Goal: Task Accomplishment & Management: Use online tool/utility

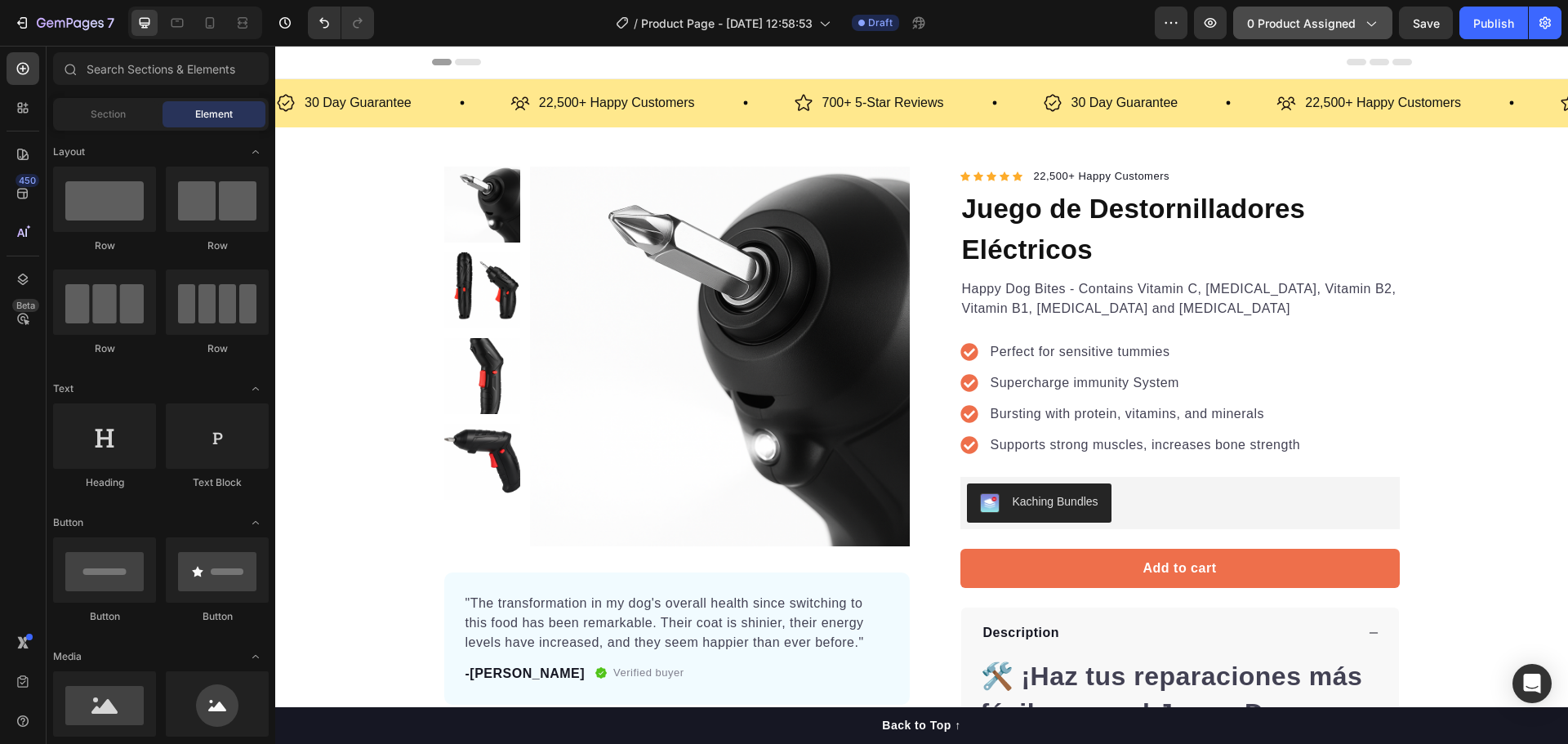
click at [1331, 31] on span "0 product assigned" at bounding box center [1301, 23] width 109 height 17
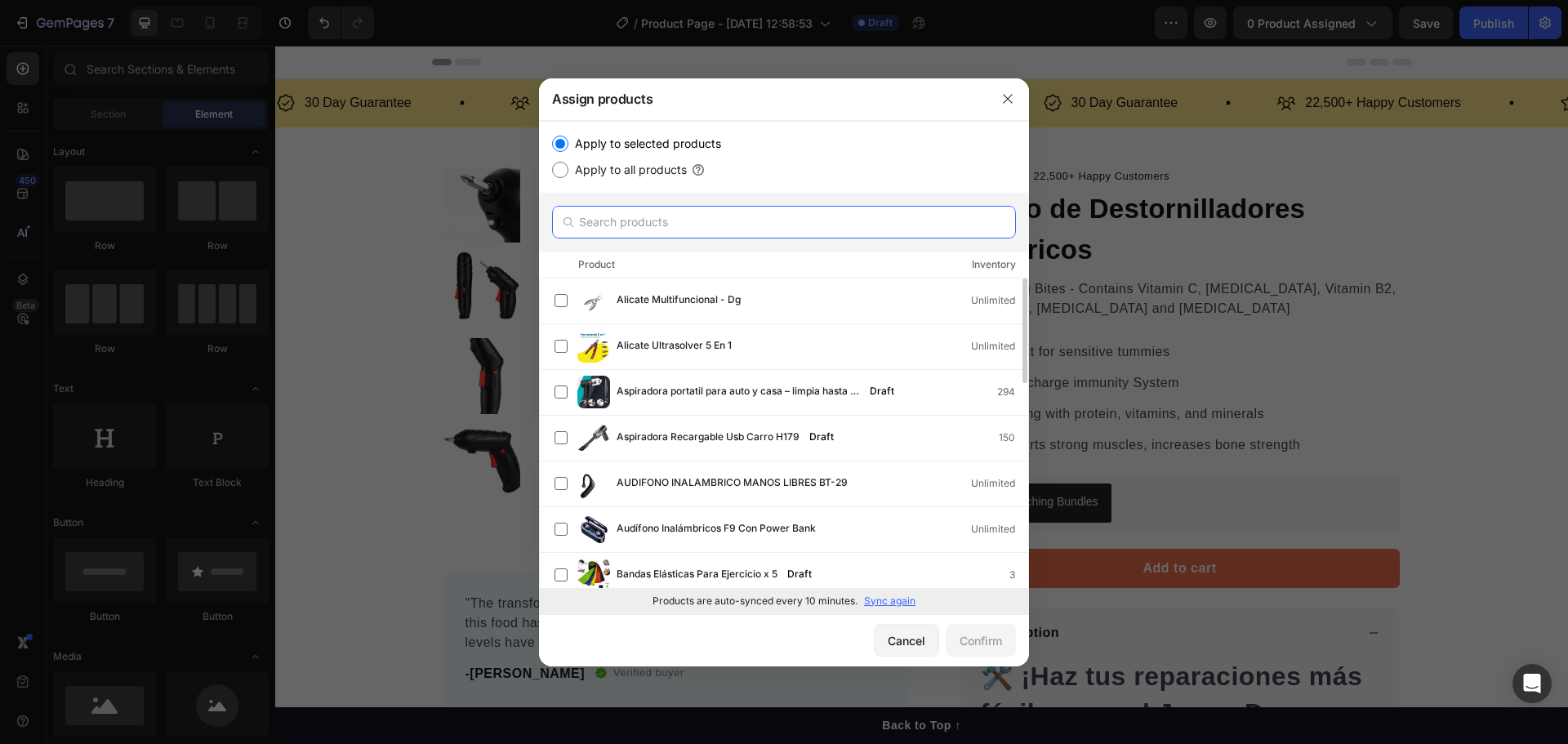
click at [660, 223] on input "text" at bounding box center [784, 222] width 464 height 33
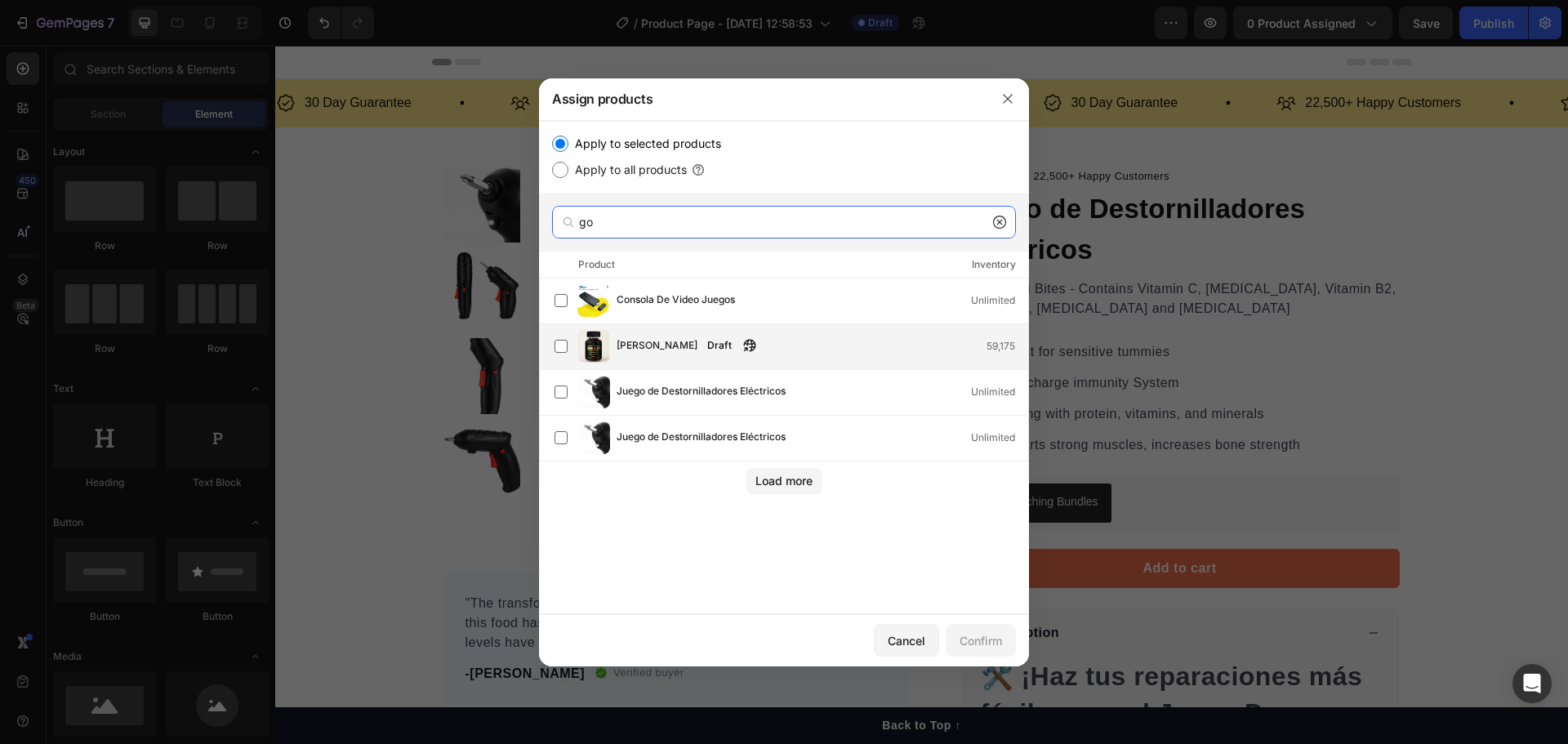
type input "go"
click at [661, 339] on span "[PERSON_NAME]" at bounding box center [657, 346] width 81 height 18
click at [972, 644] on div "Confirm" at bounding box center [981, 640] width 43 height 17
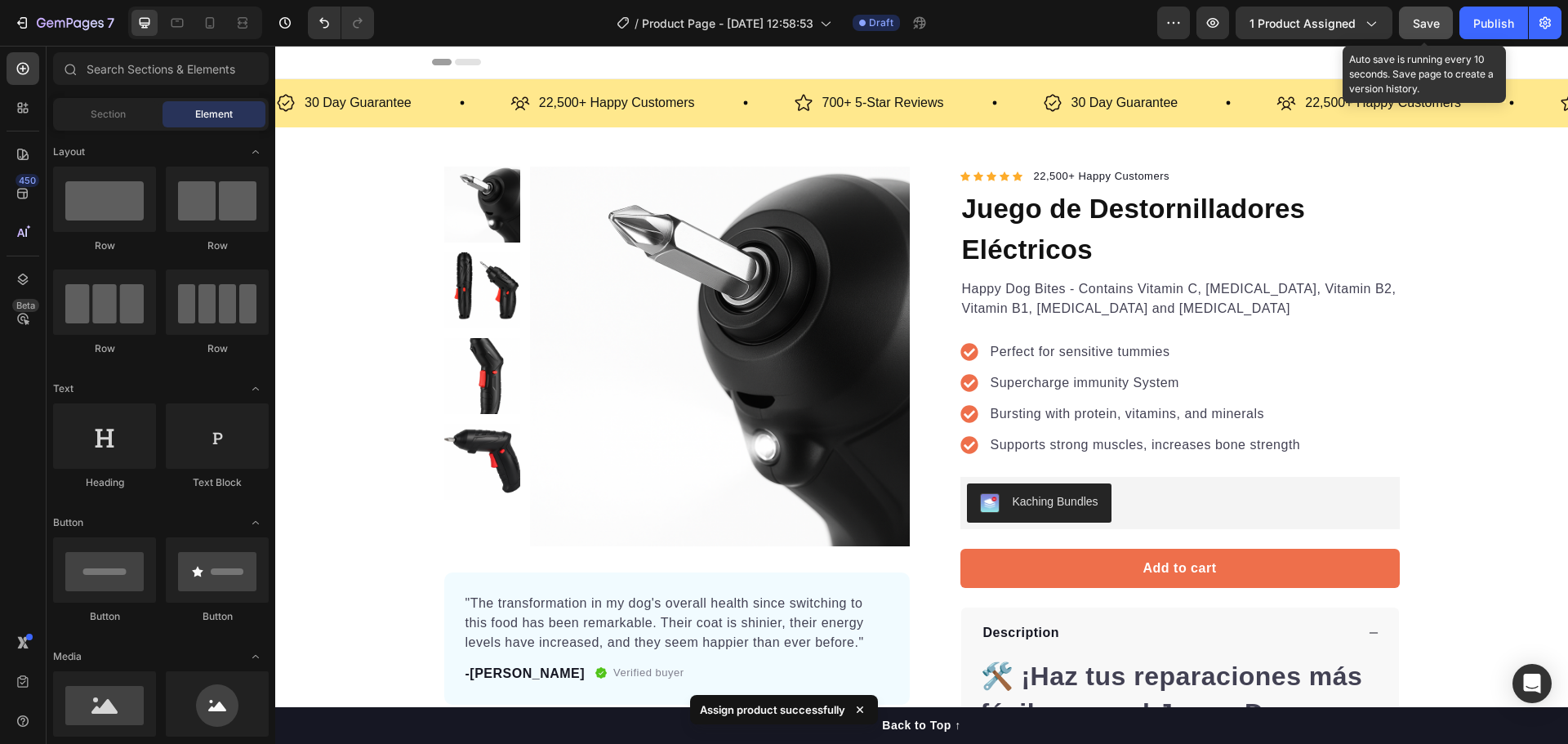
click at [1423, 20] on span "Save" at bounding box center [1426, 23] width 27 height 14
click at [1419, 29] on span "Save" at bounding box center [1426, 23] width 27 height 14
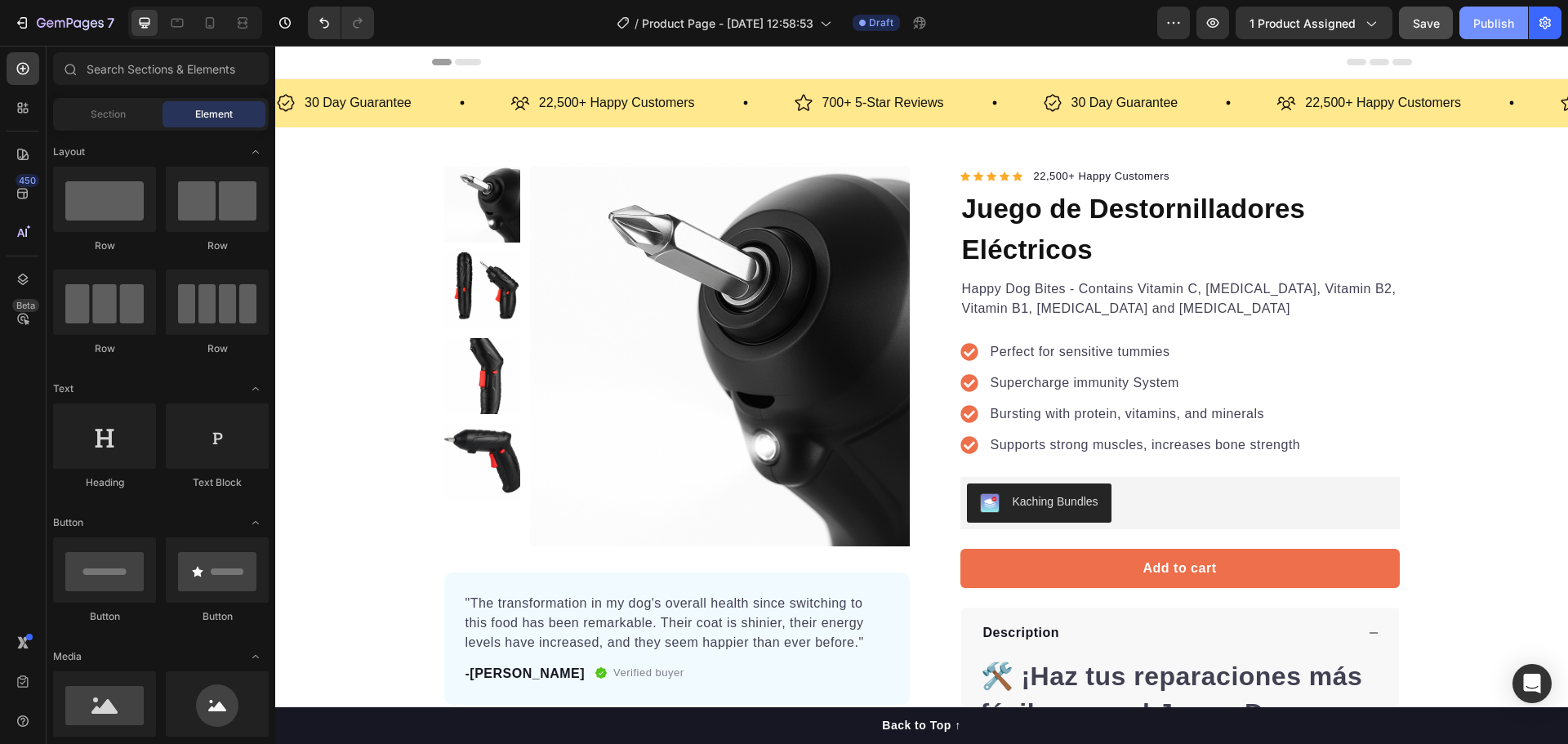
click at [1509, 16] on div "Publish" at bounding box center [1493, 23] width 41 height 17
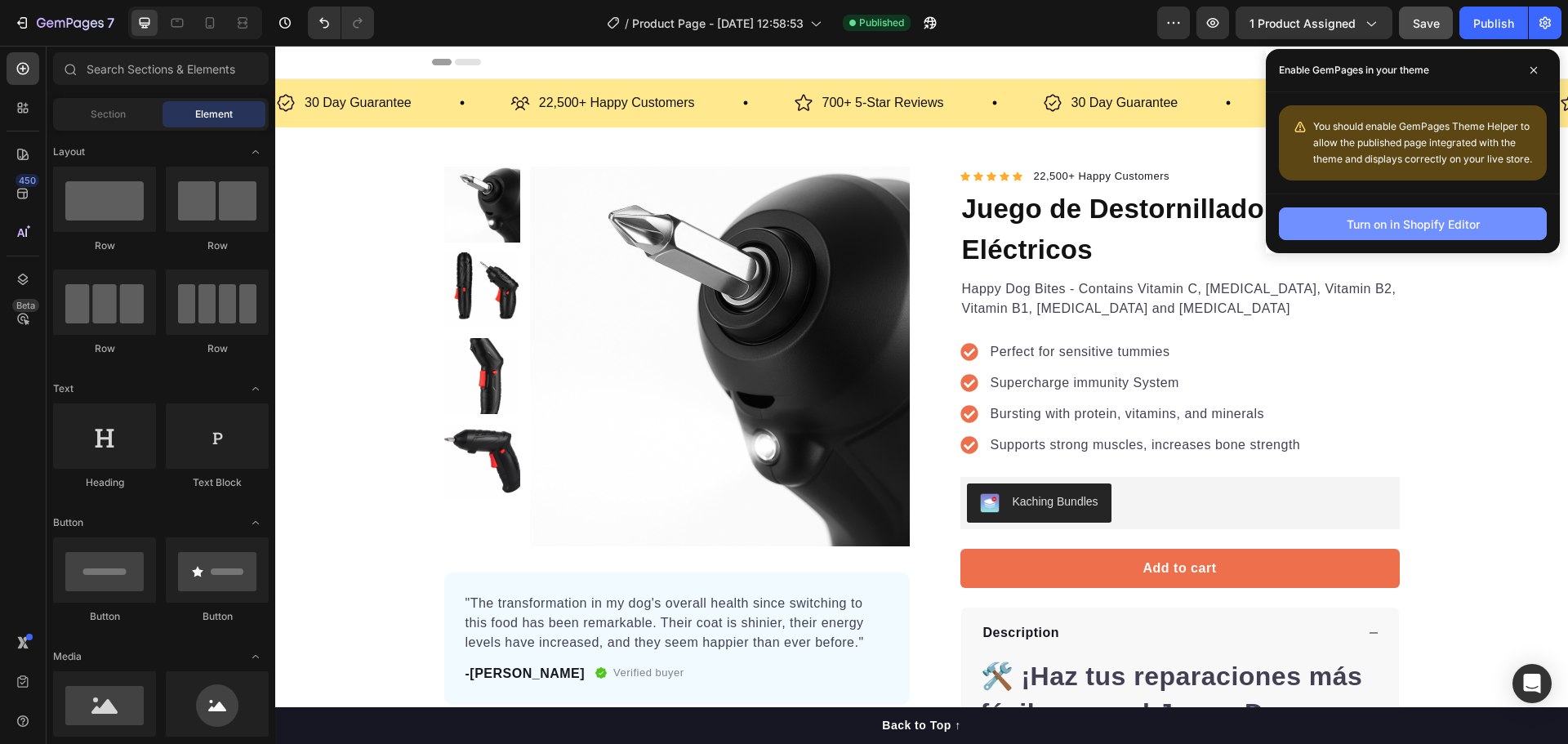
click at [1424, 220] on div "Turn on in Shopify Editor" at bounding box center [1414, 224] width 133 height 17
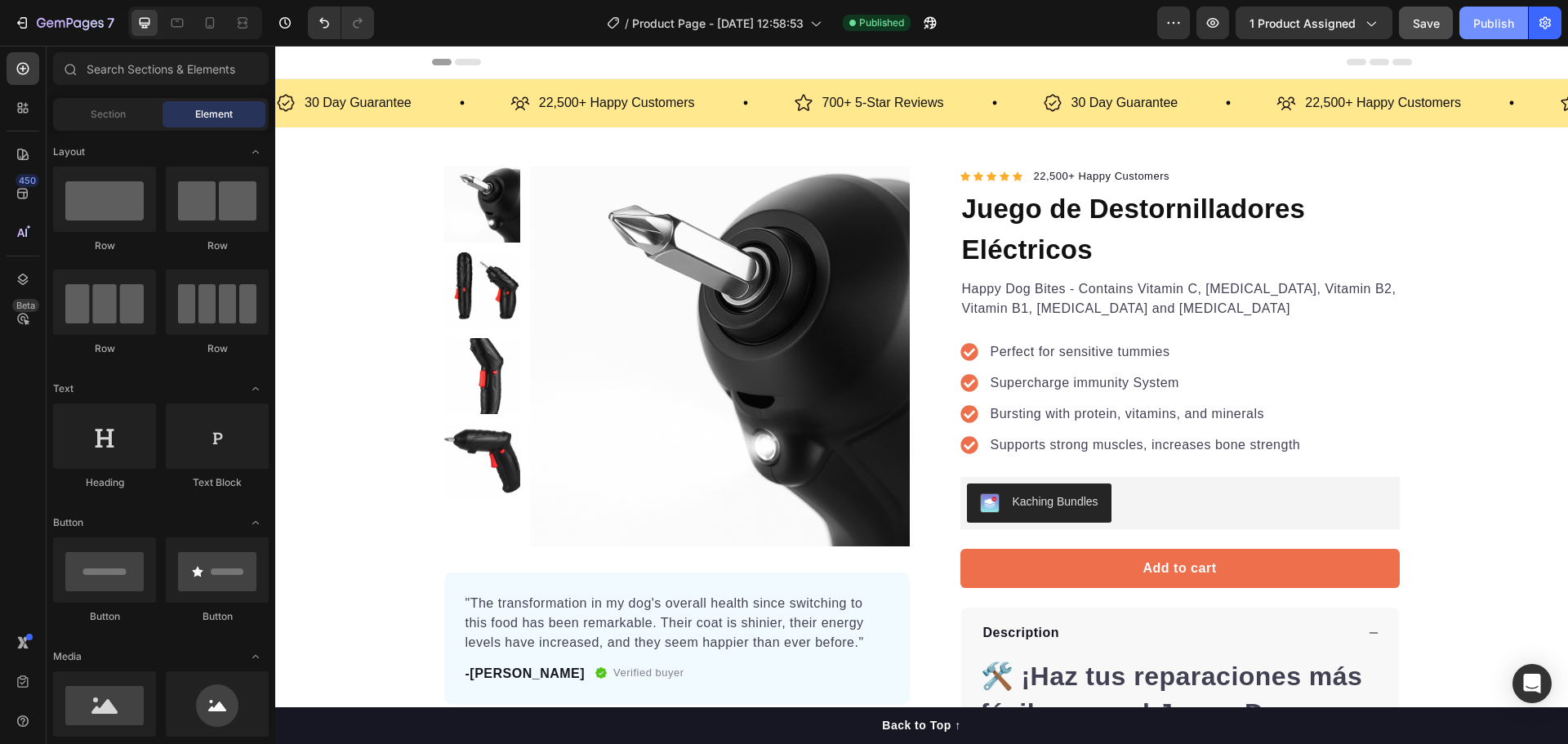
click at [1470, 28] on button "Publish" at bounding box center [1493, 23] width 68 height 33
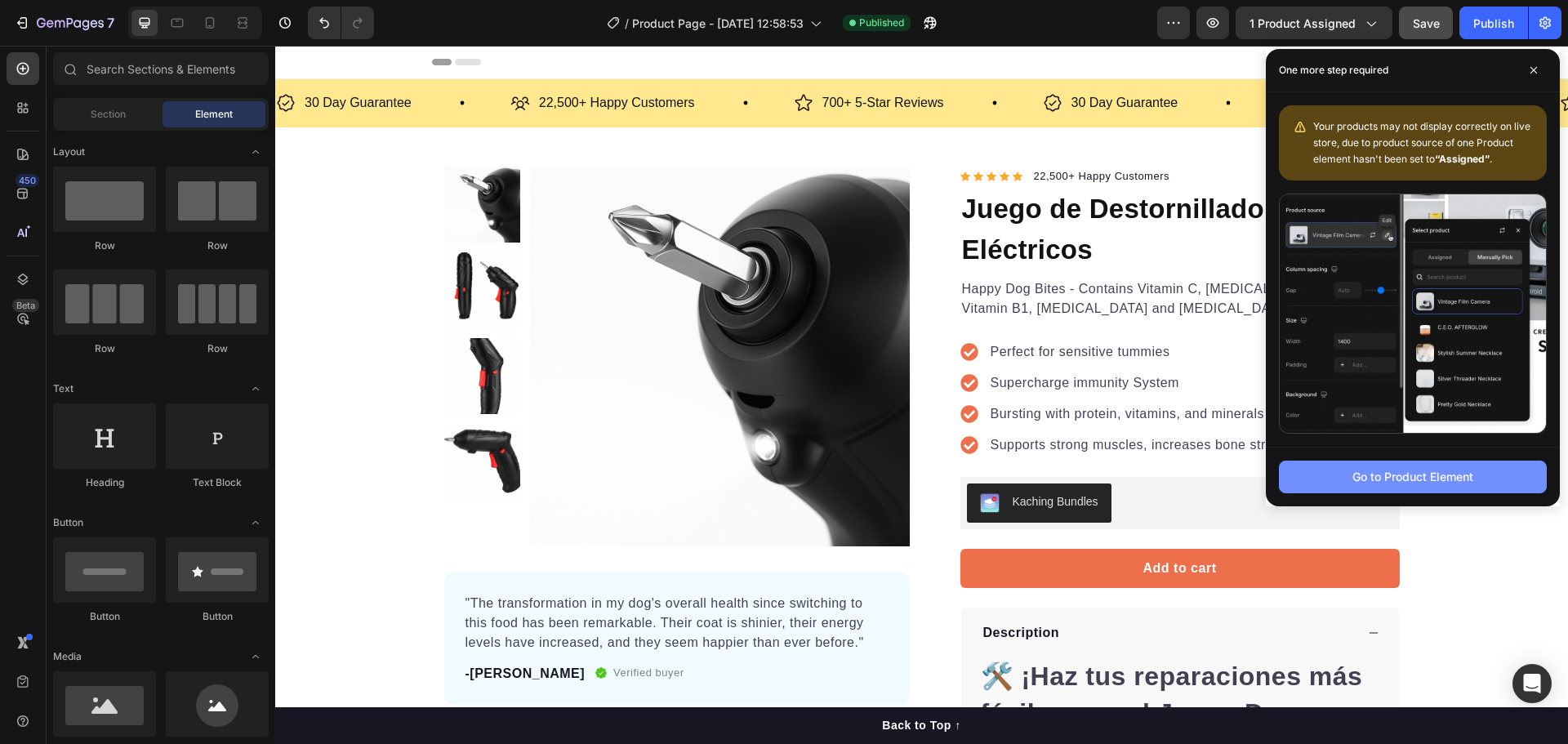
click at [1433, 467] on div "Go to Product Element" at bounding box center [1413, 476] width 121 height 17
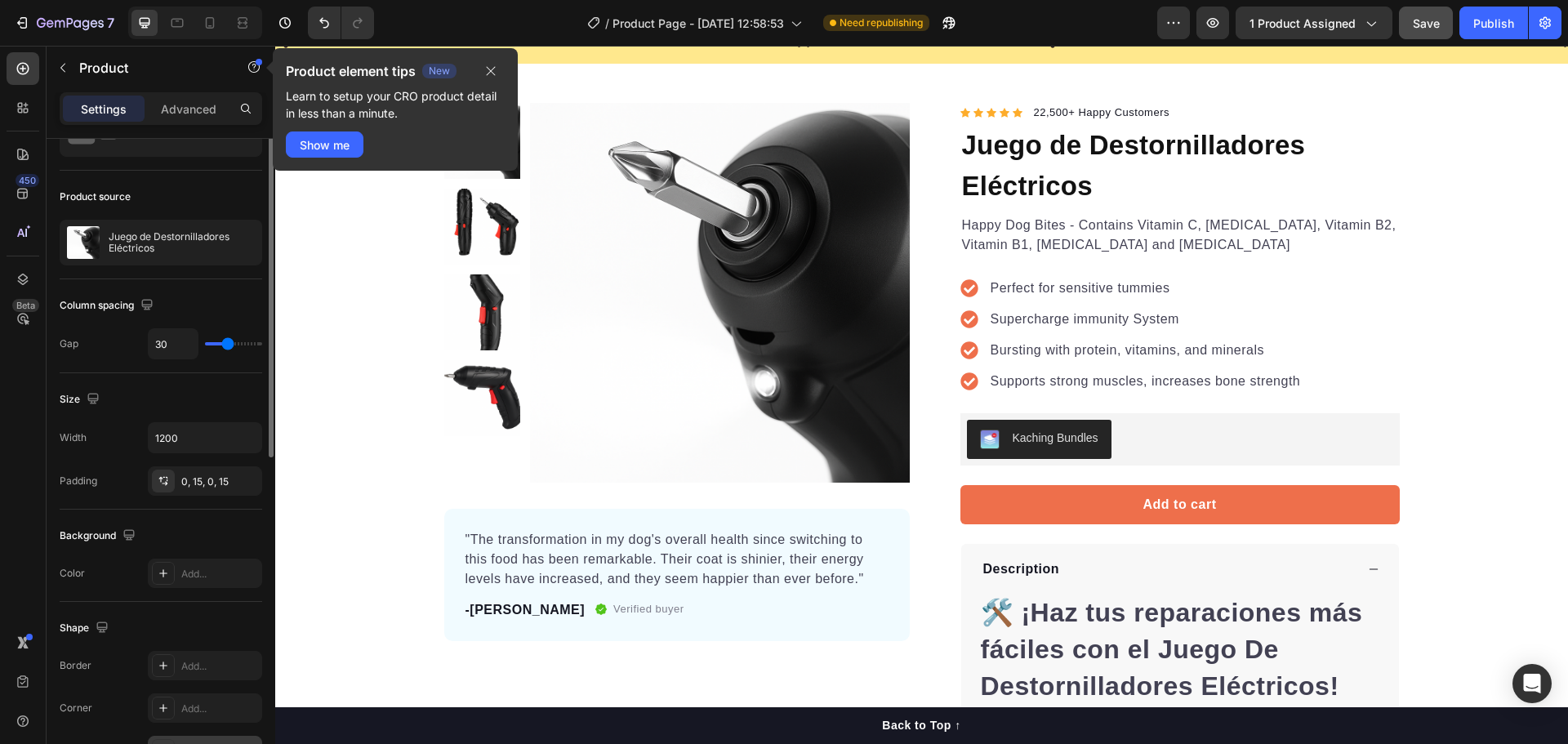
scroll to position [2, 0]
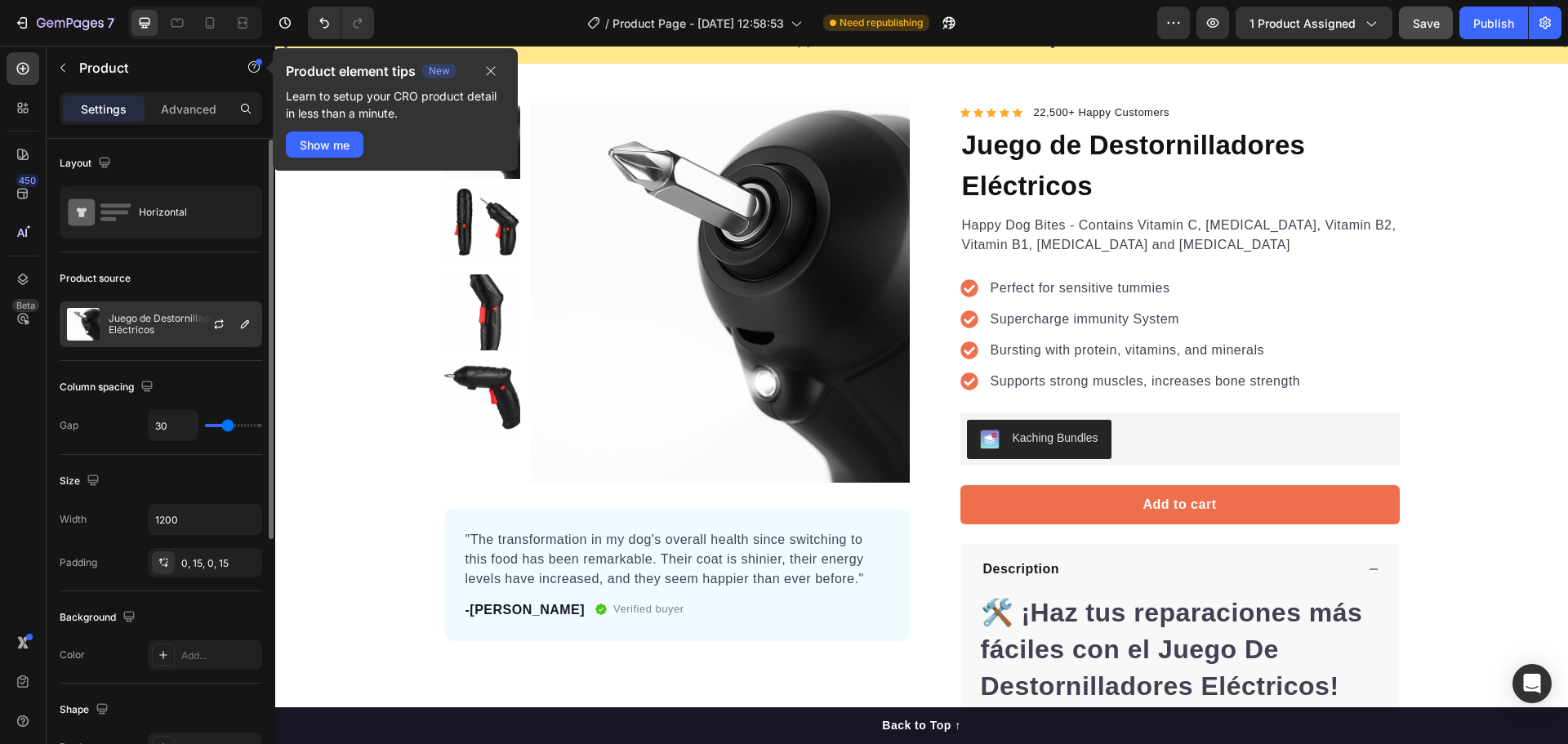
click at [143, 311] on div "Juego de Destornilladores Eléctricos" at bounding box center [161, 324] width 203 height 46
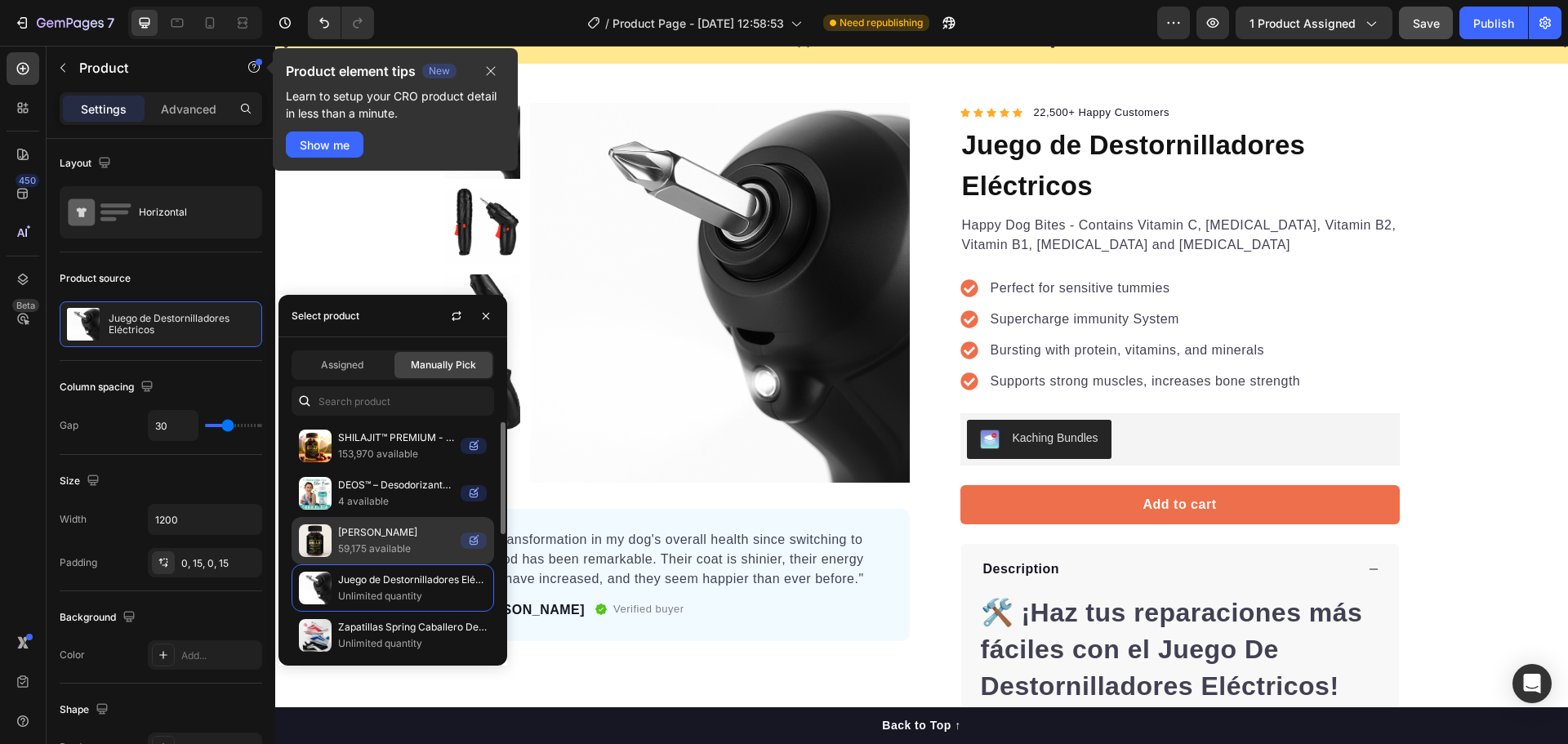
click at [373, 536] on p "[PERSON_NAME]" at bounding box center [395, 532] width 116 height 16
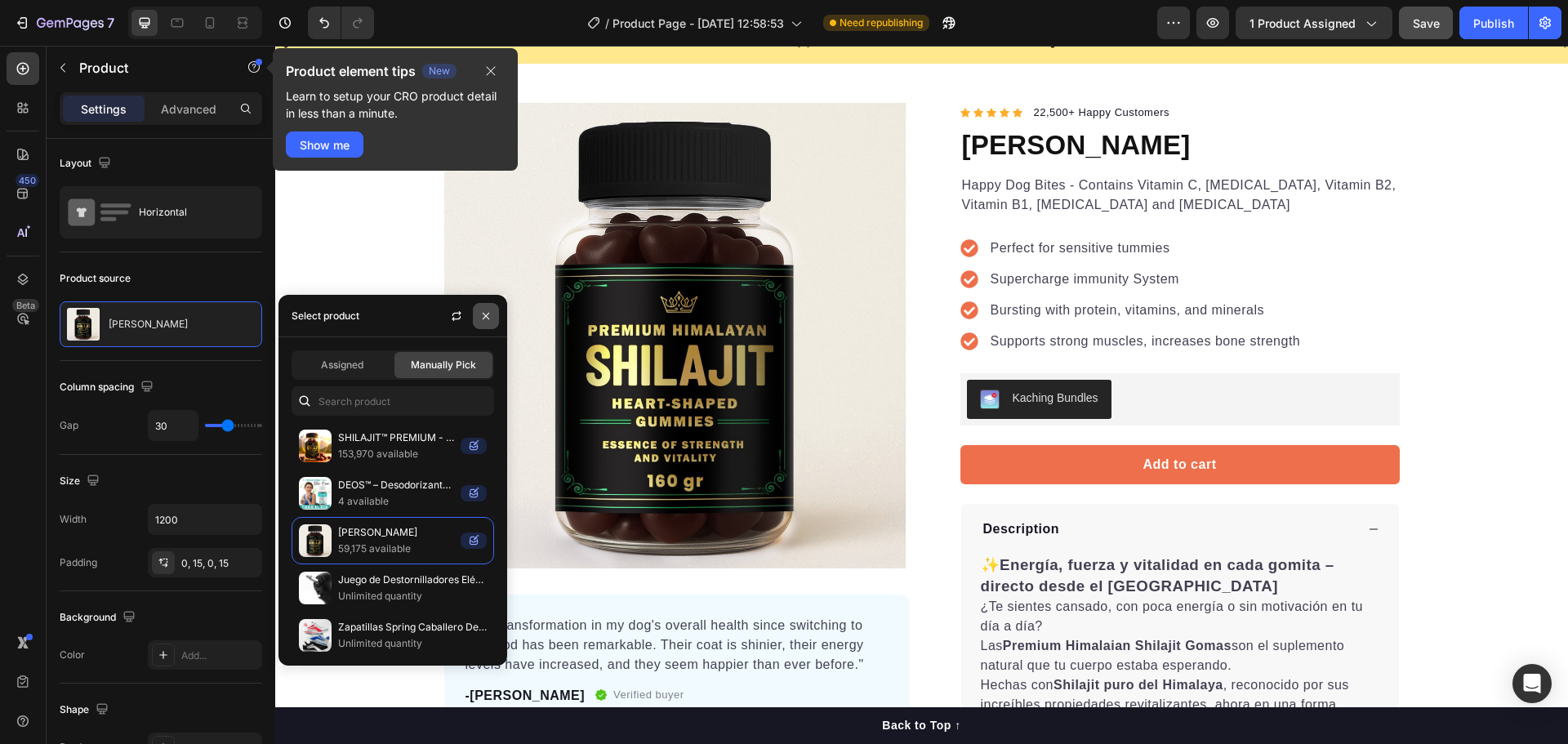
click at [491, 309] on button "button" at bounding box center [486, 316] width 26 height 26
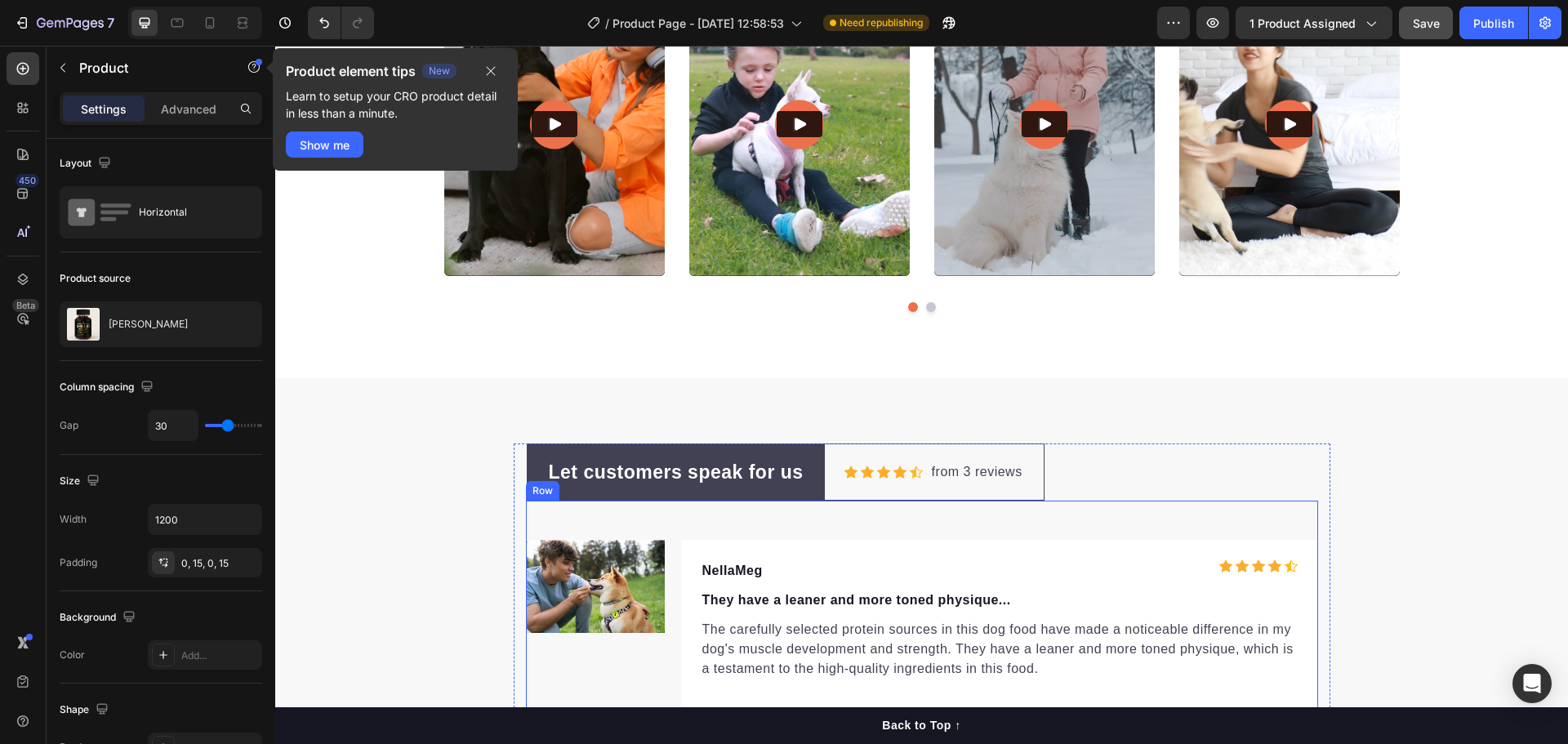
scroll to position [5696, 0]
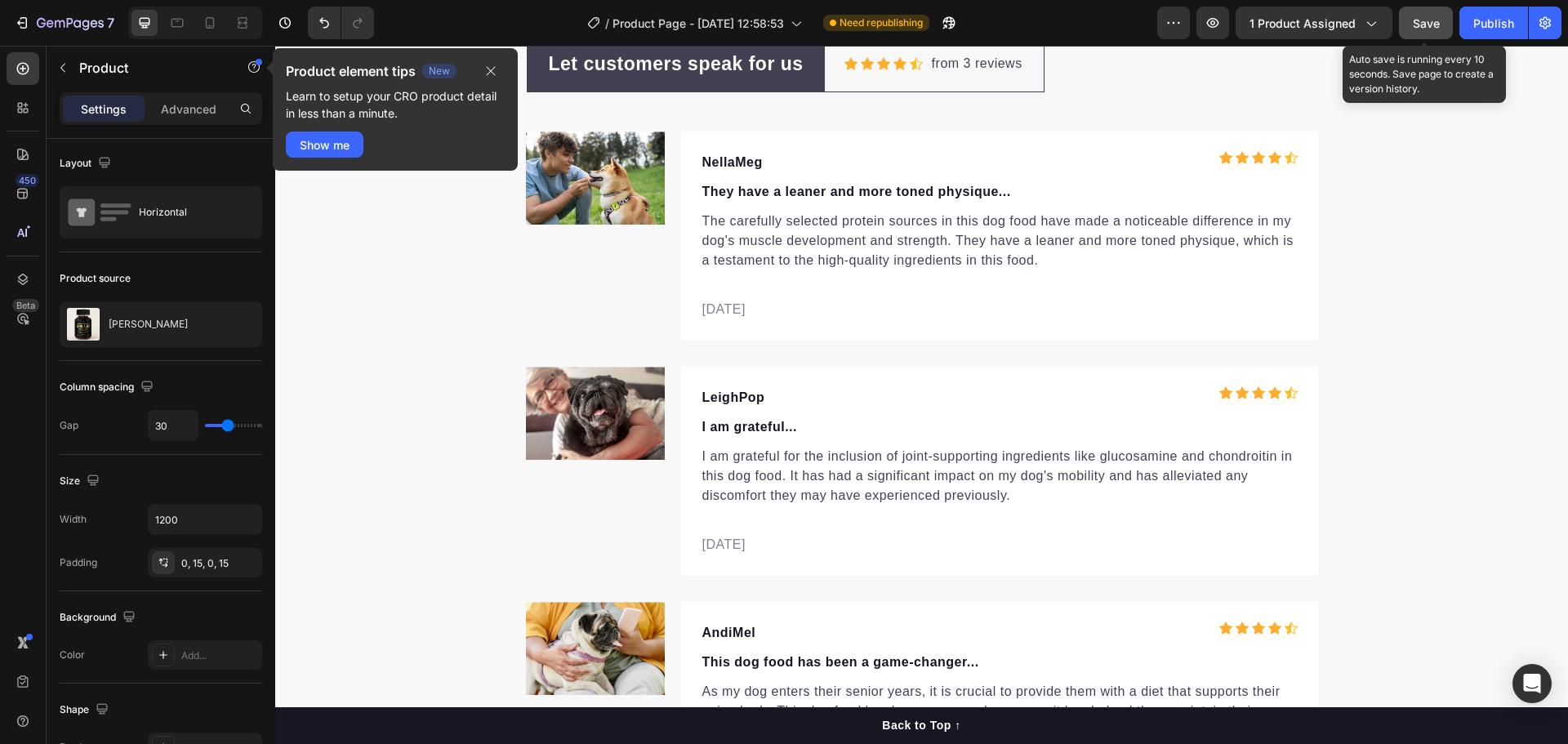
click at [1426, 26] on span "Save" at bounding box center [1426, 23] width 27 height 14
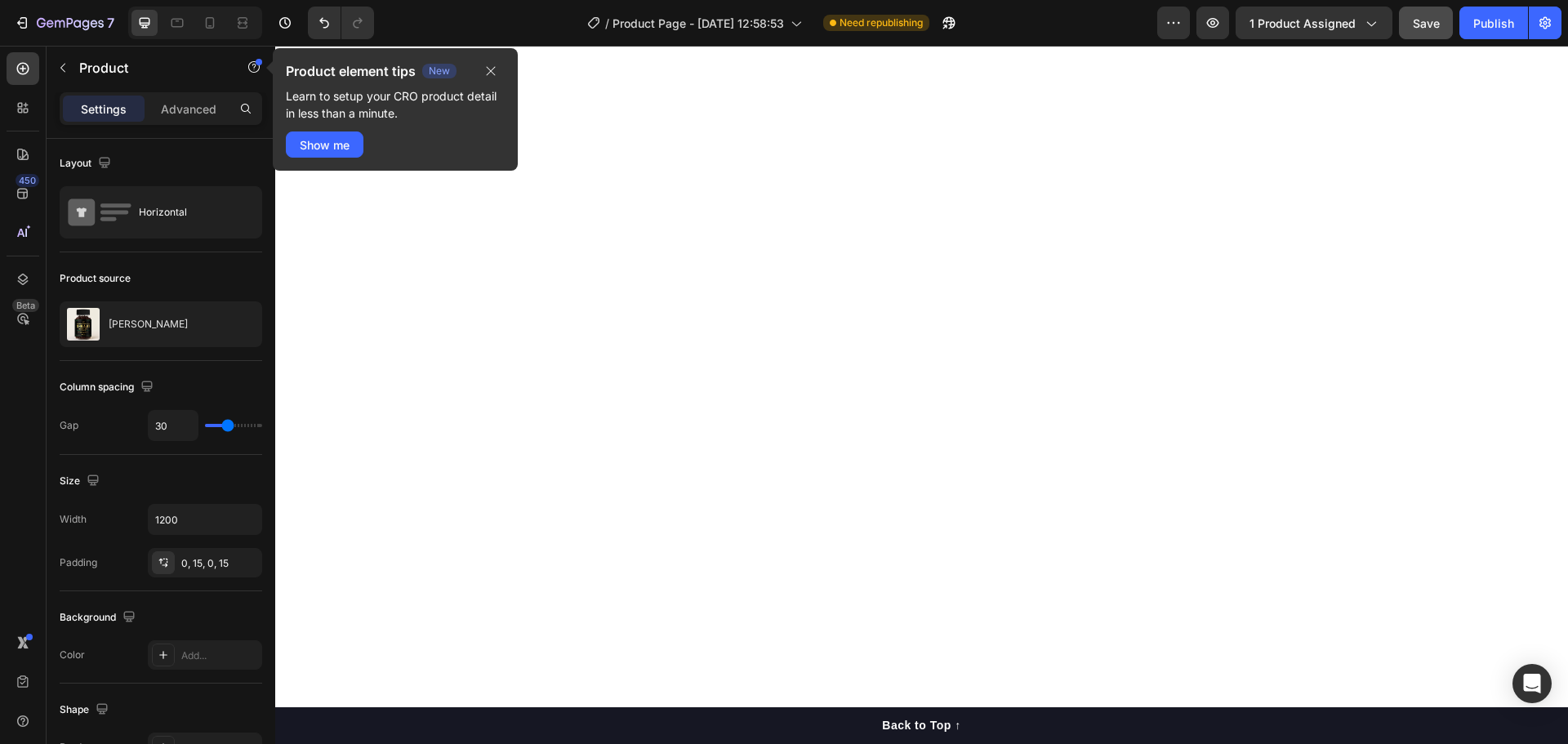
scroll to position [3594, 0]
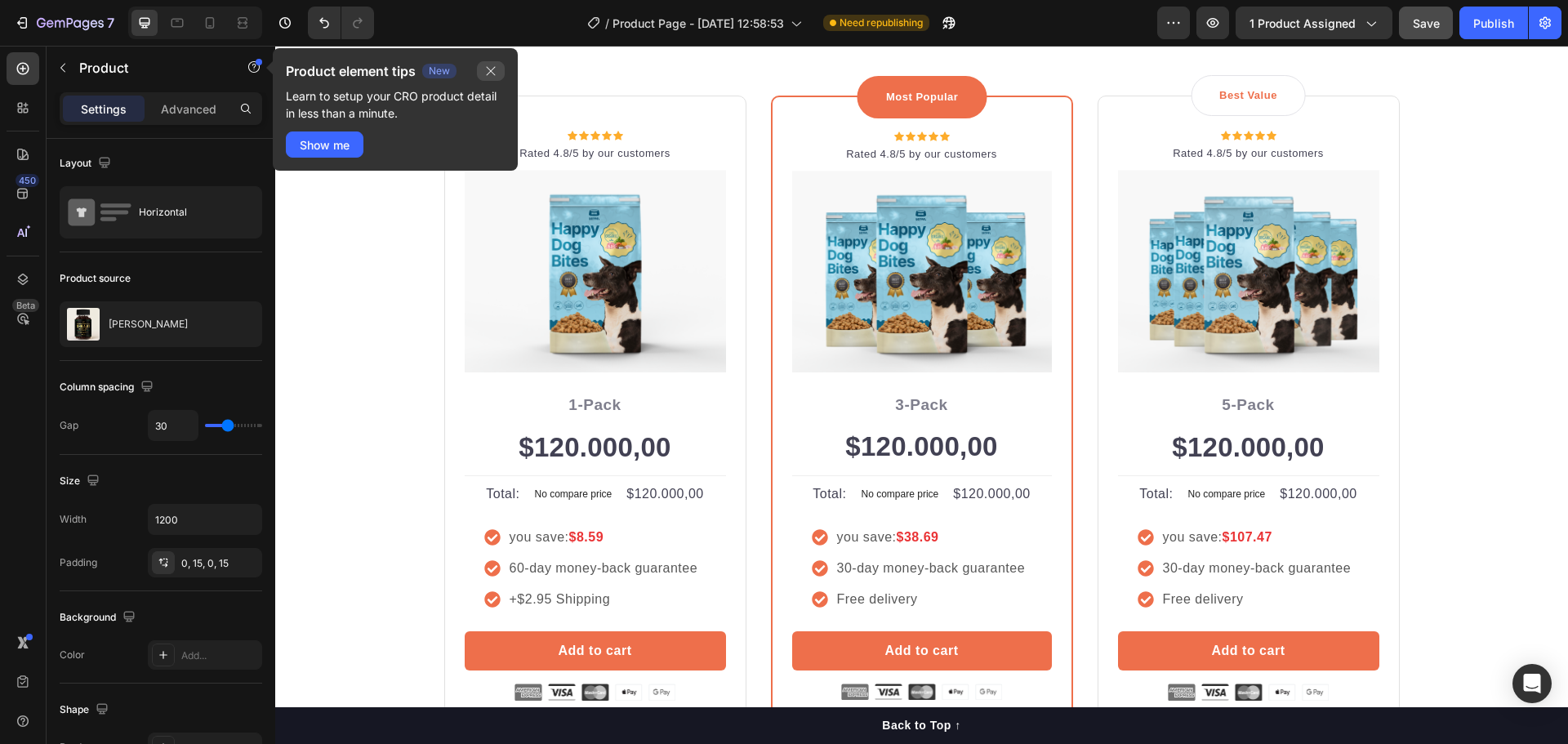
click at [497, 72] on icon "button" at bounding box center [490, 71] width 13 height 13
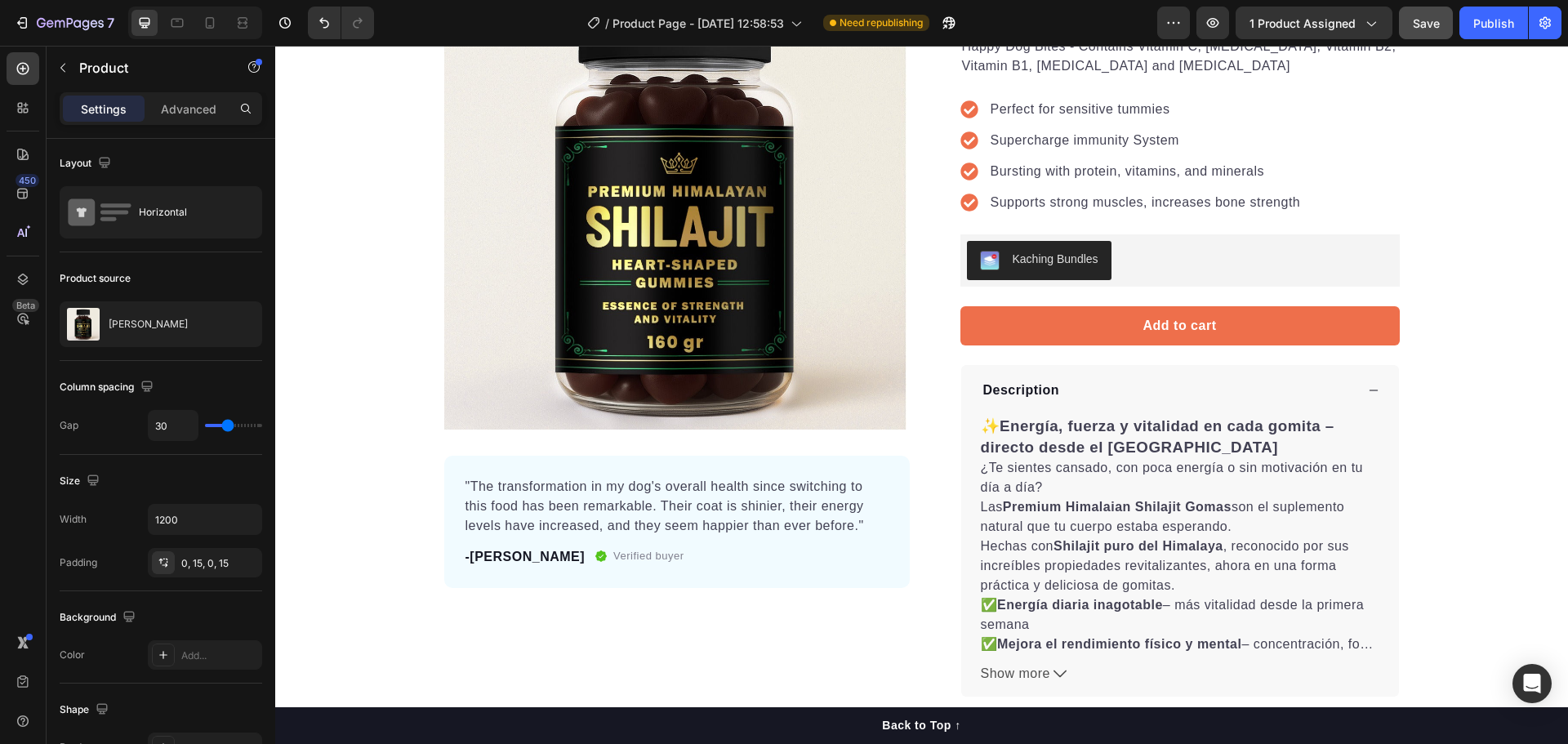
scroll to position [0, 0]
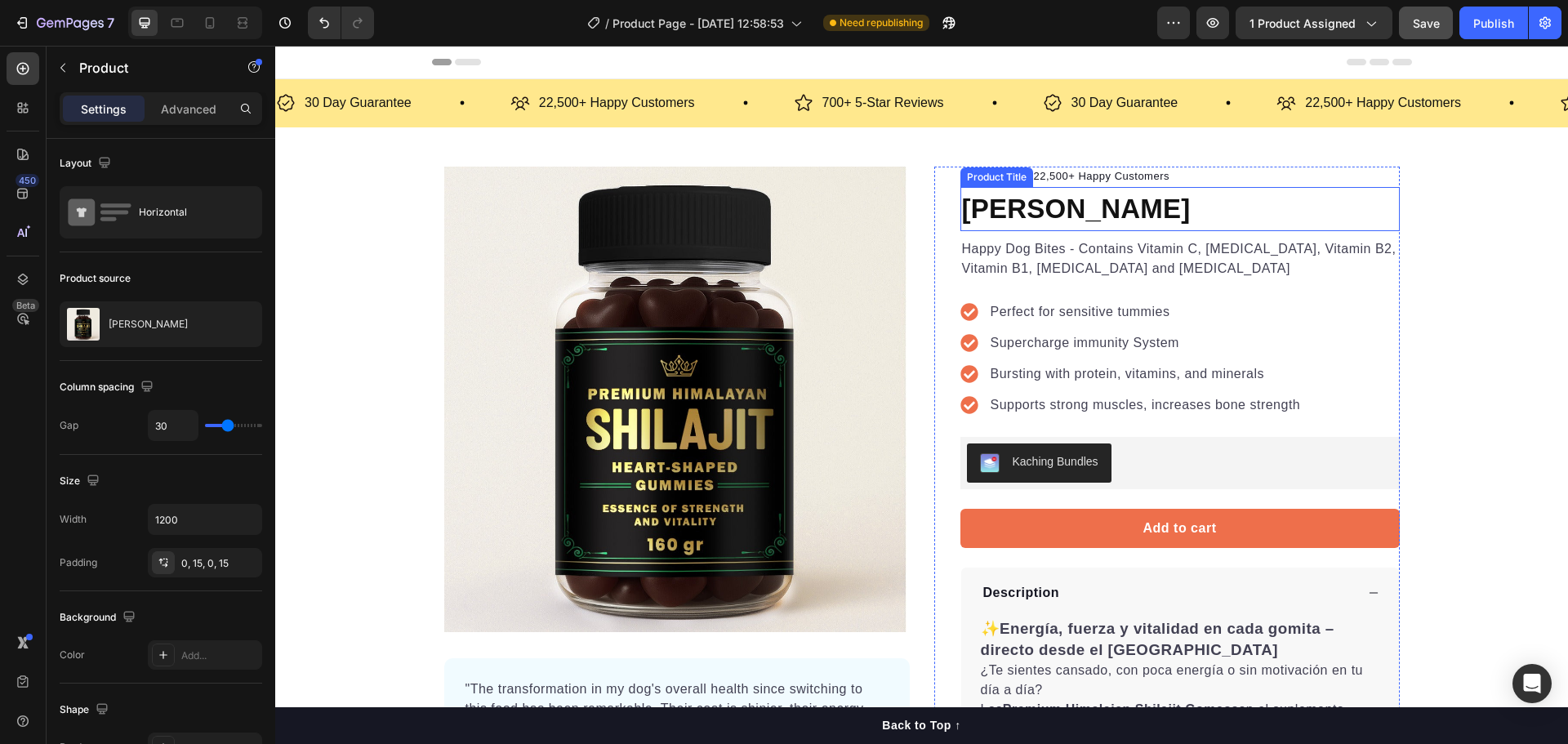
click at [986, 255] on p "Happy Dog Bites - Contains Vitamin C, [MEDICAL_DATA], Vitamin B2, Vitamin B1, […" at bounding box center [1180, 258] width 437 height 39
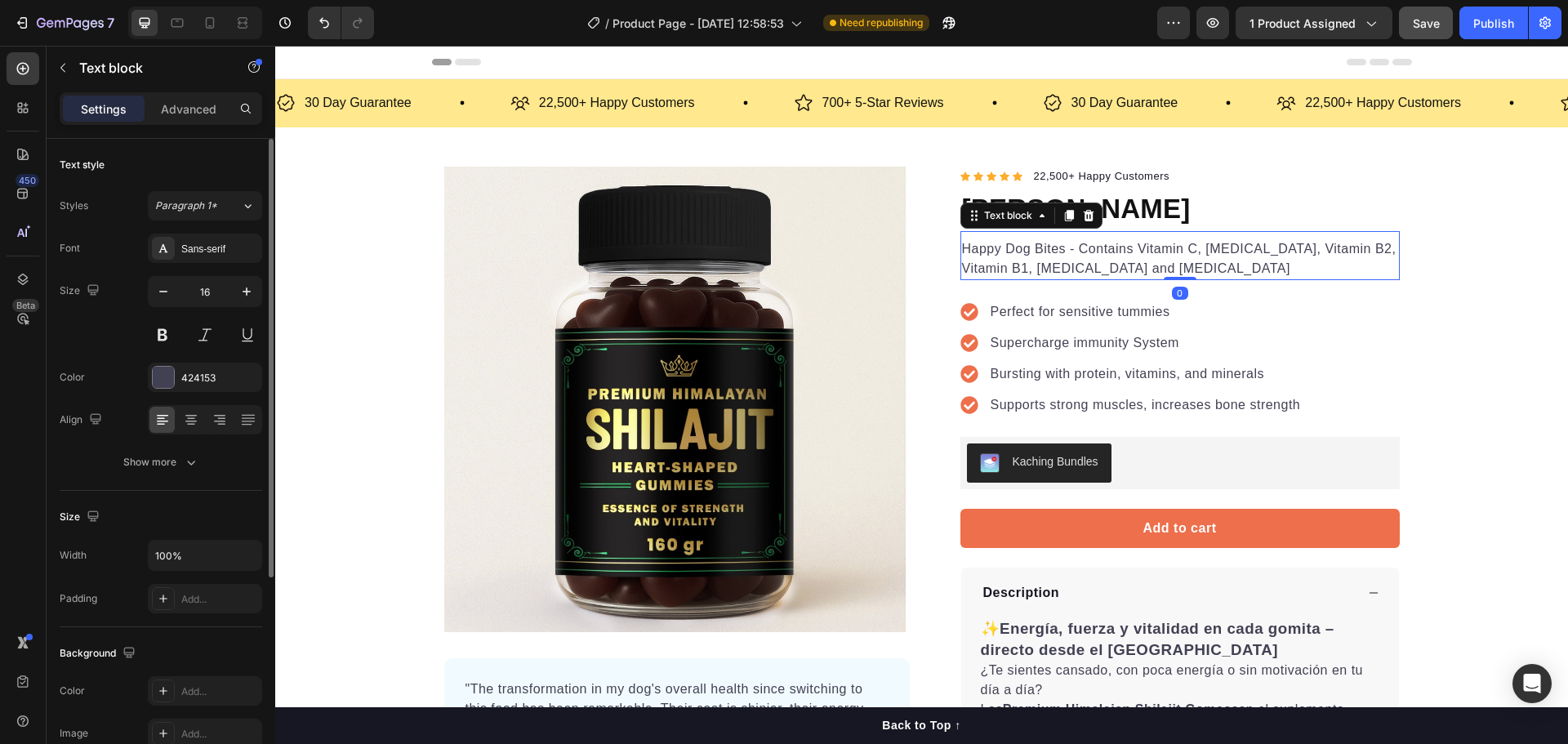
click at [1131, 266] on p "Happy Dog Bites - Contains Vitamin C, [MEDICAL_DATA], Vitamin B2, Vitamin B1, […" at bounding box center [1180, 258] width 437 height 39
click at [1131, 265] on p "Happy Dog Bites - Contains Vitamin C, [MEDICAL_DATA], Vitamin B2, Vitamin B1, […" at bounding box center [1180, 258] width 437 height 39
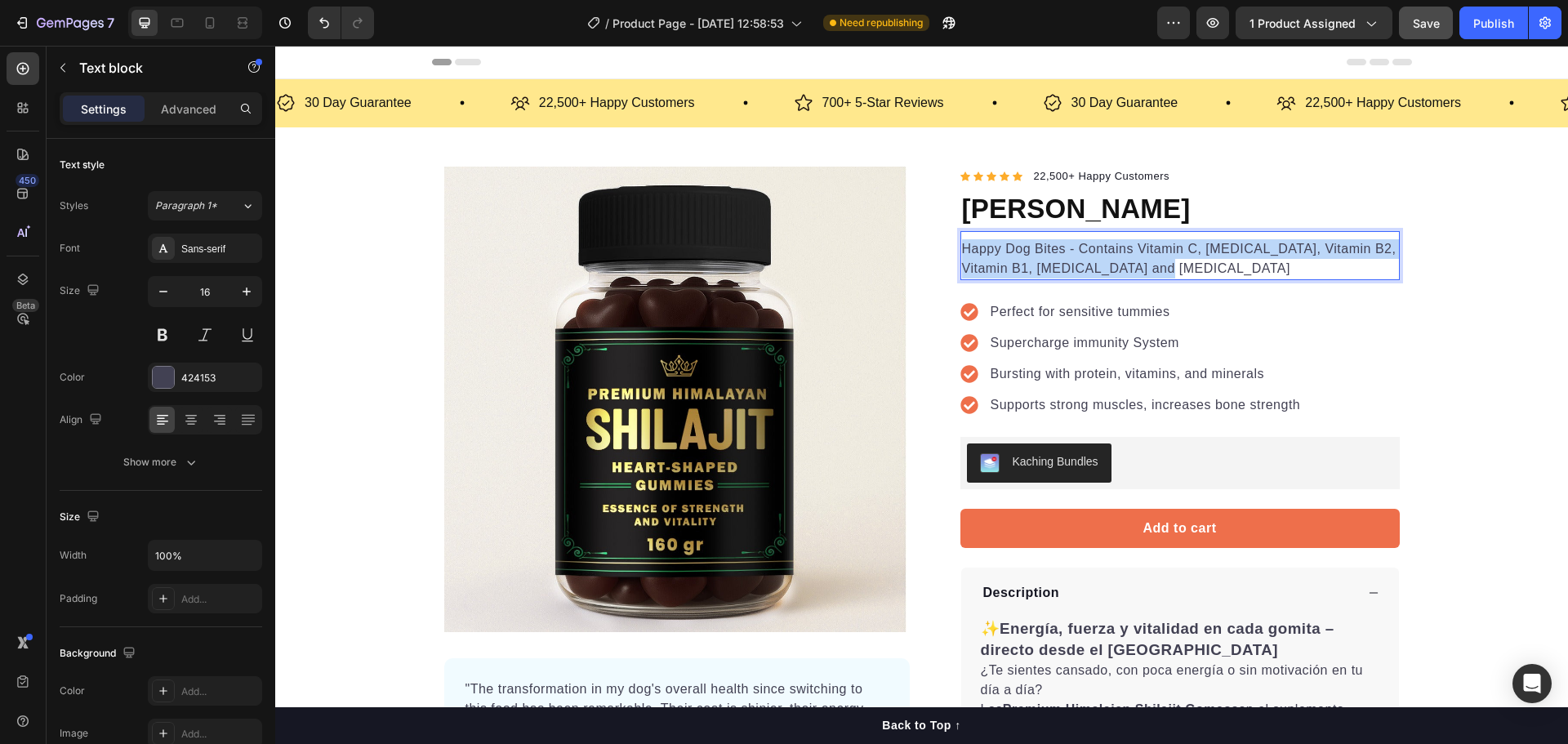
click at [1131, 265] on p "Happy Dog Bites - Contains Vitamin C, [MEDICAL_DATA], Vitamin B2, Vitamin B1, […" at bounding box center [1180, 258] width 437 height 39
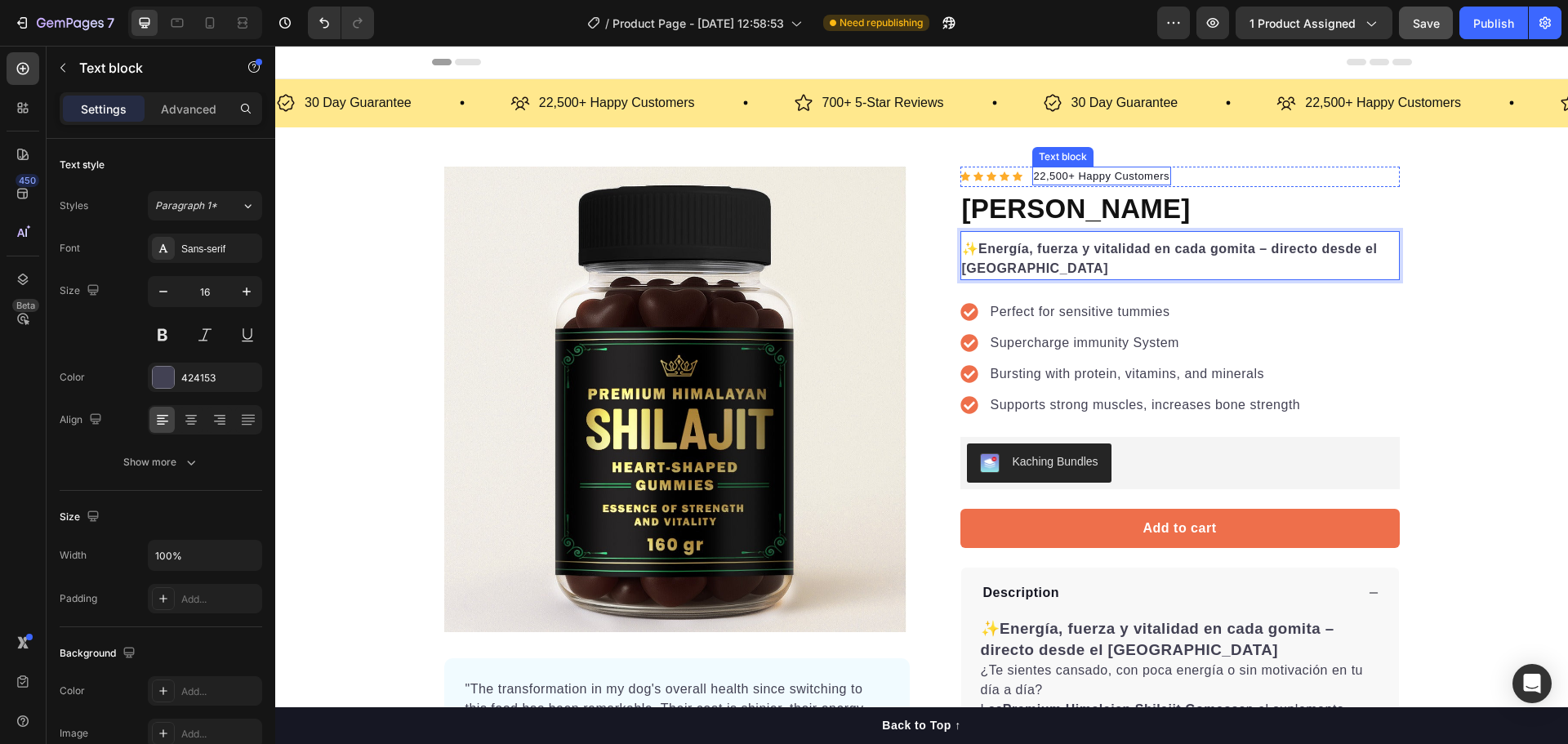
click at [1047, 175] on p "22,500+ Happy Customers" at bounding box center [1101, 176] width 136 height 16
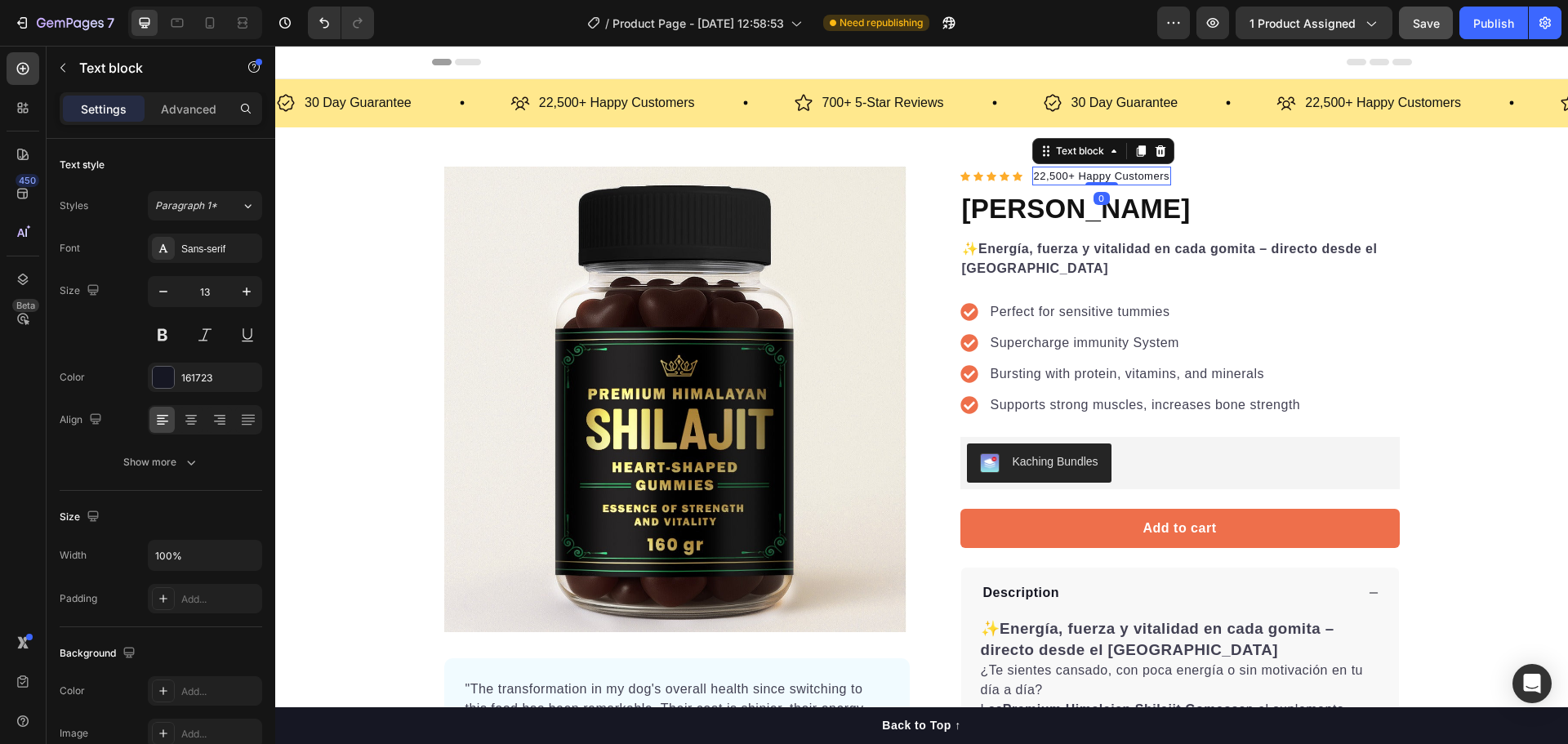
click at [1036, 177] on p "22,500+ Happy Customers" at bounding box center [1101, 176] width 136 height 16
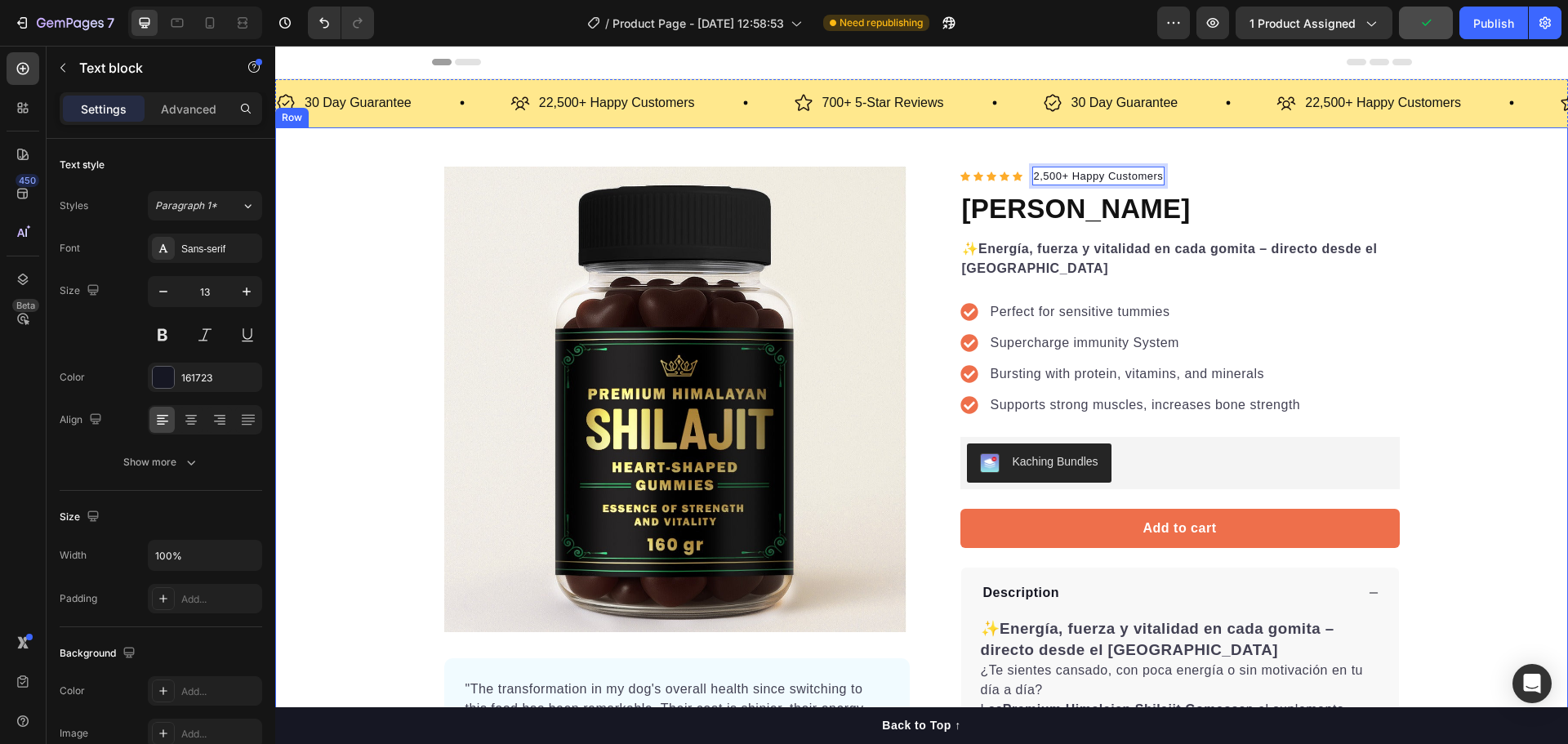
click at [1442, 206] on div "Product Images "The transformation in my dog's overall health since switching t…" at bounding box center [921, 564] width 1293 height 796
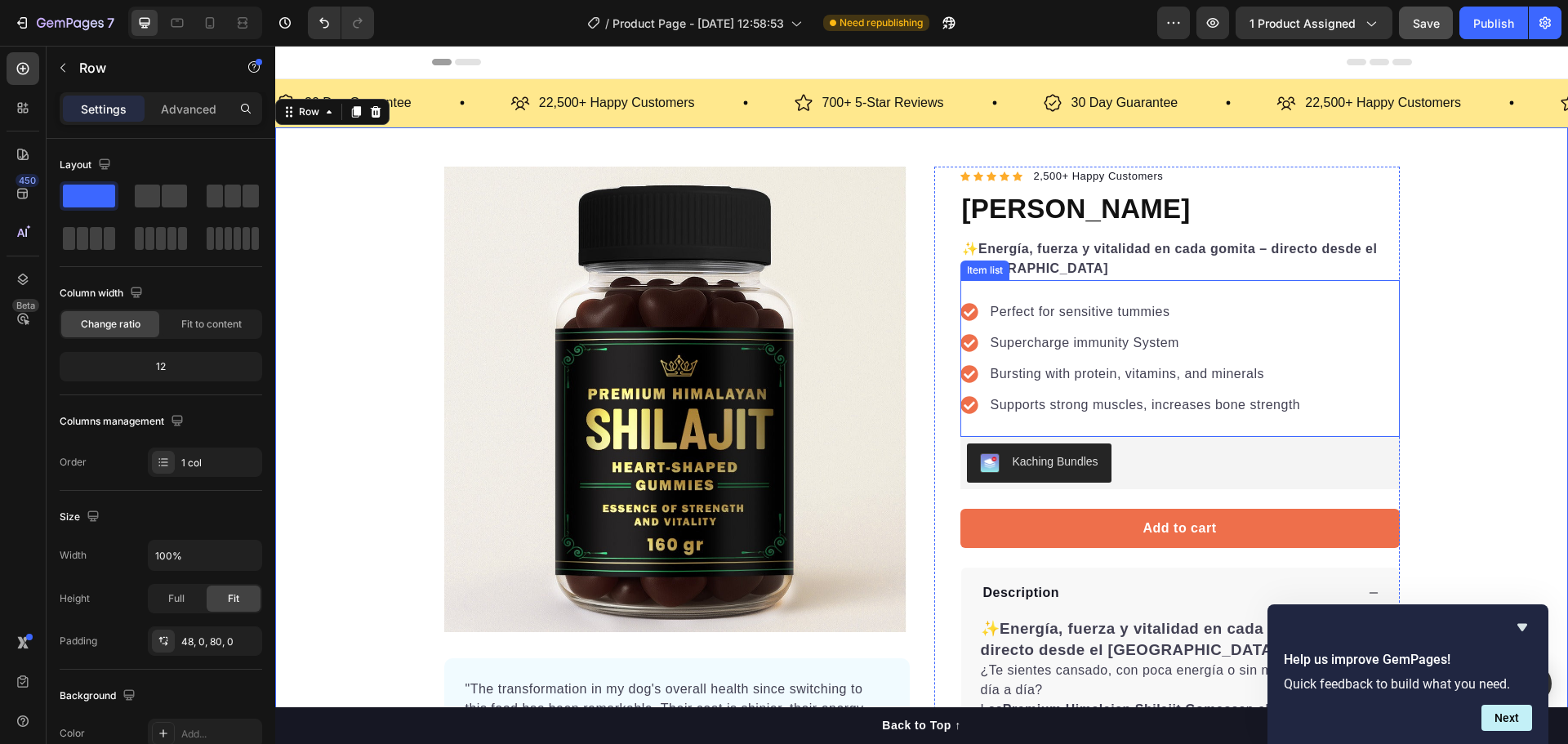
click at [1068, 373] on p "Bursting with protein, vitamins, and minerals" at bounding box center [1146, 373] width 310 height 19
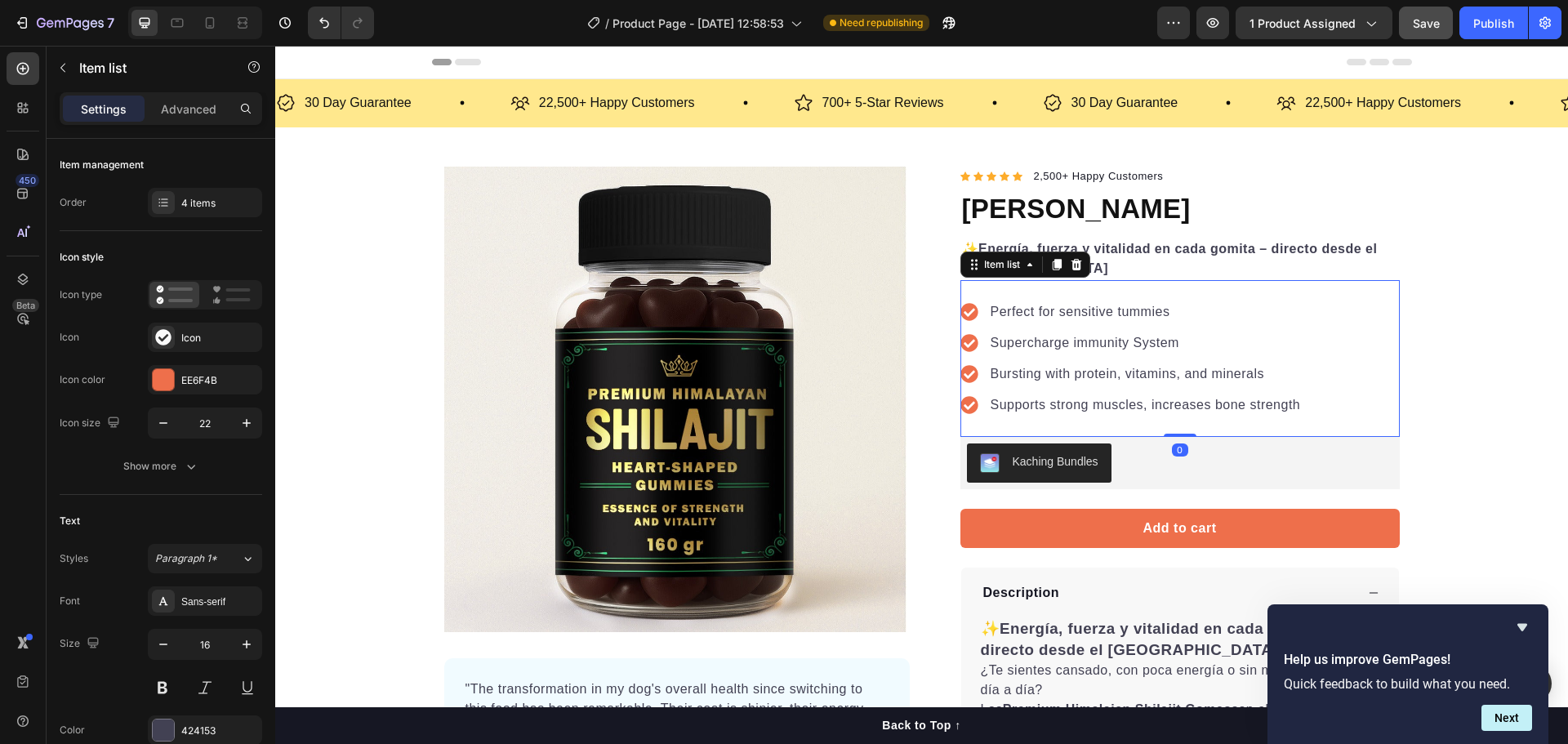
click at [992, 309] on p "Perfect for sensitive tummies" at bounding box center [1146, 311] width 310 height 19
click at [966, 312] on icon at bounding box center [970, 312] width 18 height 18
click at [994, 269] on div "Item list" at bounding box center [1002, 265] width 43 height 15
click at [1026, 270] on icon at bounding box center [1030, 265] width 13 height 13
click at [1029, 272] on div "Item list" at bounding box center [1002, 264] width 75 height 19
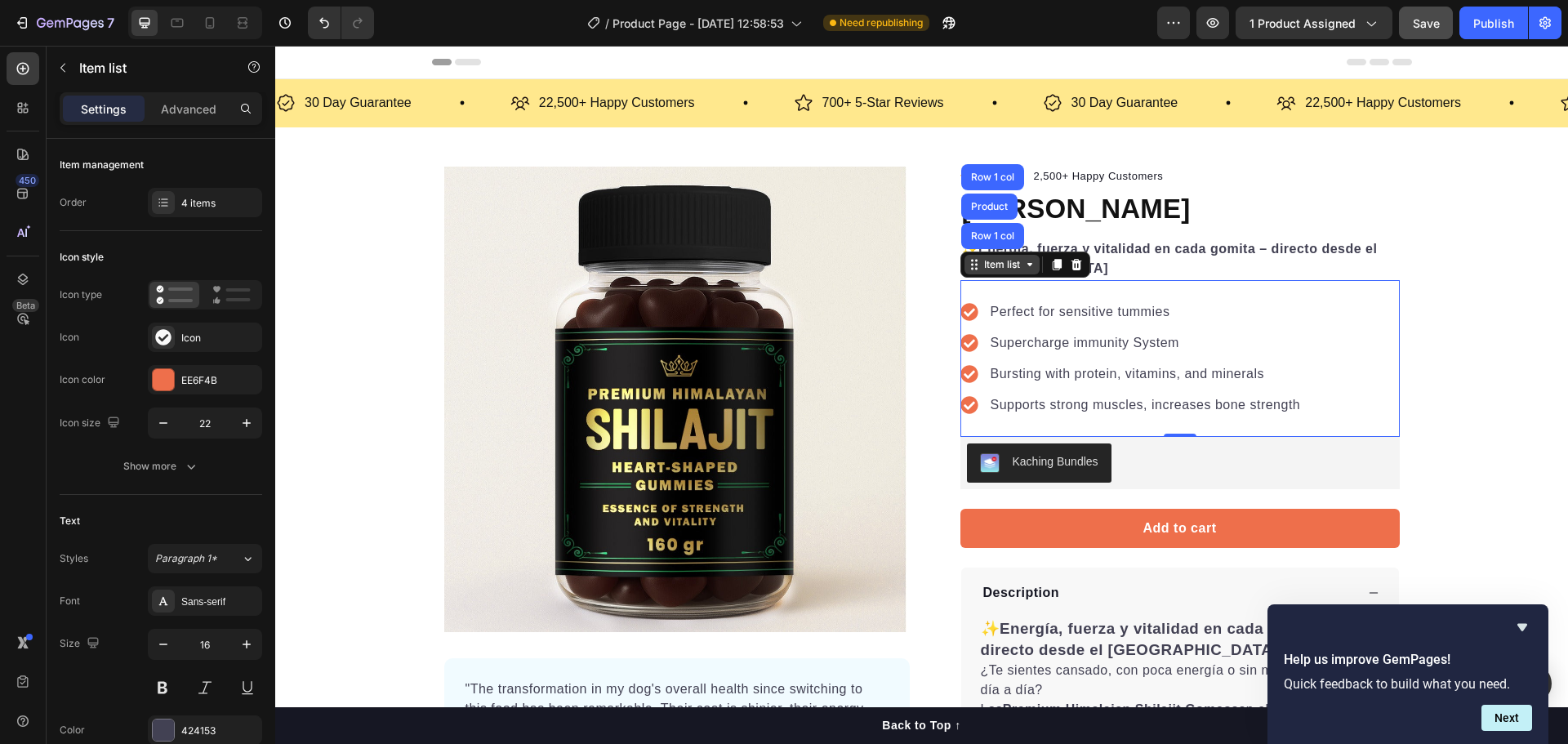
click at [1028, 272] on div "Item list" at bounding box center [1002, 264] width 75 height 19
click at [1005, 416] on div "Supports strong muscles, increases bone strength" at bounding box center [1145, 404] width 315 height 25
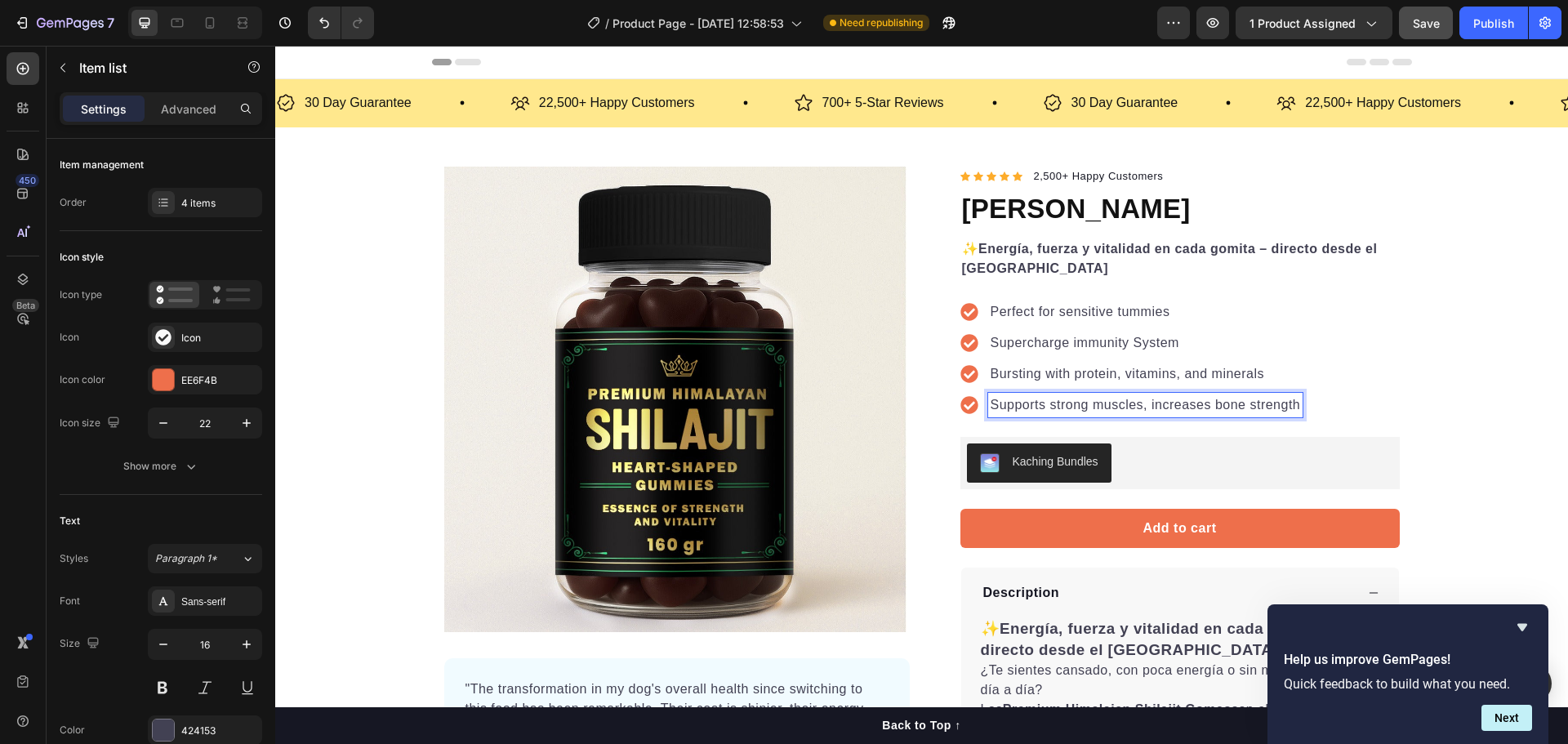
click at [1004, 426] on div "Perfect for sensitive tummies Supercharge immunity System Bursting with protein…" at bounding box center [1180, 359] width 439 height 157
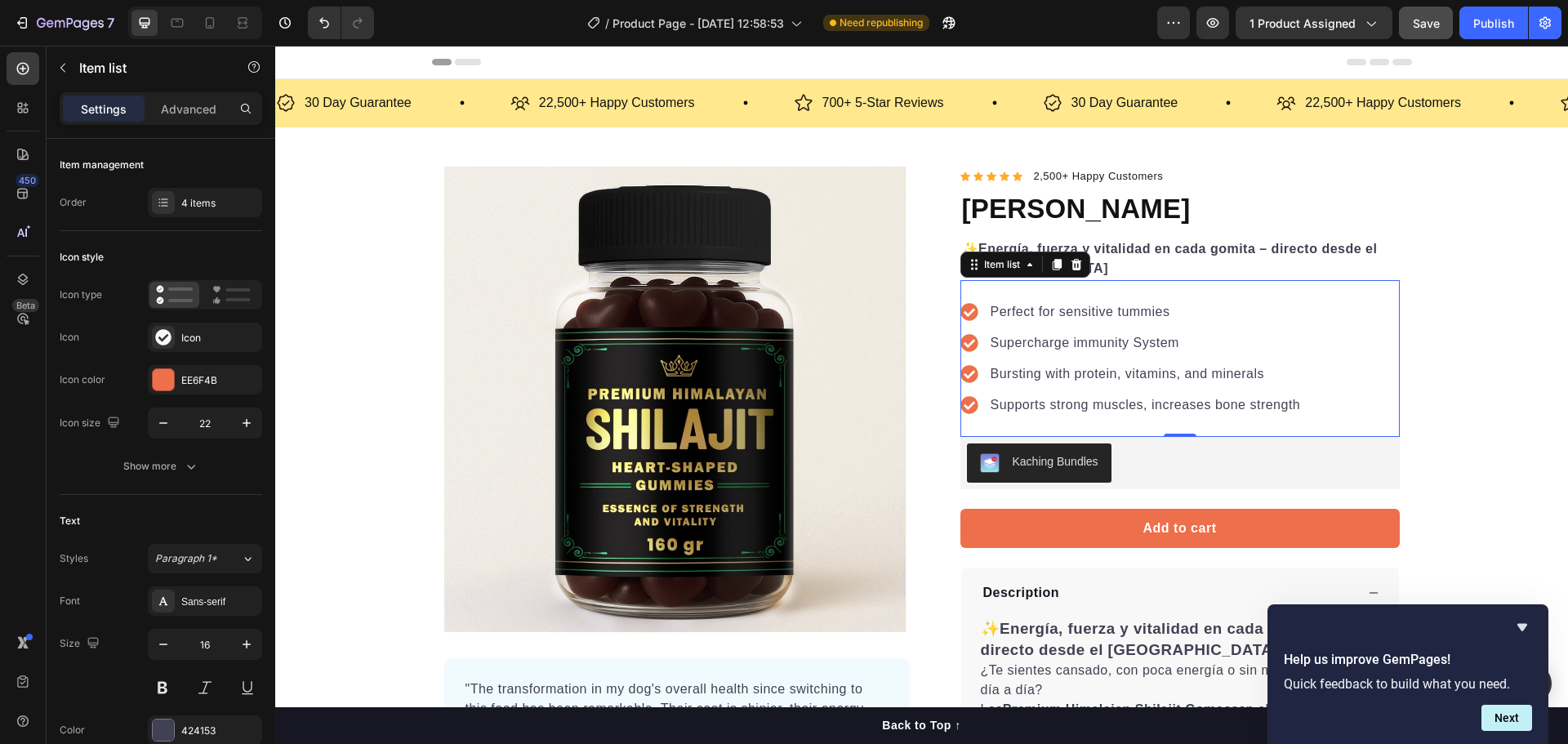
click at [1004, 426] on div "Perfect for sensitive tummies Supercharge immunity System Bursting with protein…" at bounding box center [1180, 359] width 439 height 157
drag, startPoint x: 1171, startPoint y: 436, endPoint x: 1165, endPoint y: 415, distance: 21.8
click at [1165, 415] on div "Perfect for sensitive tummies Supercharge immunity System Bursting with protein…" at bounding box center [1180, 359] width 439 height 157
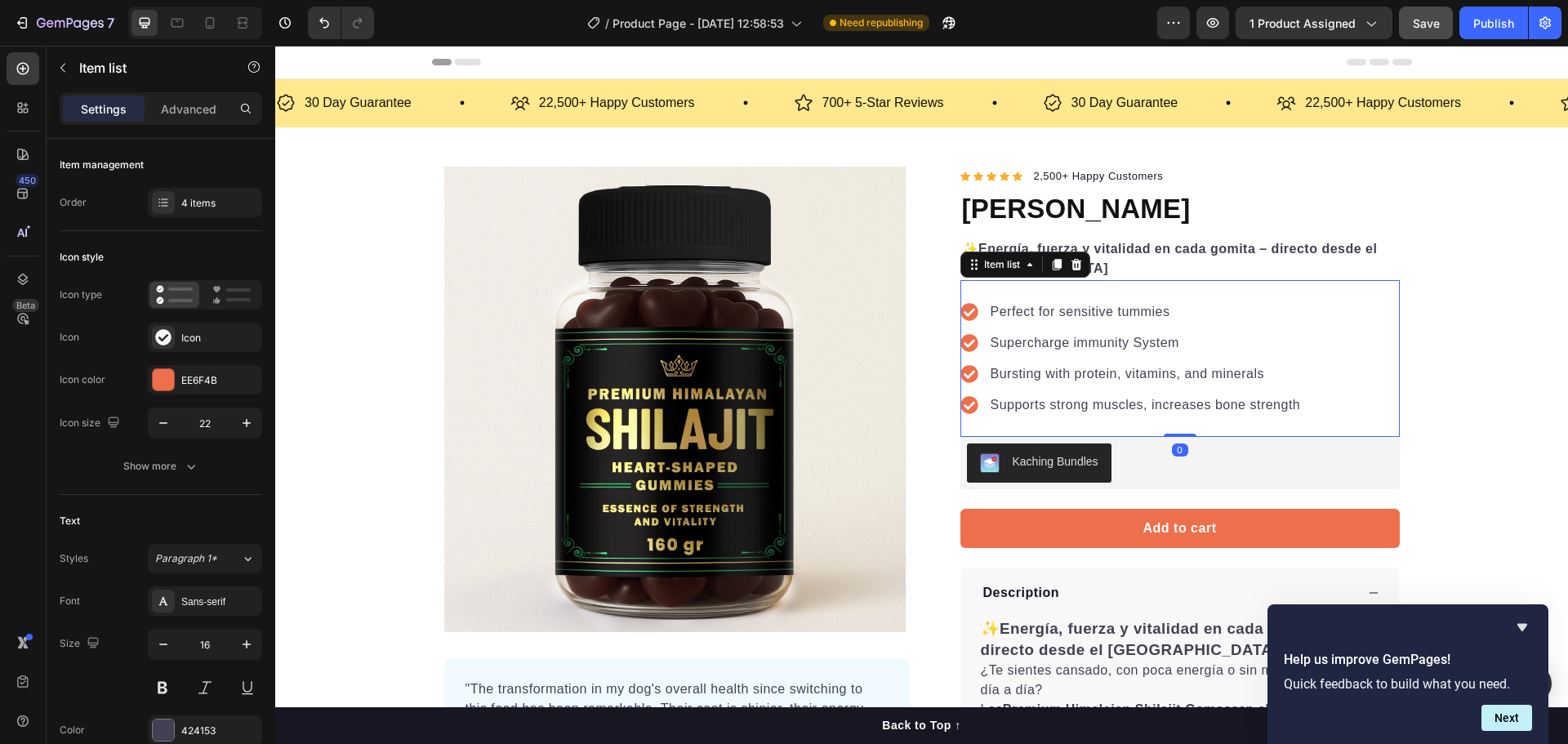
type input "100%"
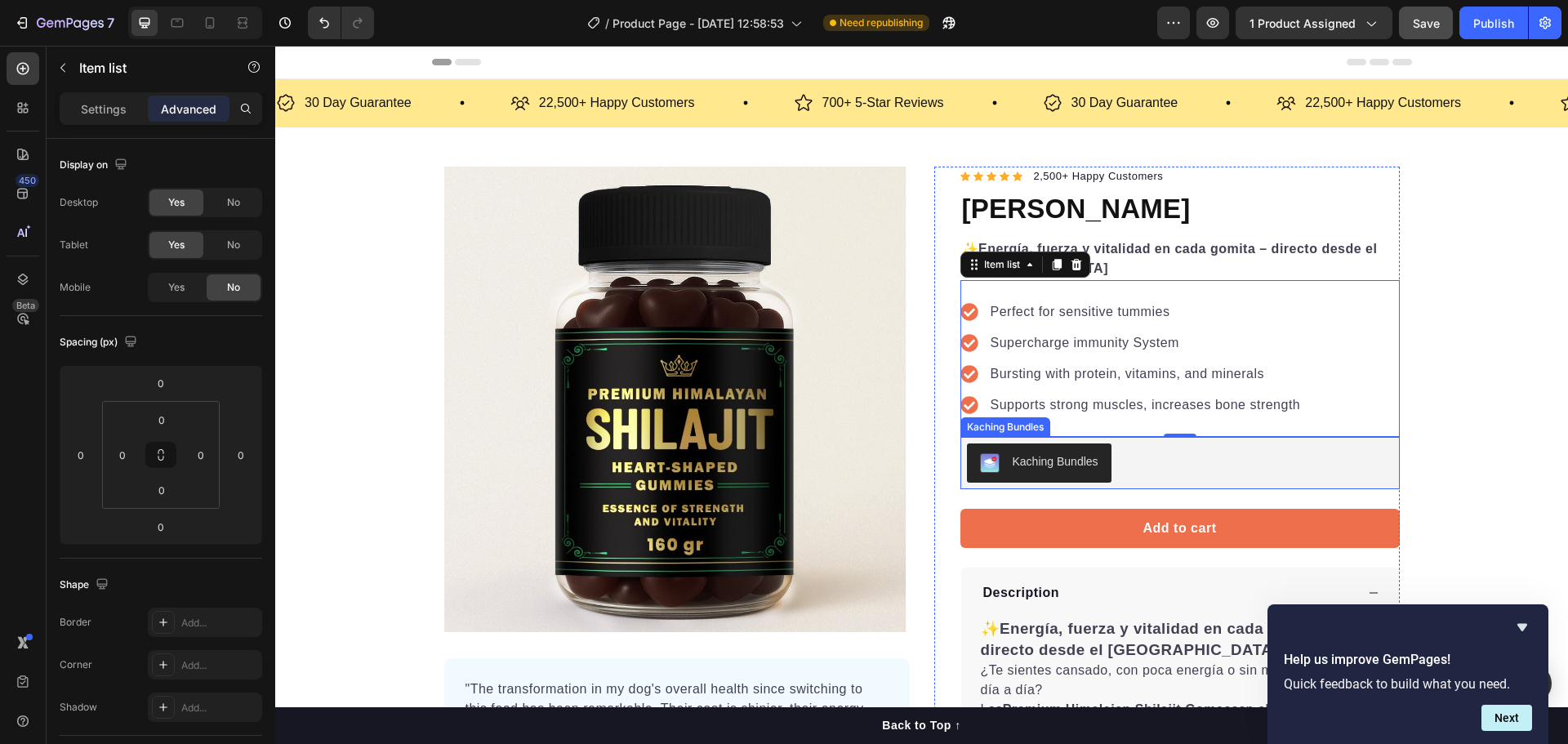
click at [1066, 474] on button "Kaching Bundles" at bounding box center [1039, 463] width 144 height 39
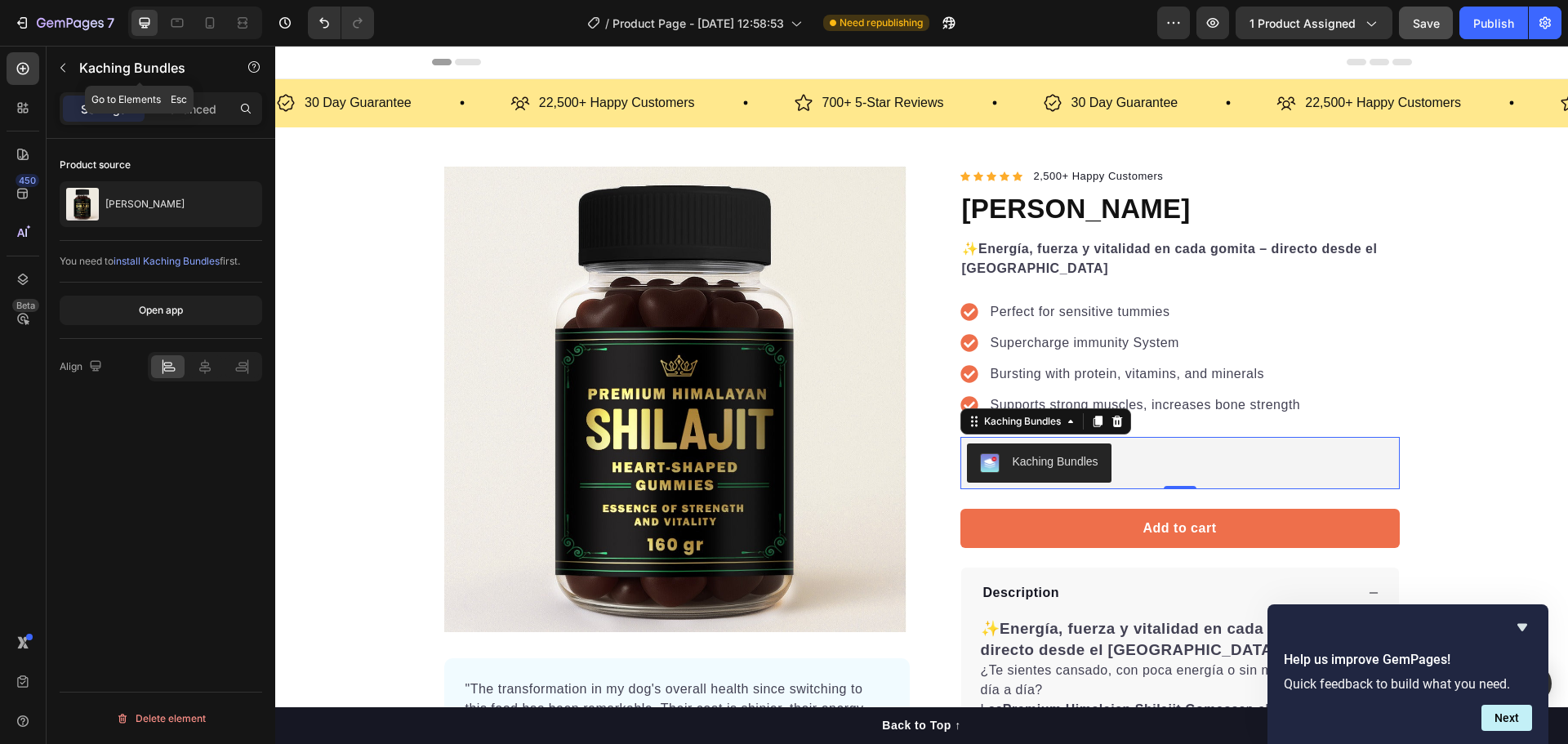
drag, startPoint x: 187, startPoint y: 68, endPoint x: 215, endPoint y: 64, distance: 28.3
click at [215, 63] on p "Kaching Bundles" at bounding box center [149, 67] width 139 height 19
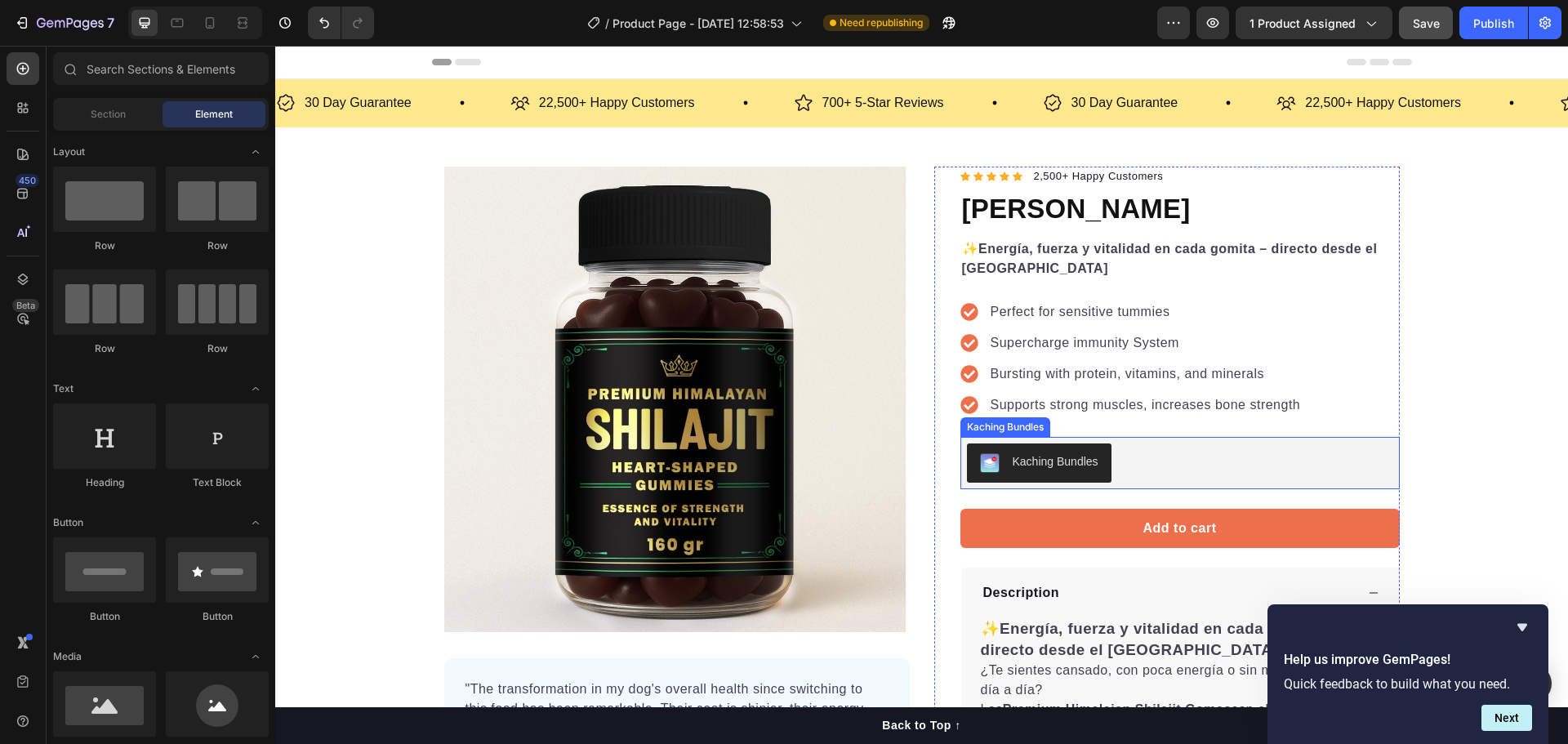
click at [1080, 466] on div "Kaching Bundles" at bounding box center [1056, 461] width 86 height 17
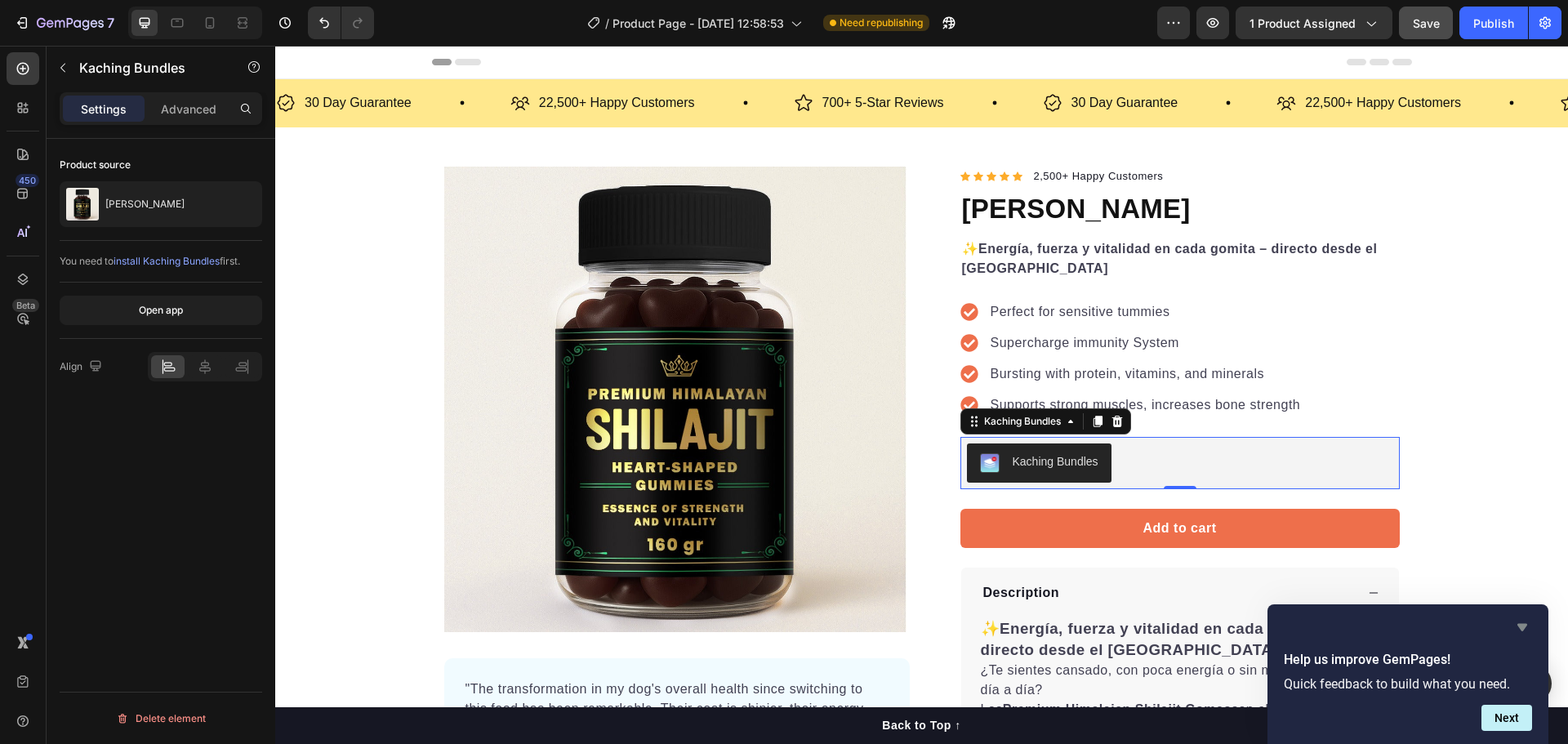
click at [1521, 623] on icon "Hide survey" at bounding box center [1521, 626] width 19 height 19
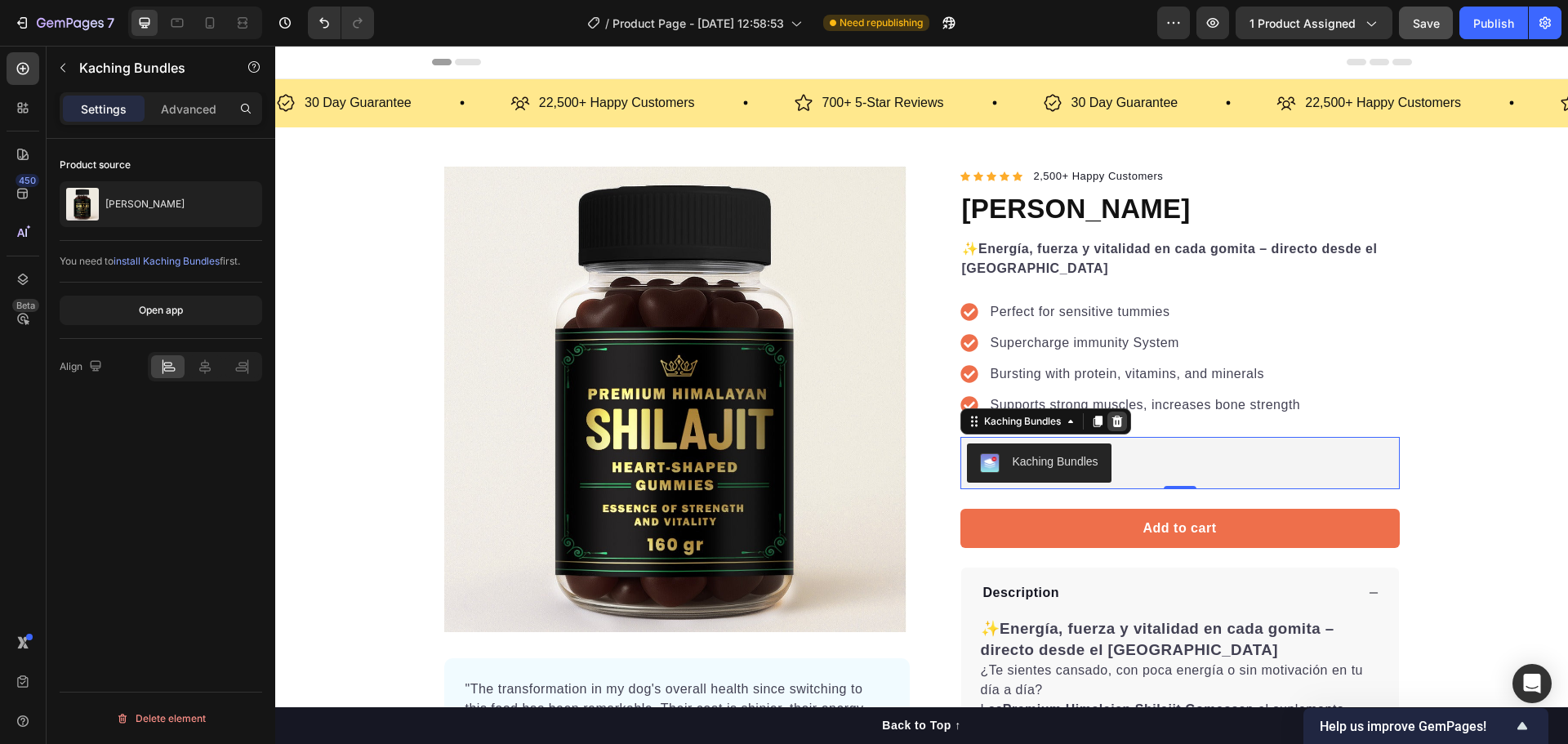
click at [1110, 421] on icon at bounding box center [1117, 421] width 13 height 13
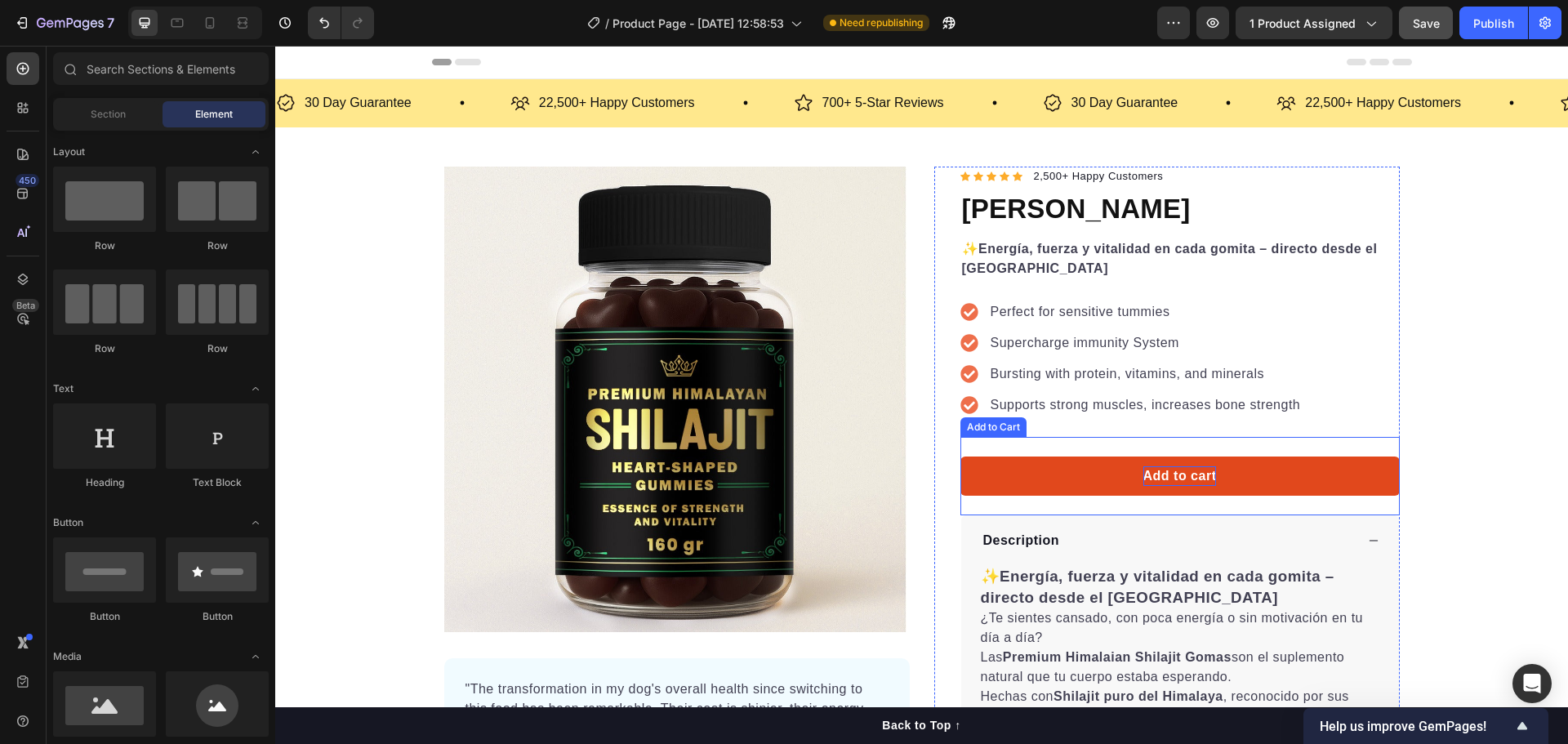
click at [1155, 483] on div "Add to cart" at bounding box center [1180, 476] width 73 height 19
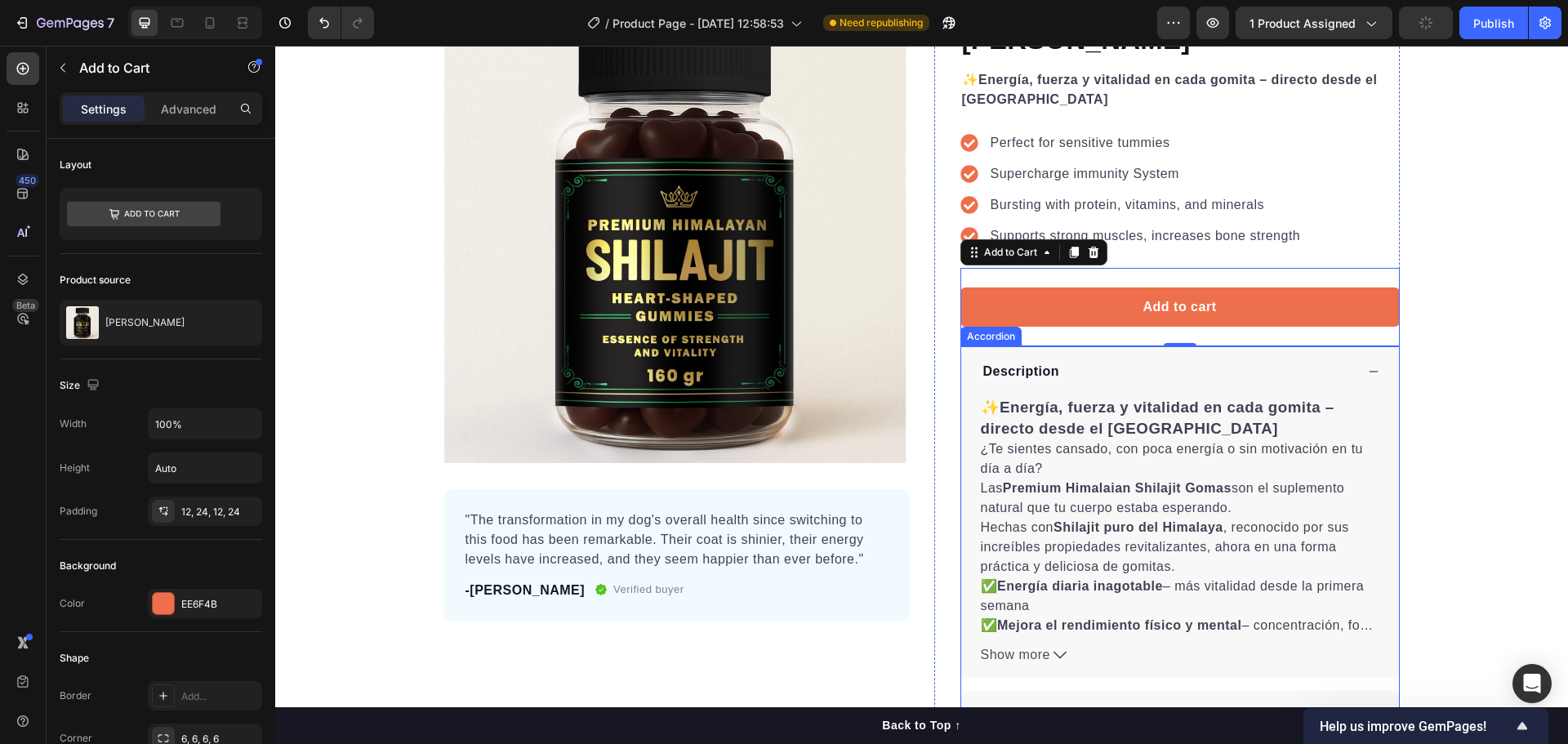
scroll to position [163, 0]
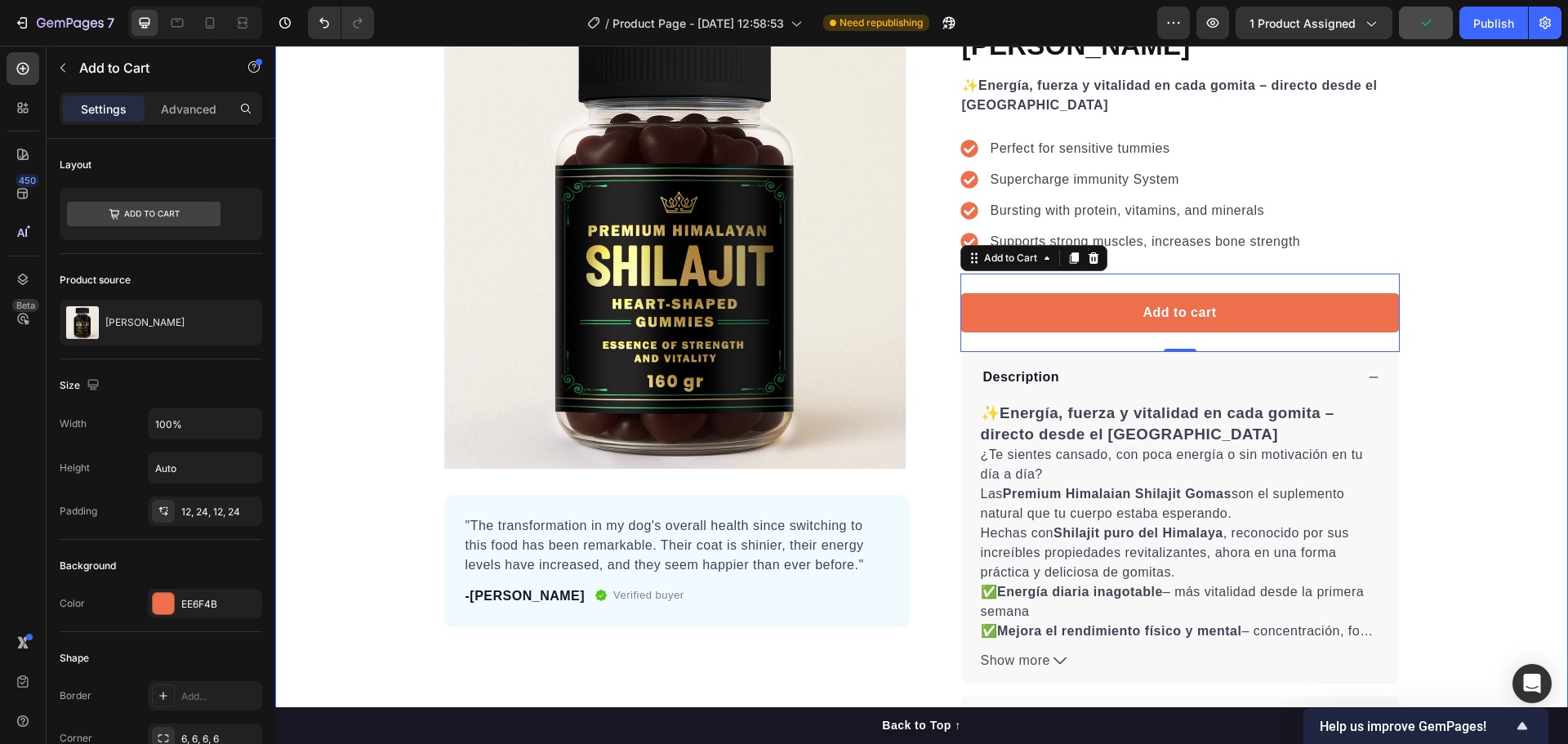
click at [1468, 374] on div "Product Images "The transformation in my dog's overall health since switching t…" at bounding box center [921, 375] width 1293 height 744
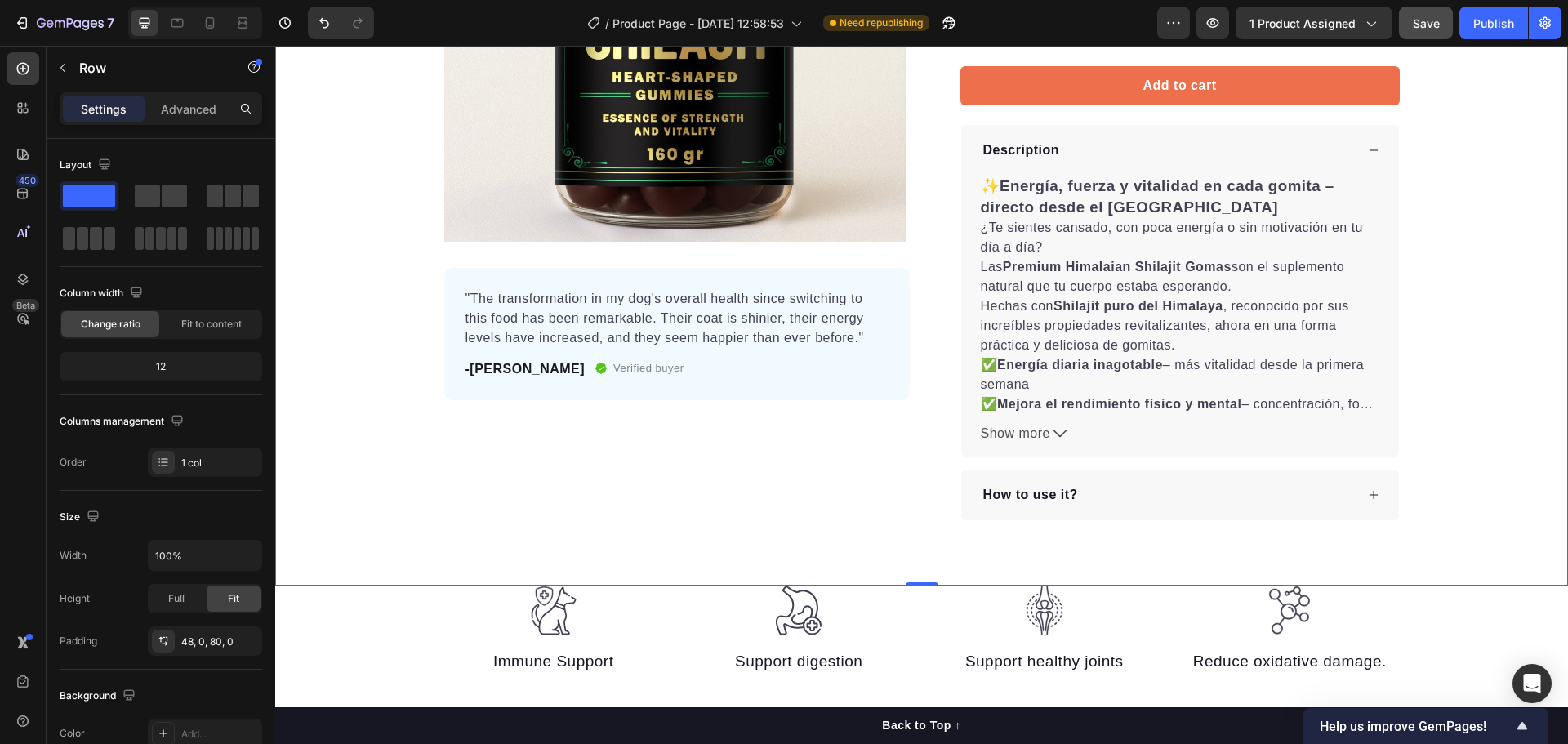
scroll to position [408, 0]
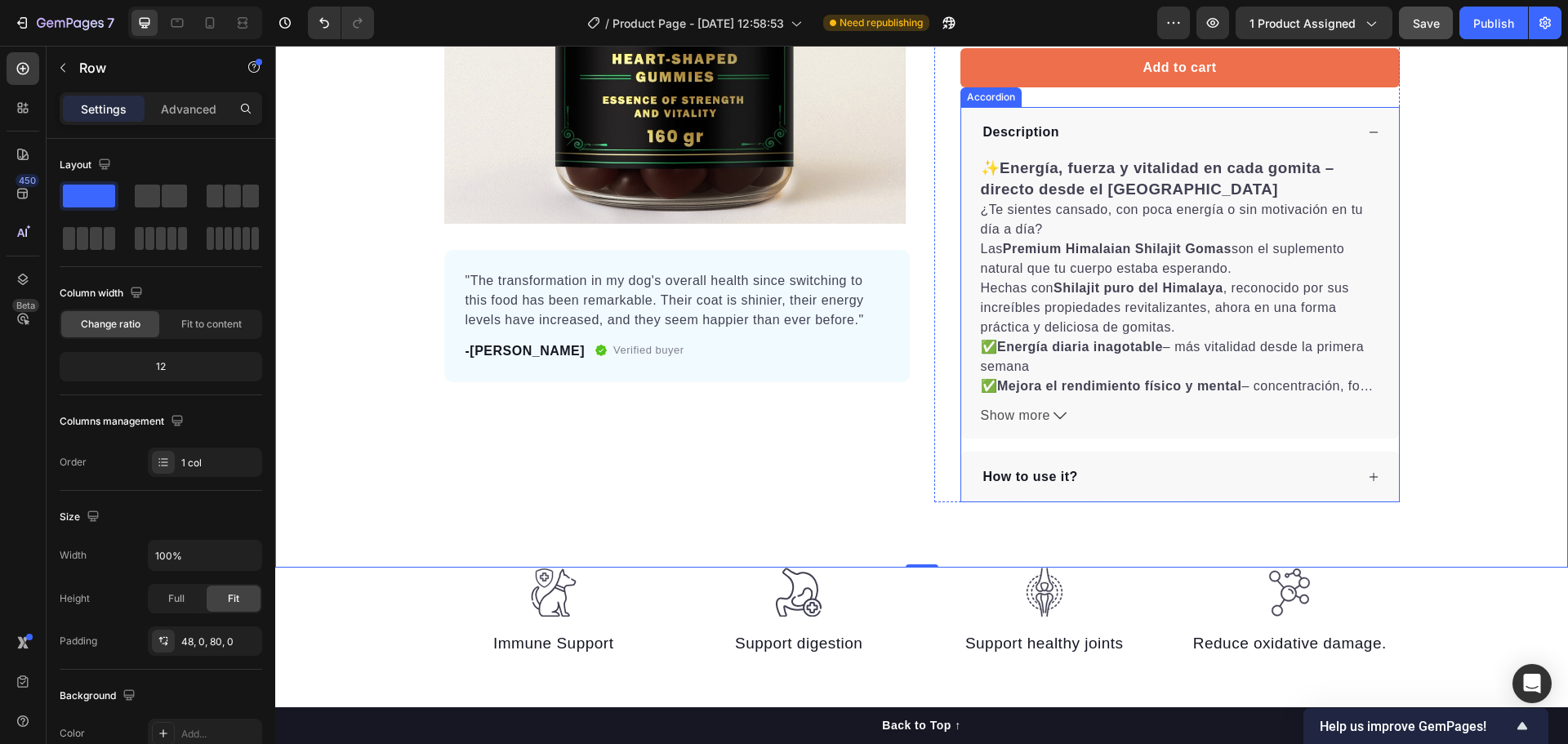
click at [1372, 476] on icon at bounding box center [1373, 477] width 12 height 12
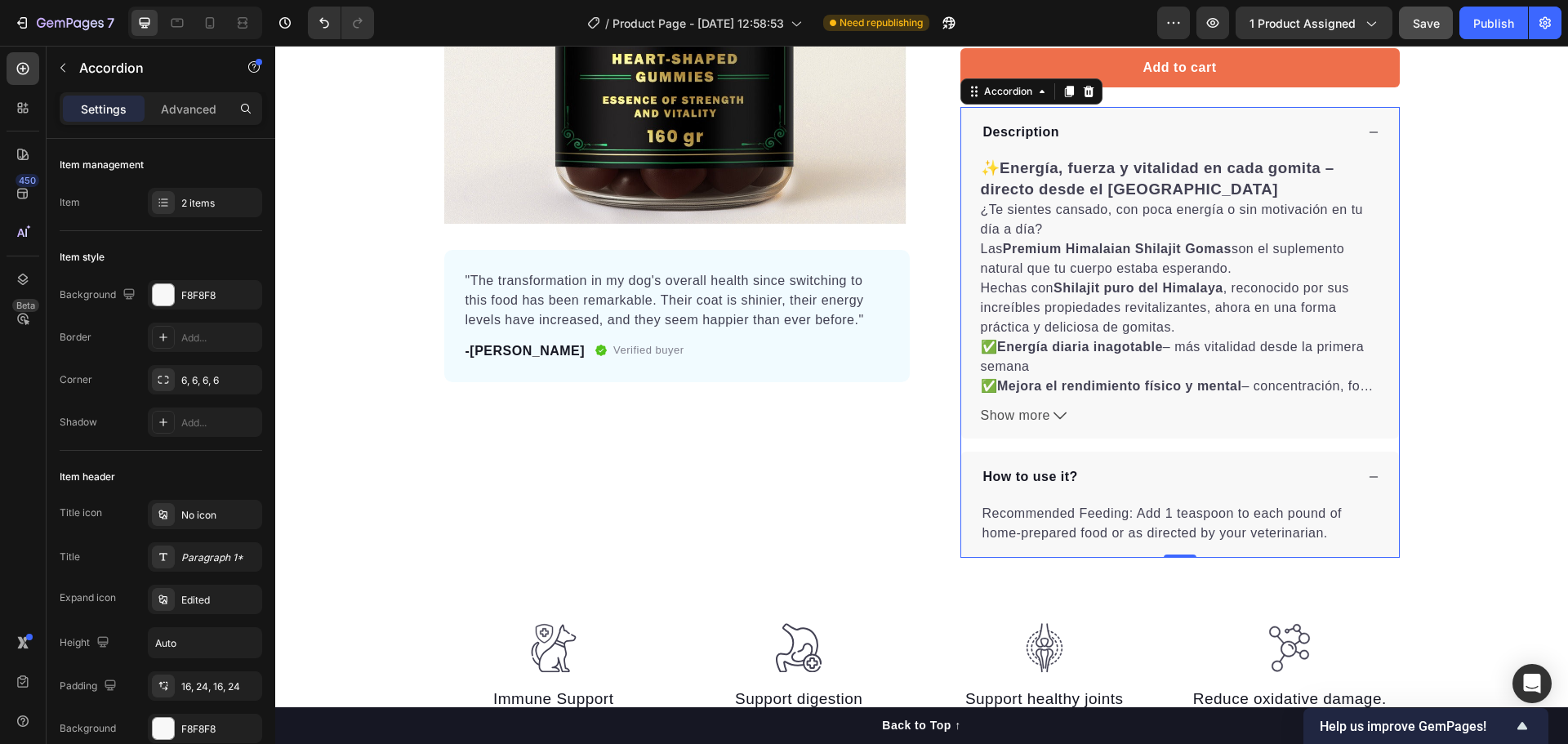
click at [1369, 477] on icon at bounding box center [1373, 477] width 12 height 12
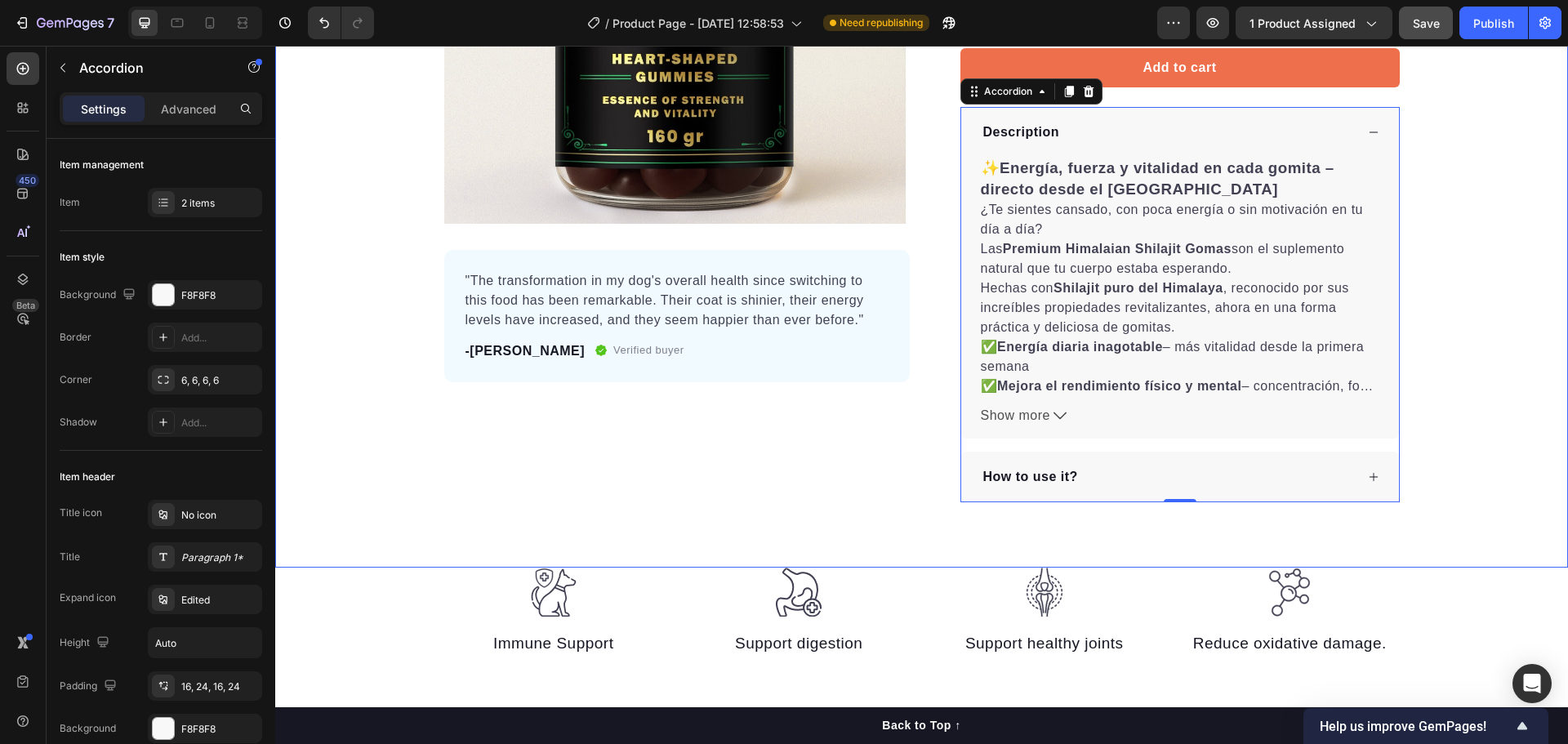
click at [1437, 382] on div "Product Images "The transformation in my dog's overall health since switching t…" at bounding box center [921, 130] width 1293 height 744
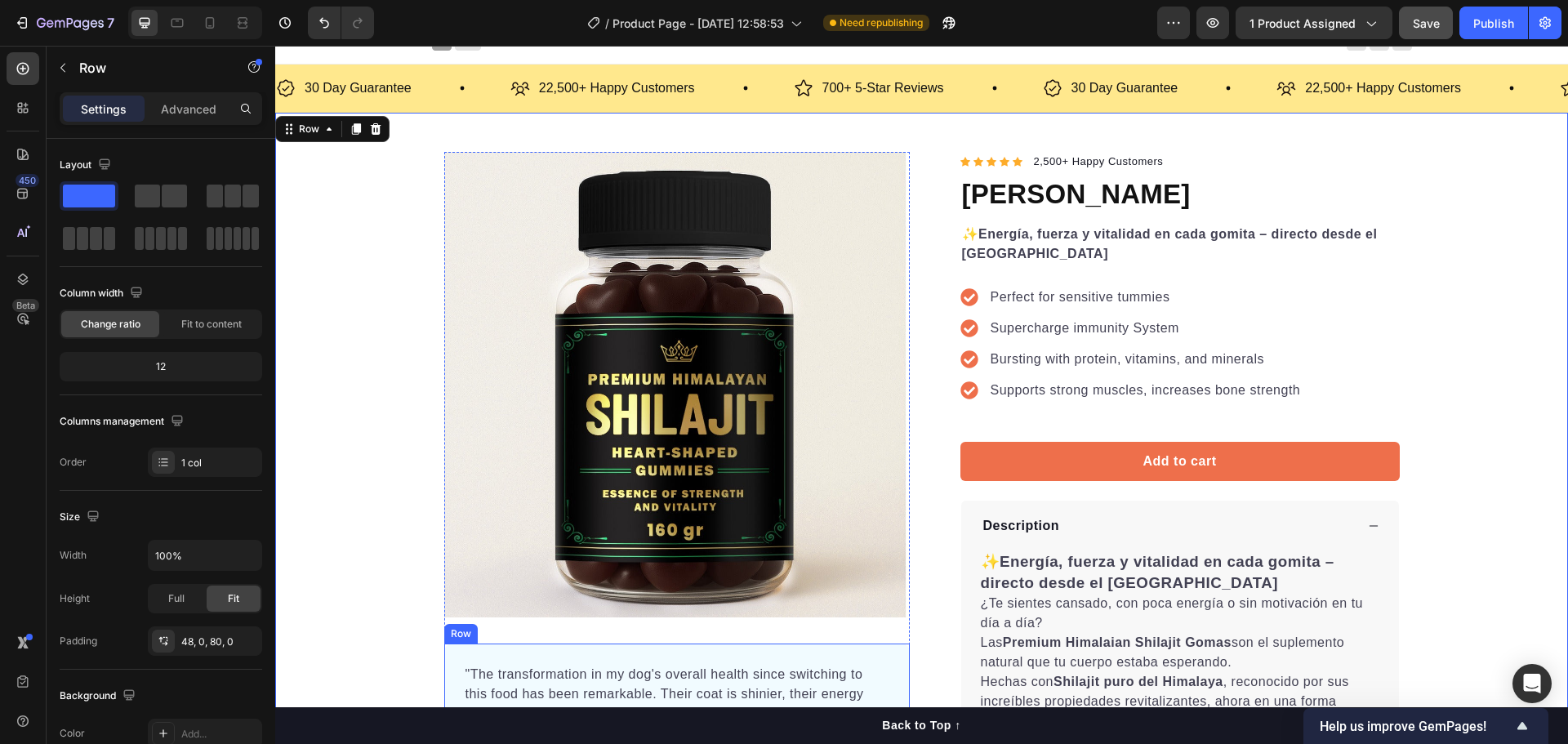
scroll to position [0, 0]
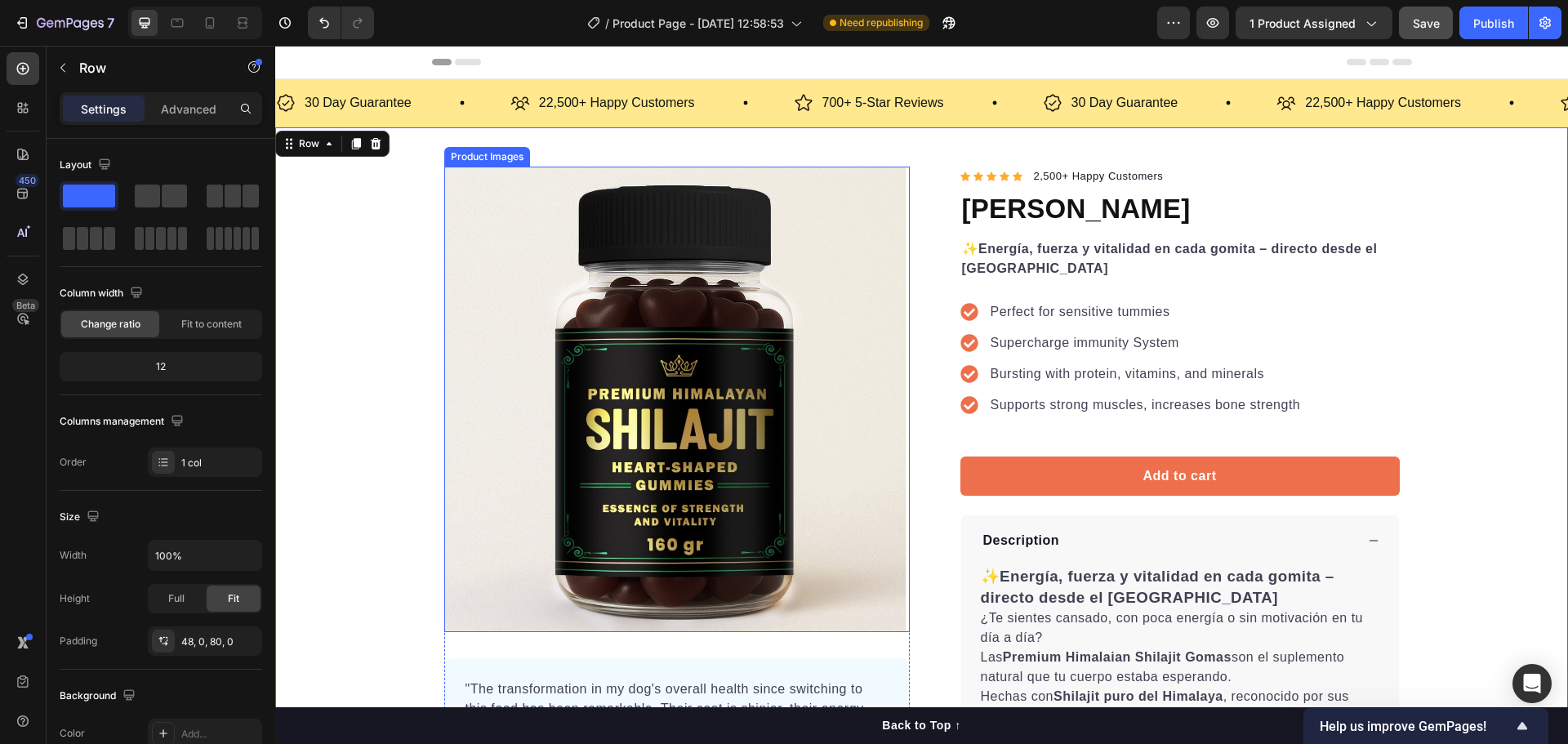
click at [615, 418] on img at bounding box center [677, 399] width 466 height 466
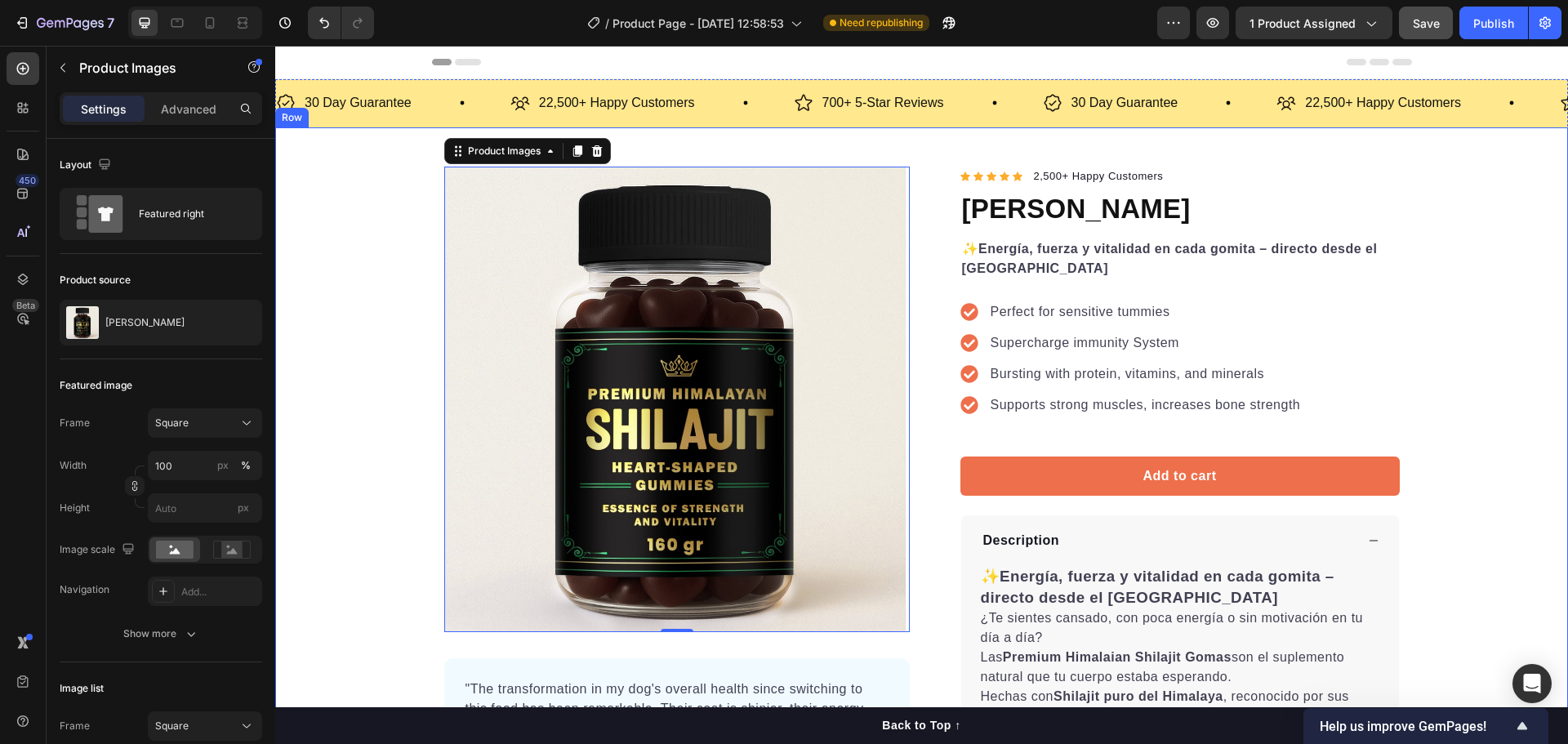
click at [1438, 300] on div "Product Images 0 "The transformation in my dog's overall health since switching…" at bounding box center [921, 538] width 1293 height 744
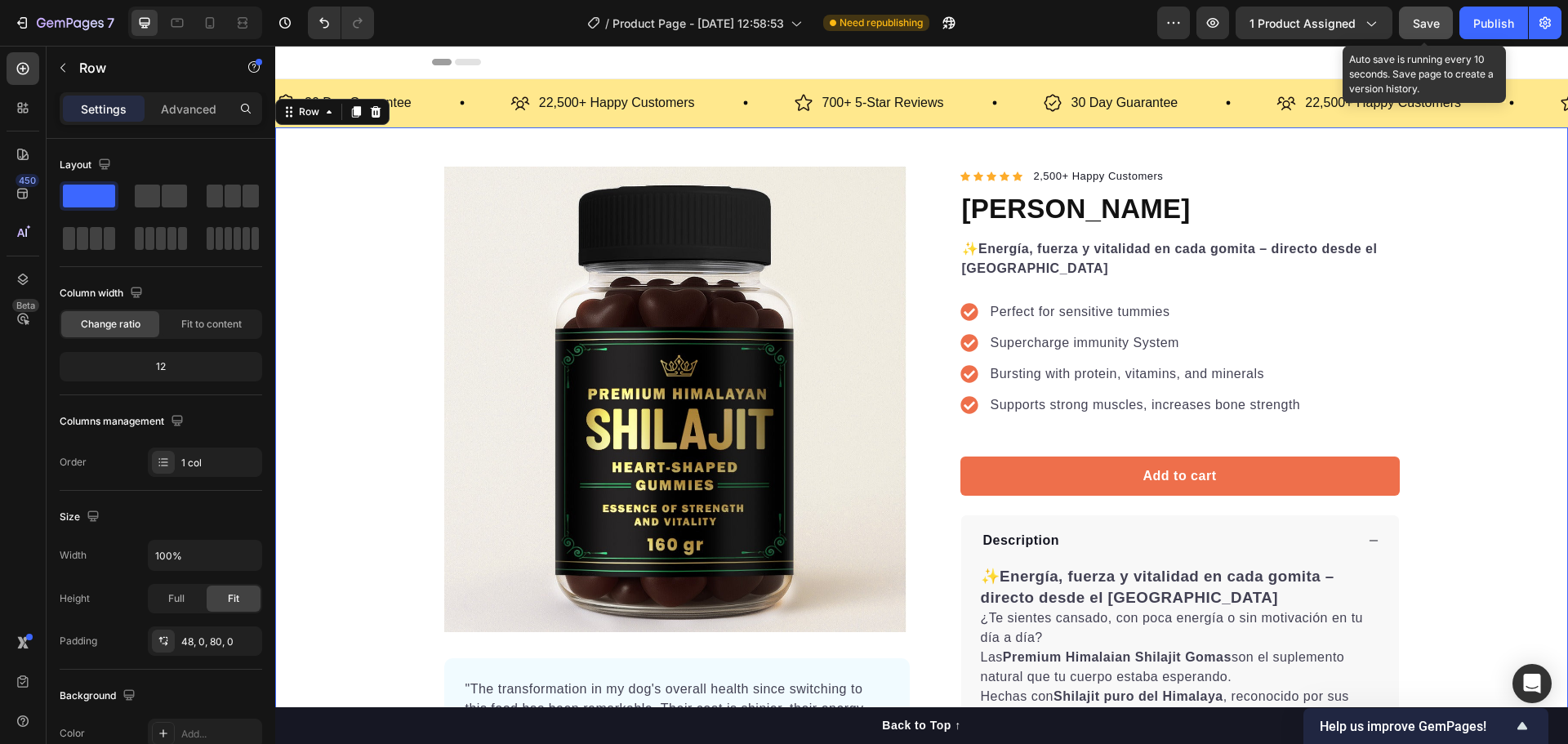
click at [1415, 26] on span "Save" at bounding box center [1426, 23] width 27 height 14
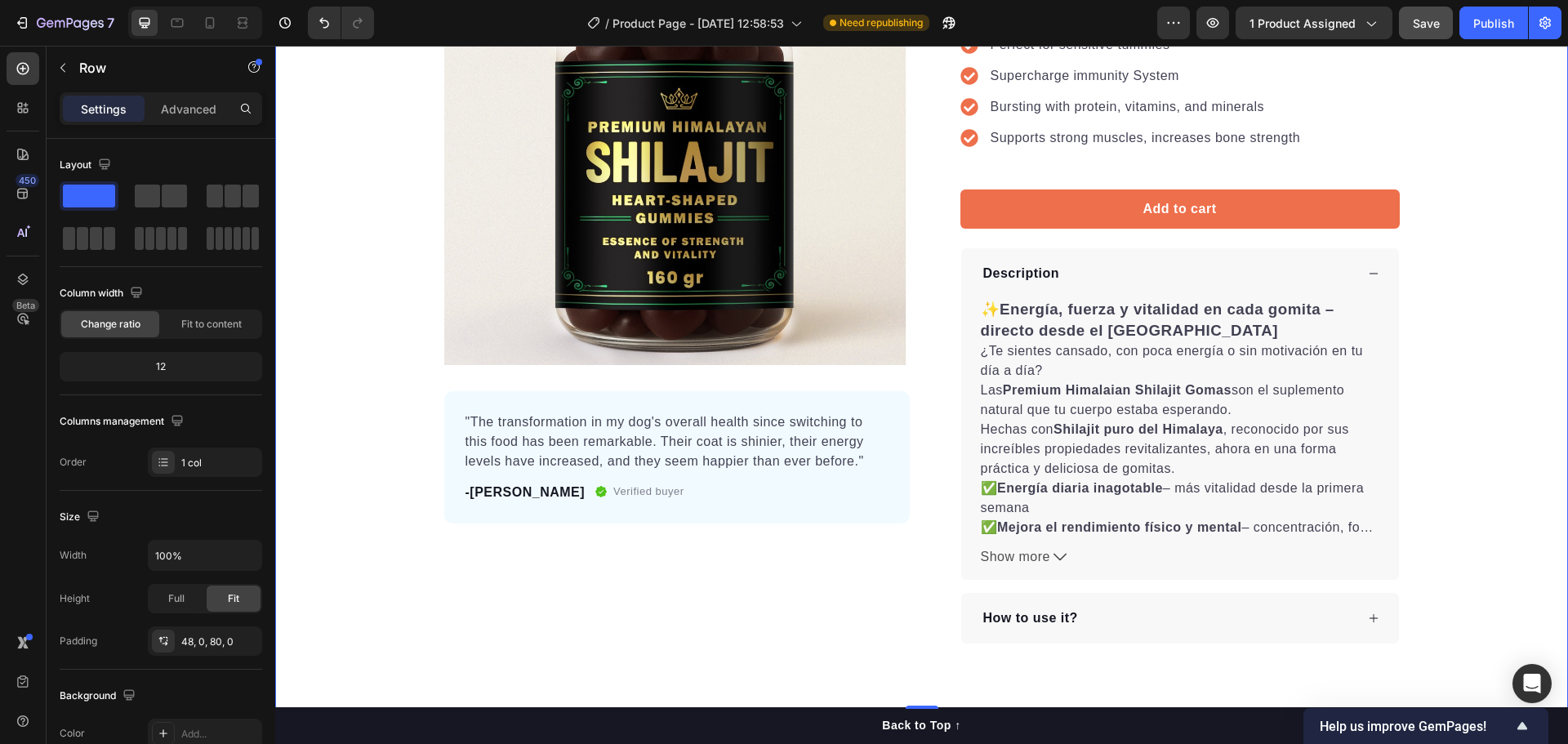
scroll to position [327, 0]
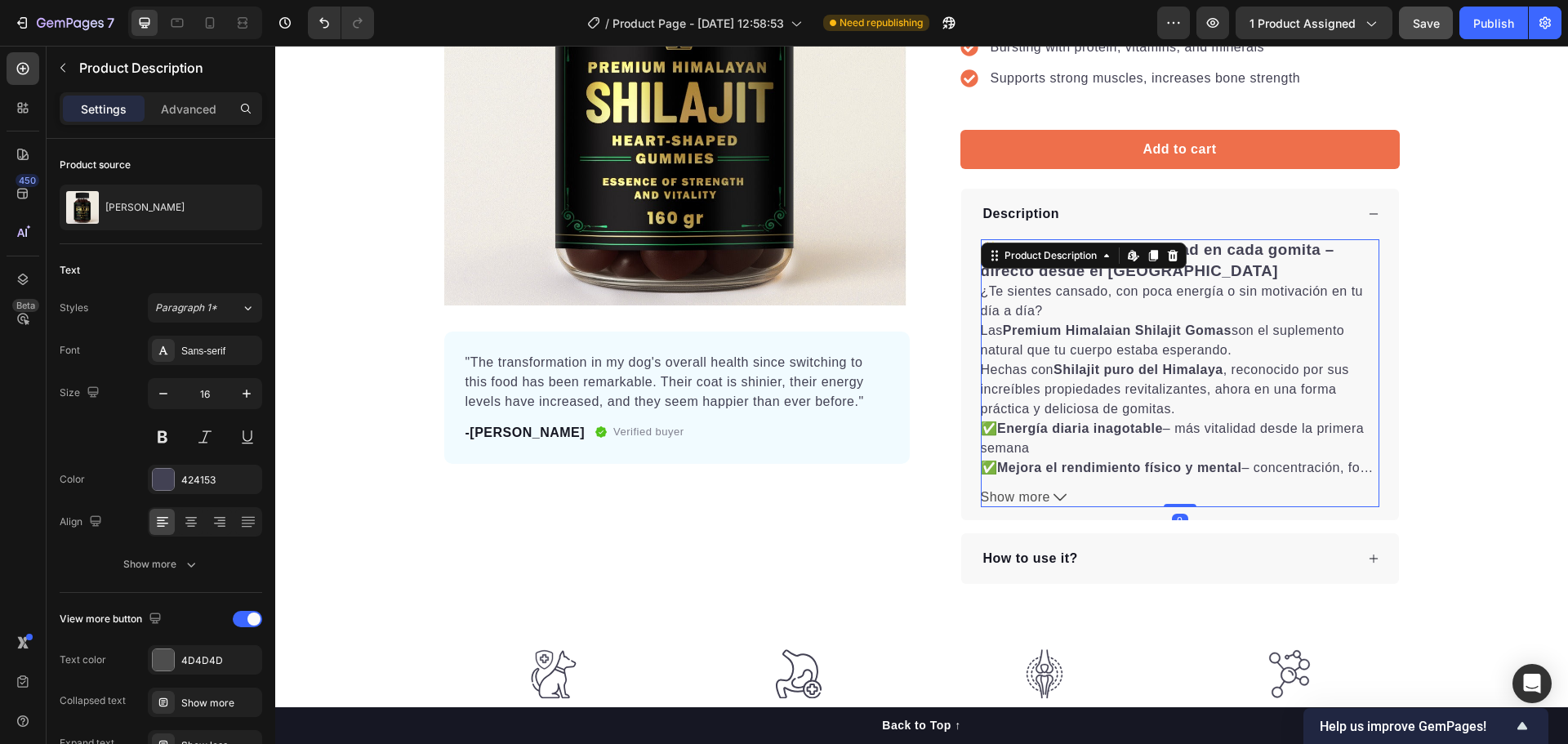
click at [1008, 435] on strong "Energía diaria inagotable" at bounding box center [1080, 427] width 166 height 14
click at [1027, 452] on div "✨ Energía, fuerza y vitalidad en cada gomita – directo desde el Himalaya ¿Te si…" at bounding box center [1180, 357] width 398 height 236
click at [1016, 451] on p "✅ Energía diaria inagotable – más vitalidad desde la primera semana ✅ Mejora el…" at bounding box center [1178, 516] width 395 height 190
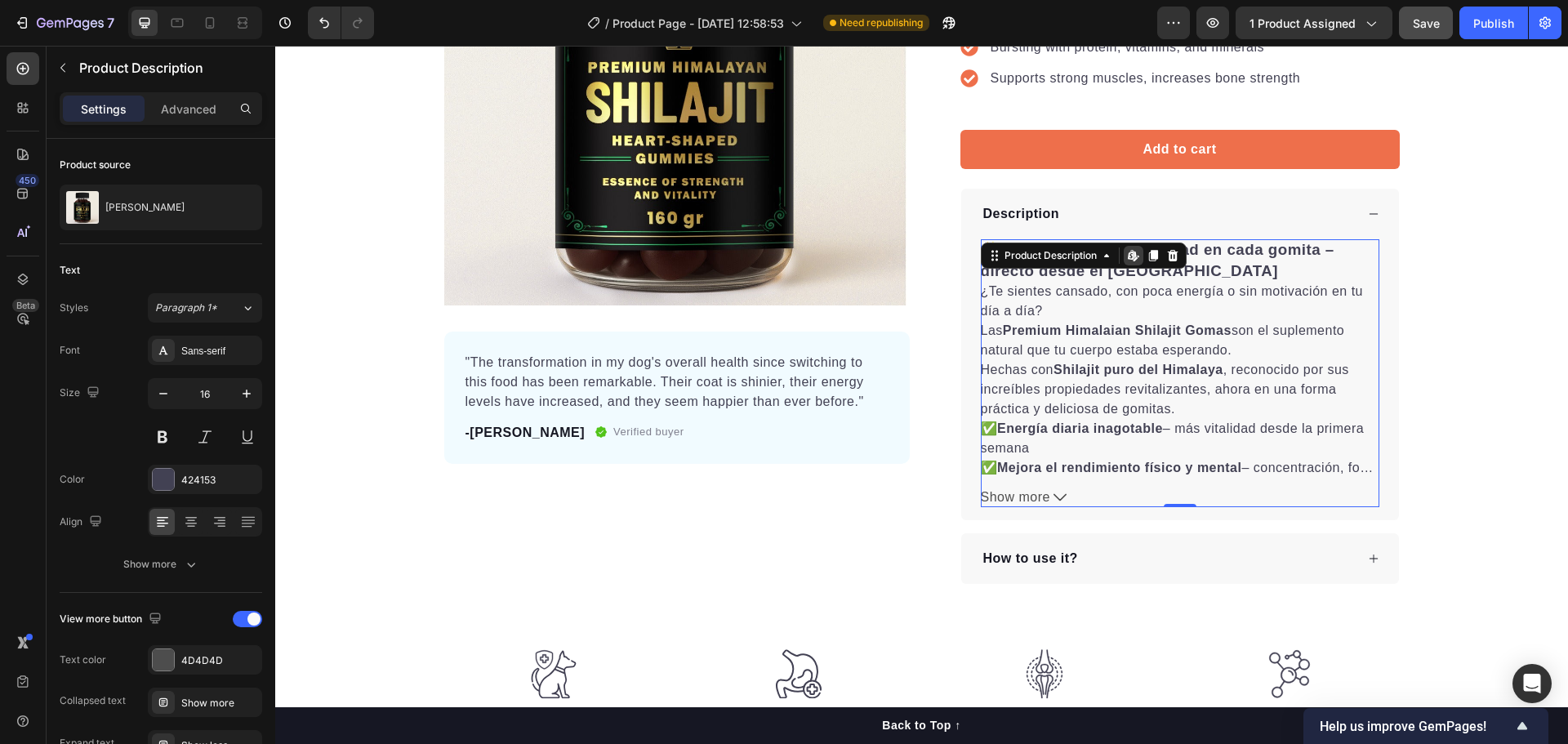
click at [1002, 438] on div "✨ Energía, fuerza y vitalidad en cada gomita – directo desde el Himalaya ¿Te si…" at bounding box center [1180, 357] width 398 height 236
click at [1020, 426] on strong "Energía diaria inagotable" at bounding box center [1080, 427] width 166 height 14
click at [1133, 320] on div "✨ Energía, fuerza y vitalidad en cada gomita – directo desde el Himalaya ¿Te si…" at bounding box center [1180, 357] width 398 height 236
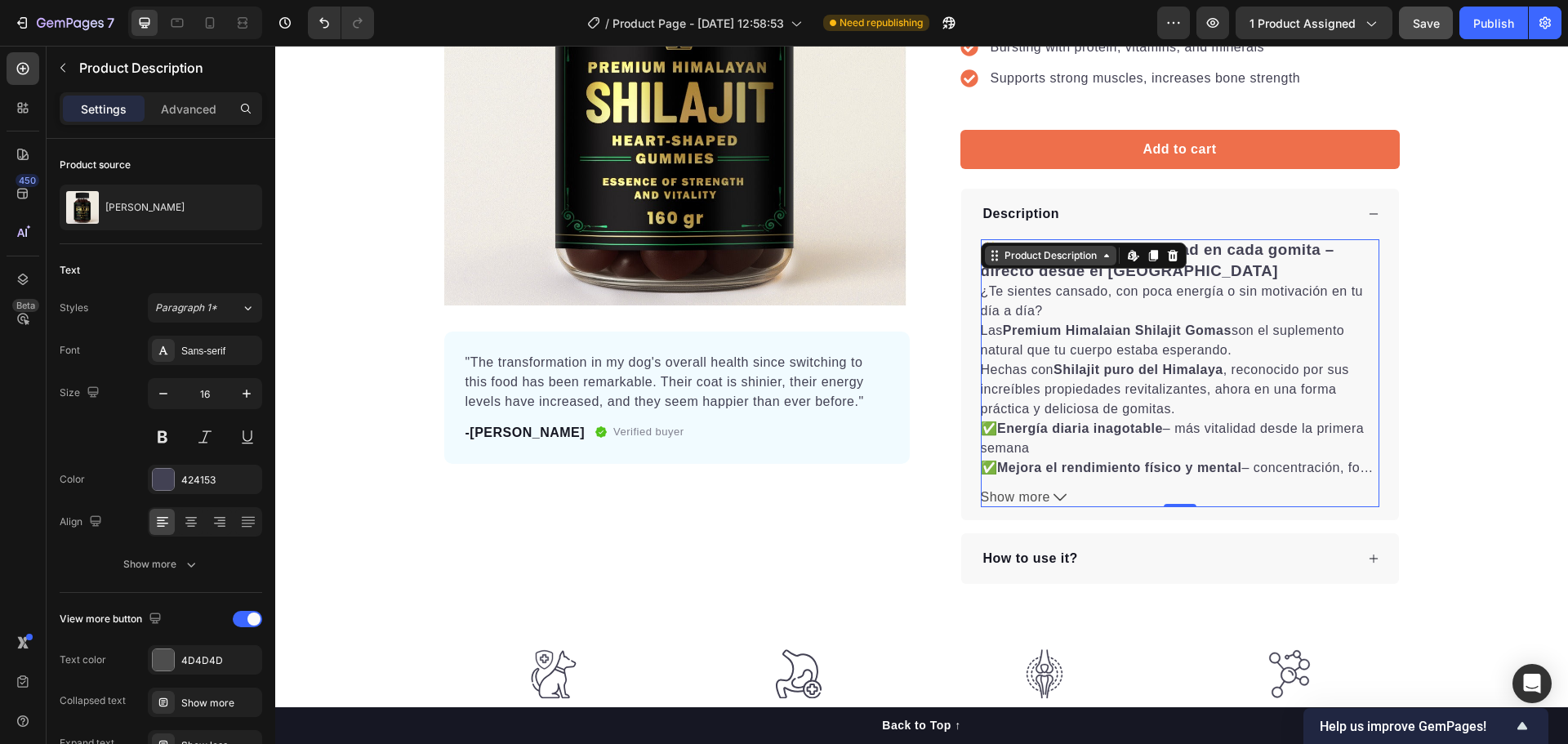
click at [1047, 253] on div "Product Description" at bounding box center [1050, 256] width 99 height 15
click at [1194, 359] on div "✨ Energía, fuerza y vitalidad en cada gomita – directo desde el Himalaya ¿Te si…" at bounding box center [1180, 357] width 398 height 236
click at [1448, 302] on div "Product Images "The transformation in my dog's overall health since switching t…" at bounding box center [921, 212] width 1293 height 744
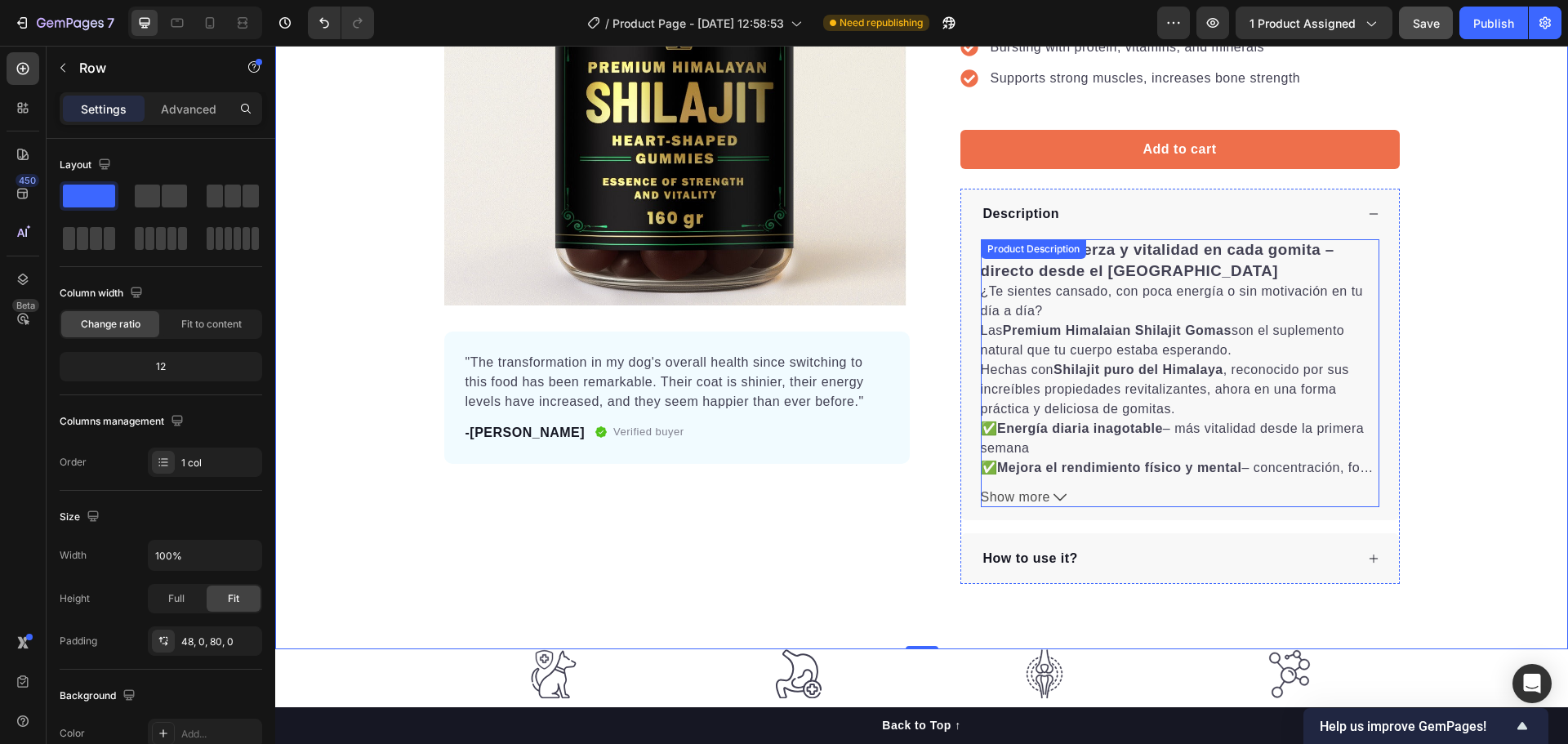
click at [1099, 341] on div "✨ Energía, fuerza y vitalidad en cada gomita – directo desde el Himalaya ¿Te si…" at bounding box center [1180, 357] width 398 height 236
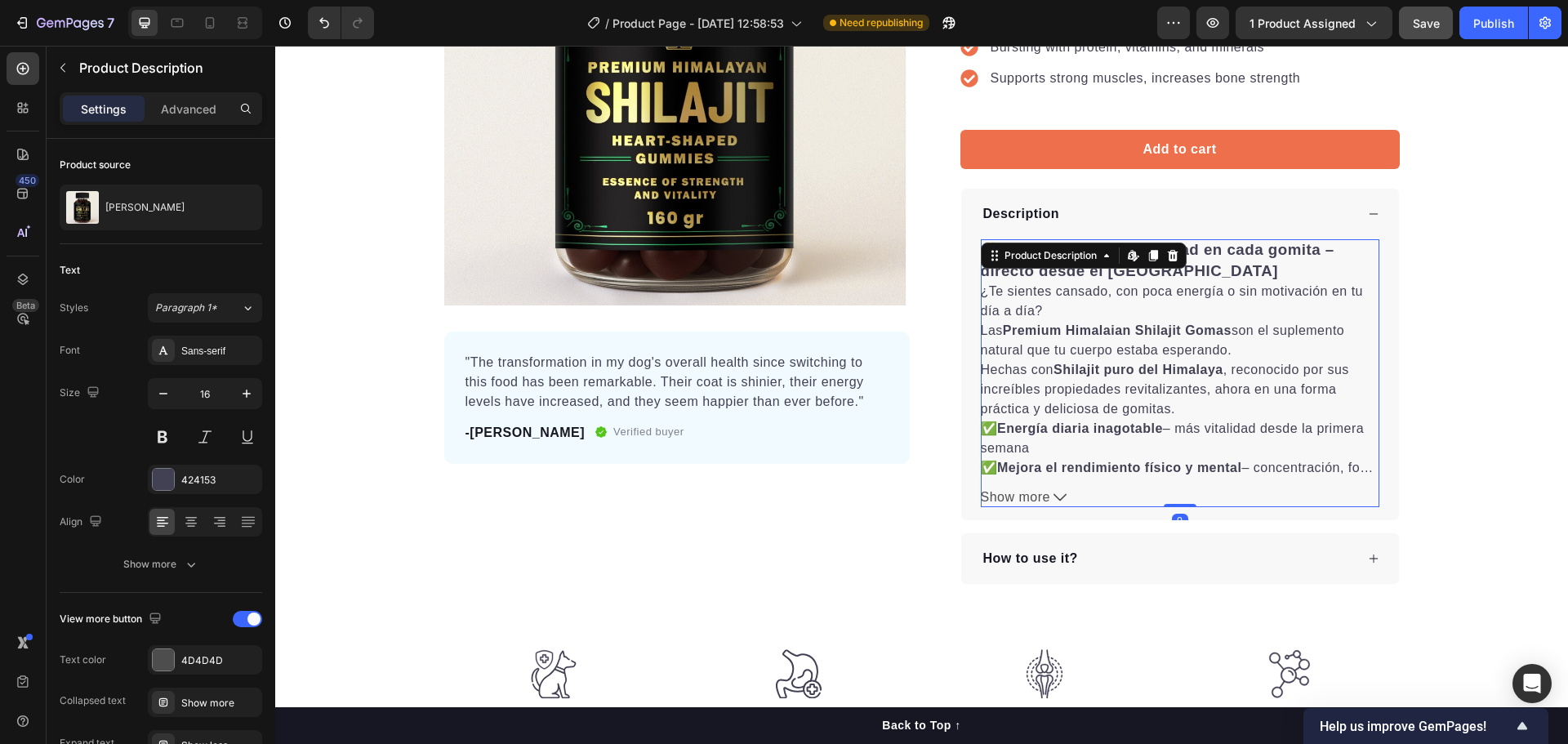
click at [1099, 342] on div "✨ Energía, fuerza y vitalidad en cada gomita – directo desde el Himalaya ¿Te si…" at bounding box center [1180, 357] width 398 height 236
click at [1079, 375] on strong "Shilajit puro del Himalaya" at bounding box center [1139, 369] width 170 height 14
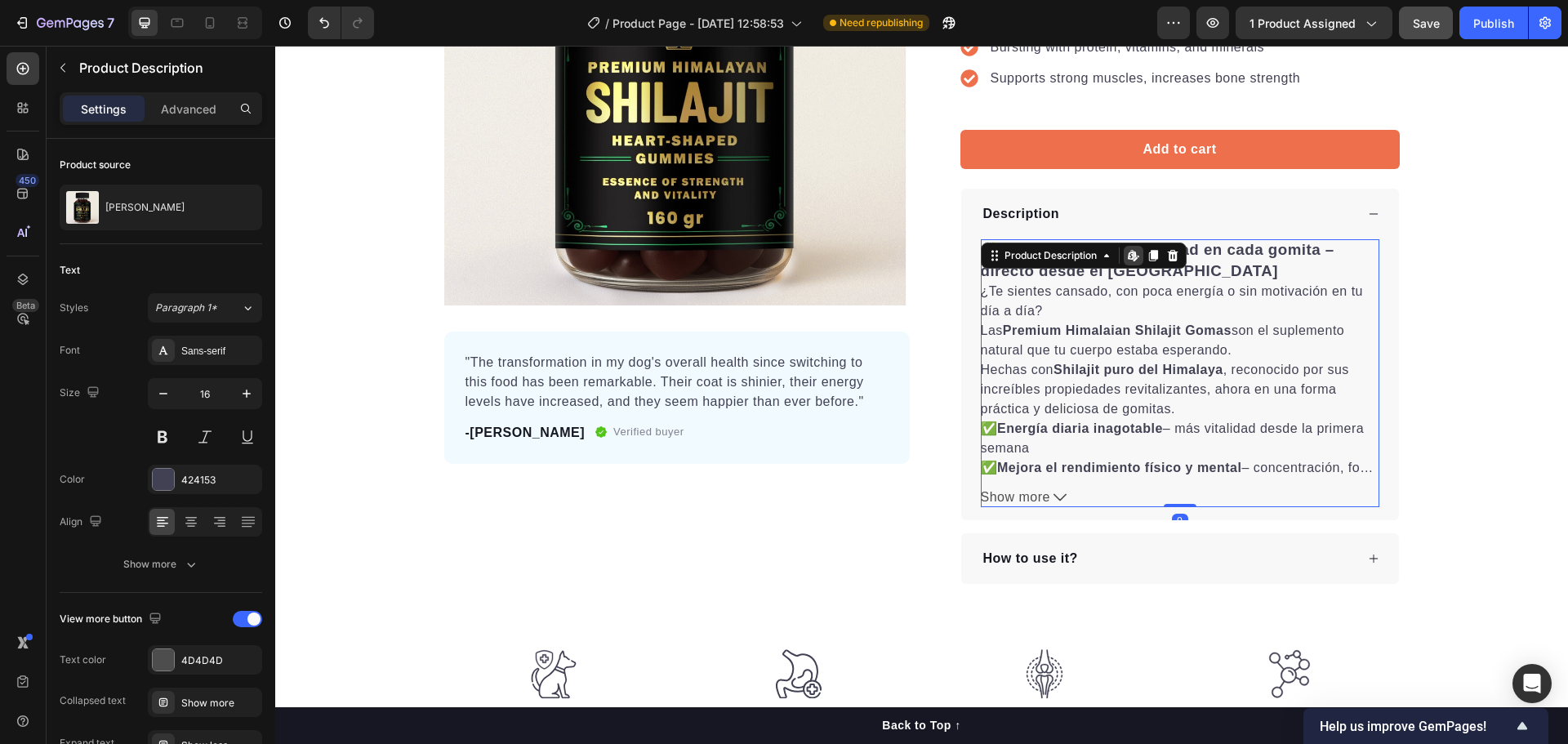
click at [1079, 375] on strong "Shilajit puro del Himalaya" at bounding box center [1139, 369] width 170 height 14
click at [1443, 314] on div "Product Images "The transformation in my dog's overall health since switching t…" at bounding box center [921, 212] width 1293 height 744
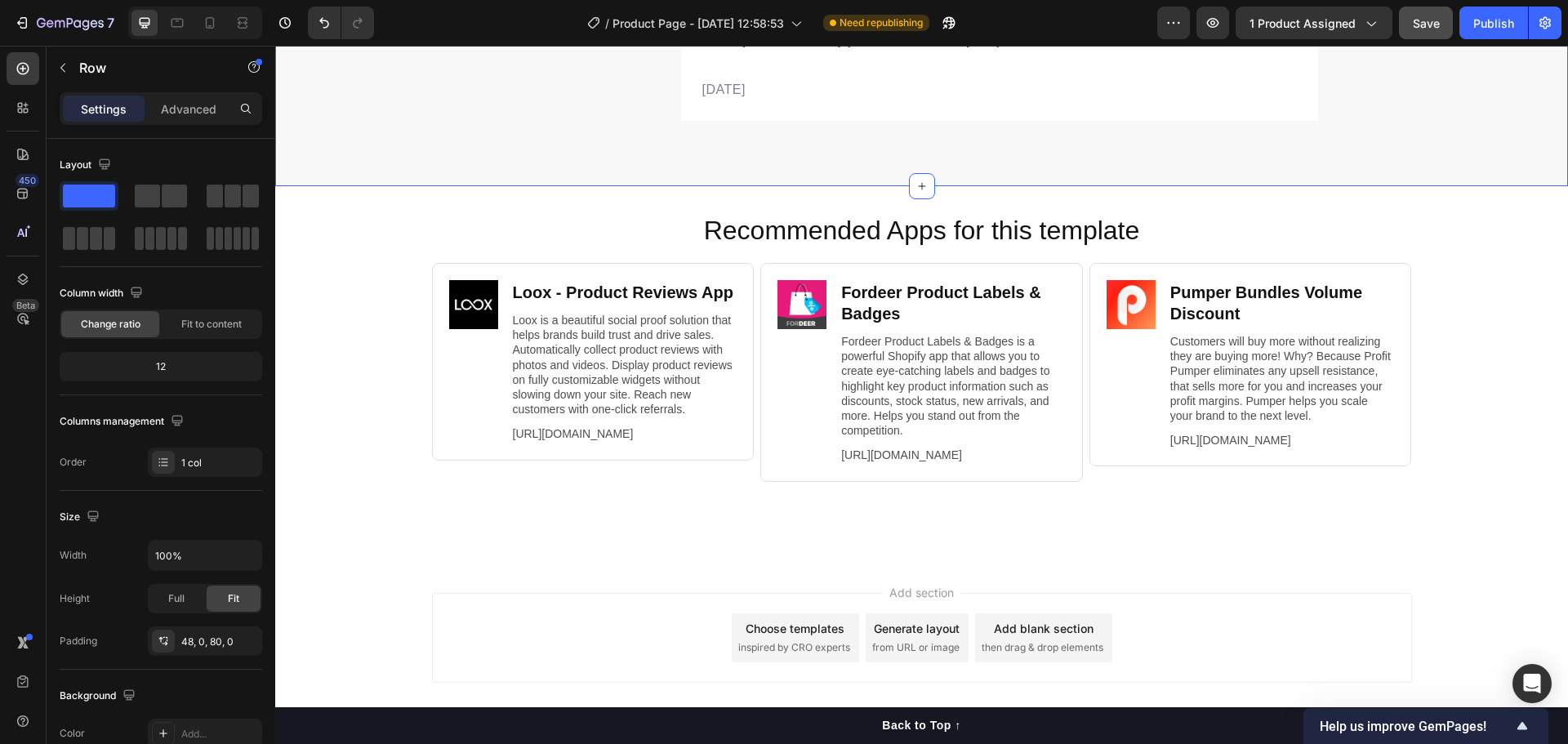
scroll to position [6386, 0]
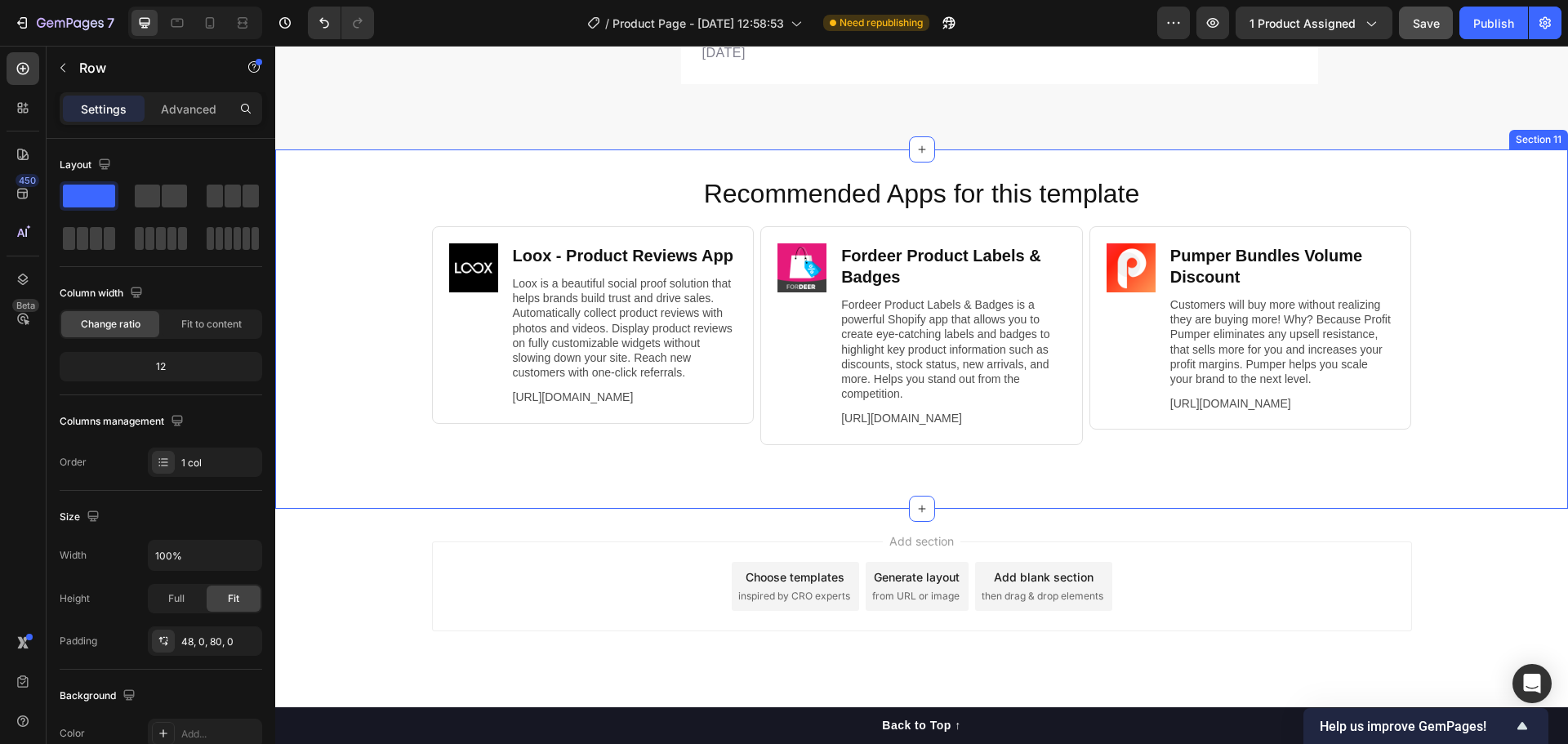
click at [399, 452] on div "Recommended Apps for this template Heading Image Loox ‑ Product Reviews App Hea…" at bounding box center [921, 328] width 1293 height 306
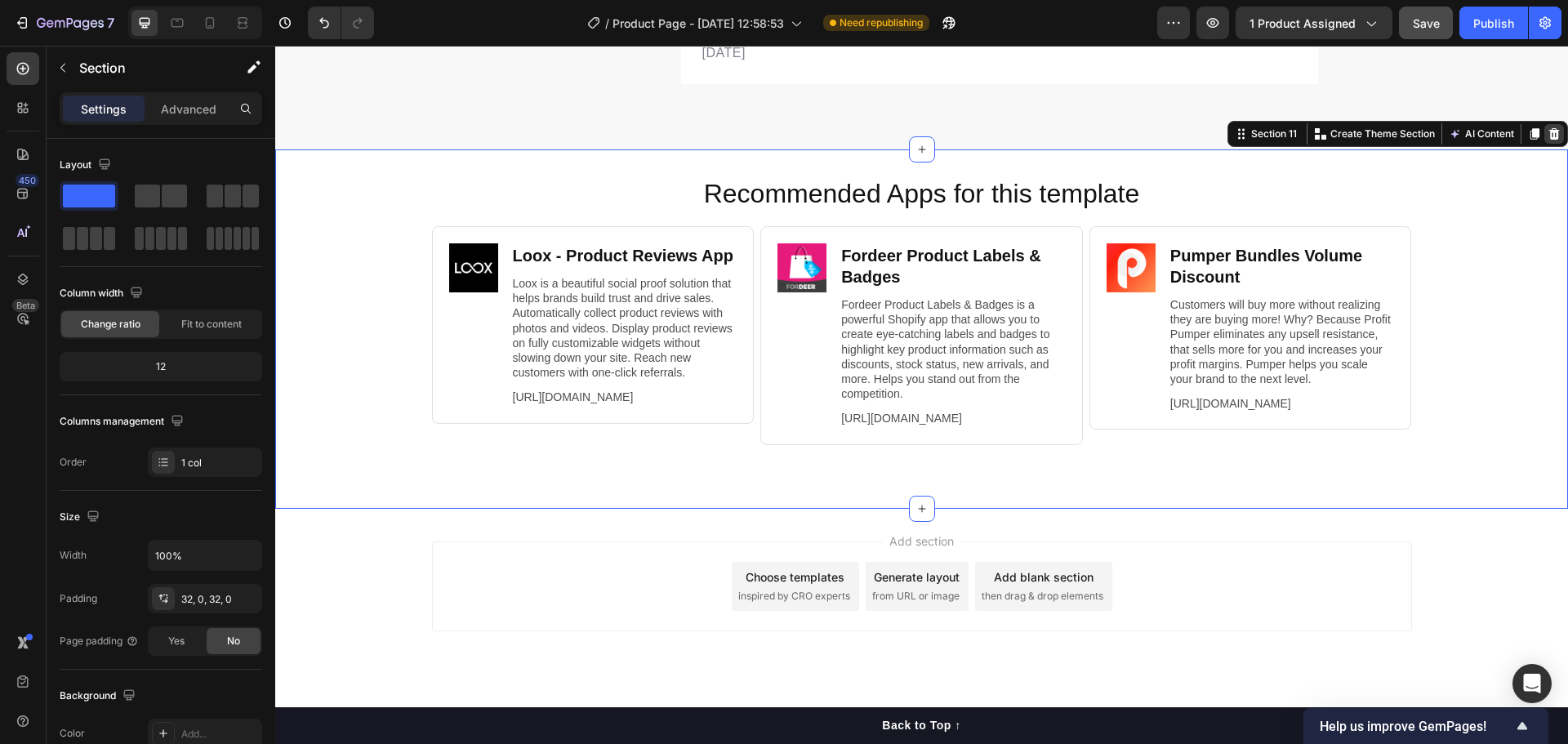
click at [1549, 128] on icon at bounding box center [1554, 133] width 11 height 12
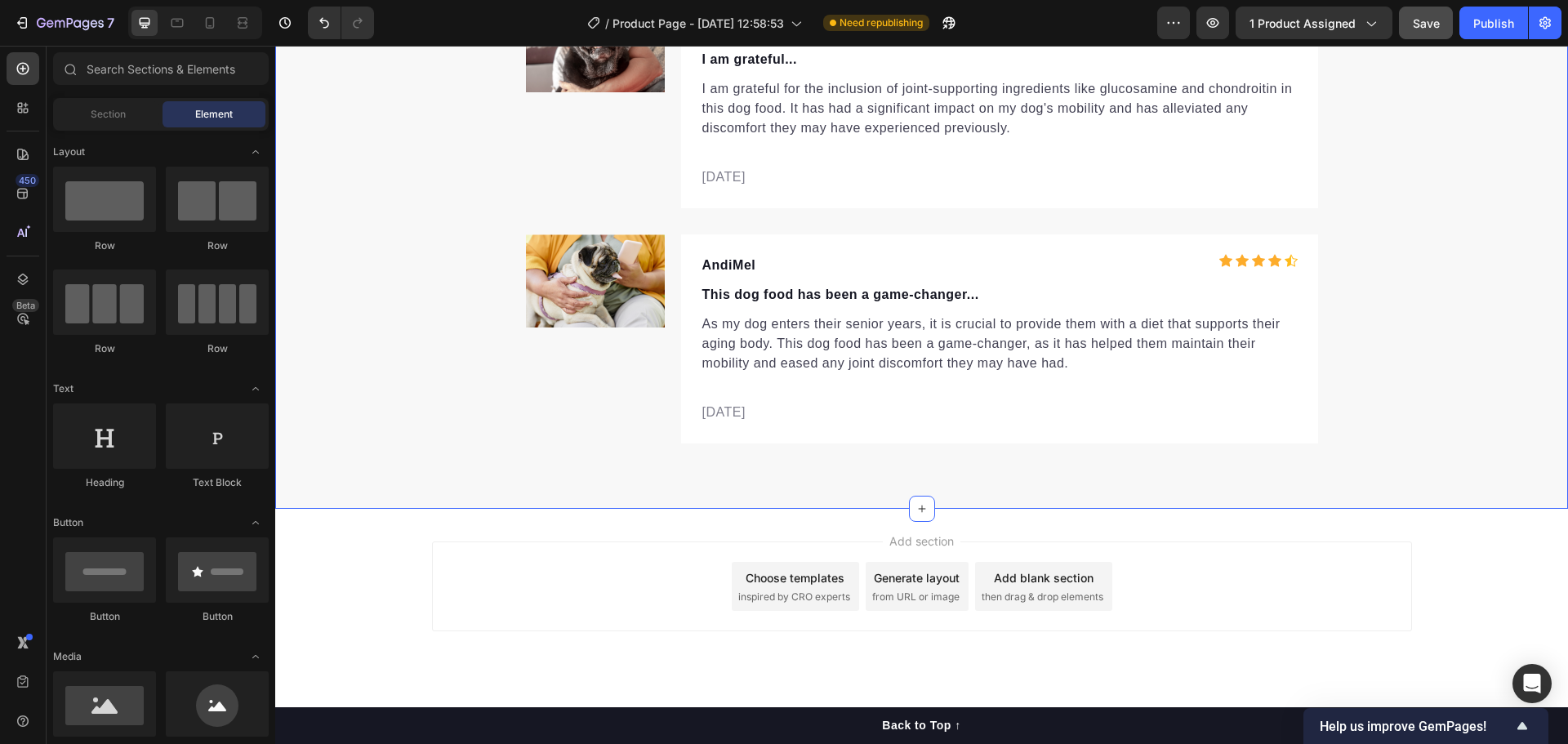
scroll to position [6012, 0]
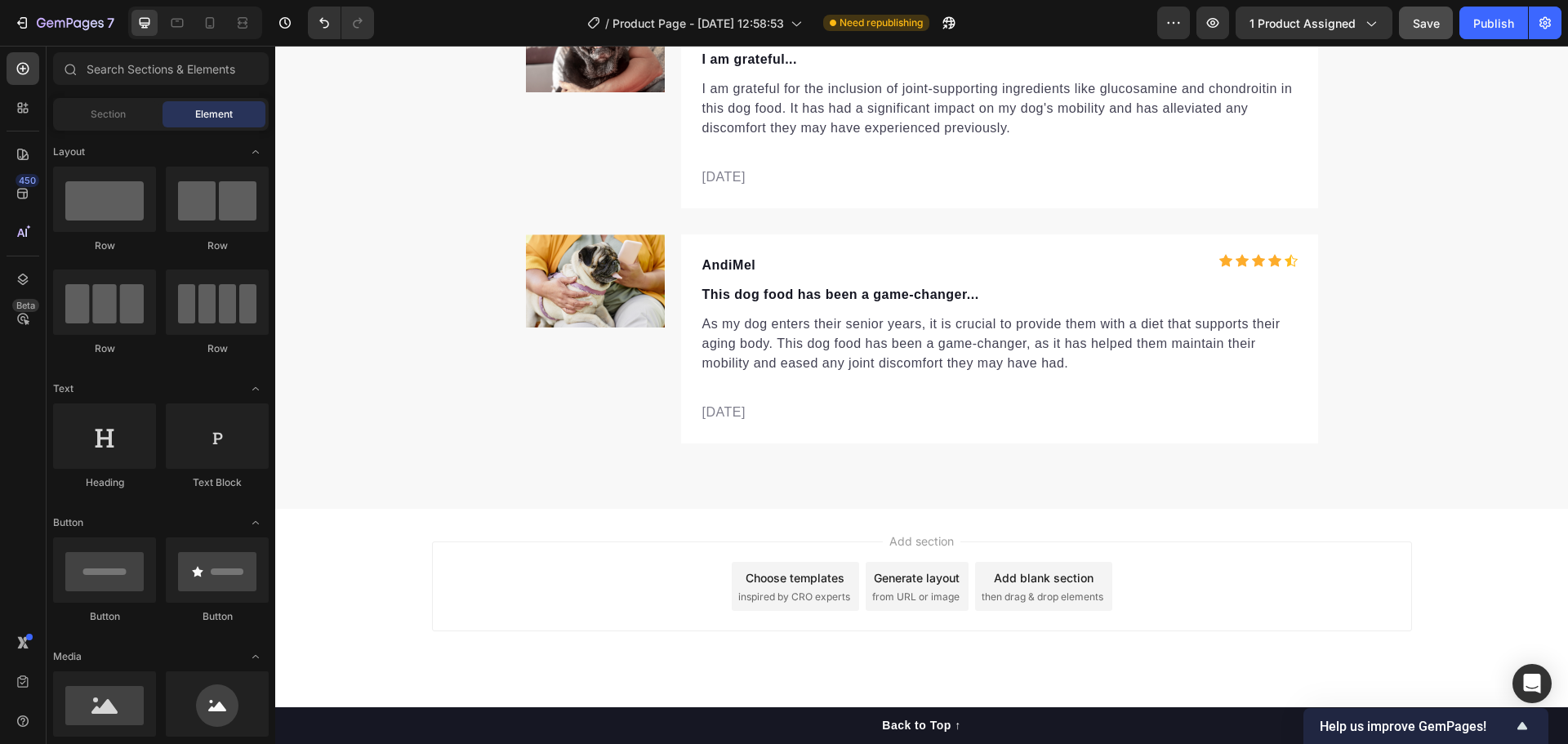
click at [1233, 526] on div "Add section Choose templates inspired by CRO experts Generate layout from URL o…" at bounding box center [921, 609] width 1293 height 201
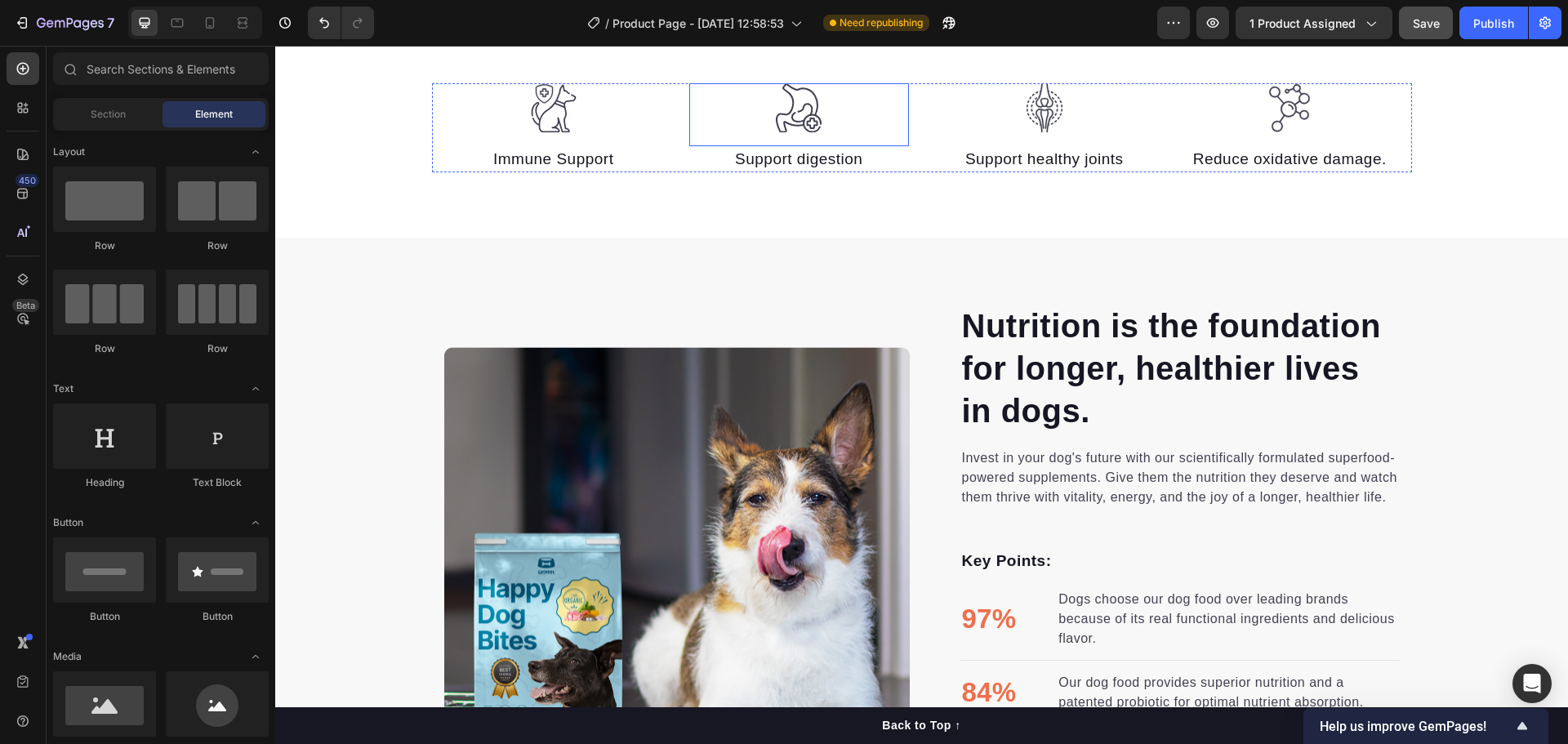
scroll to position [0, 0]
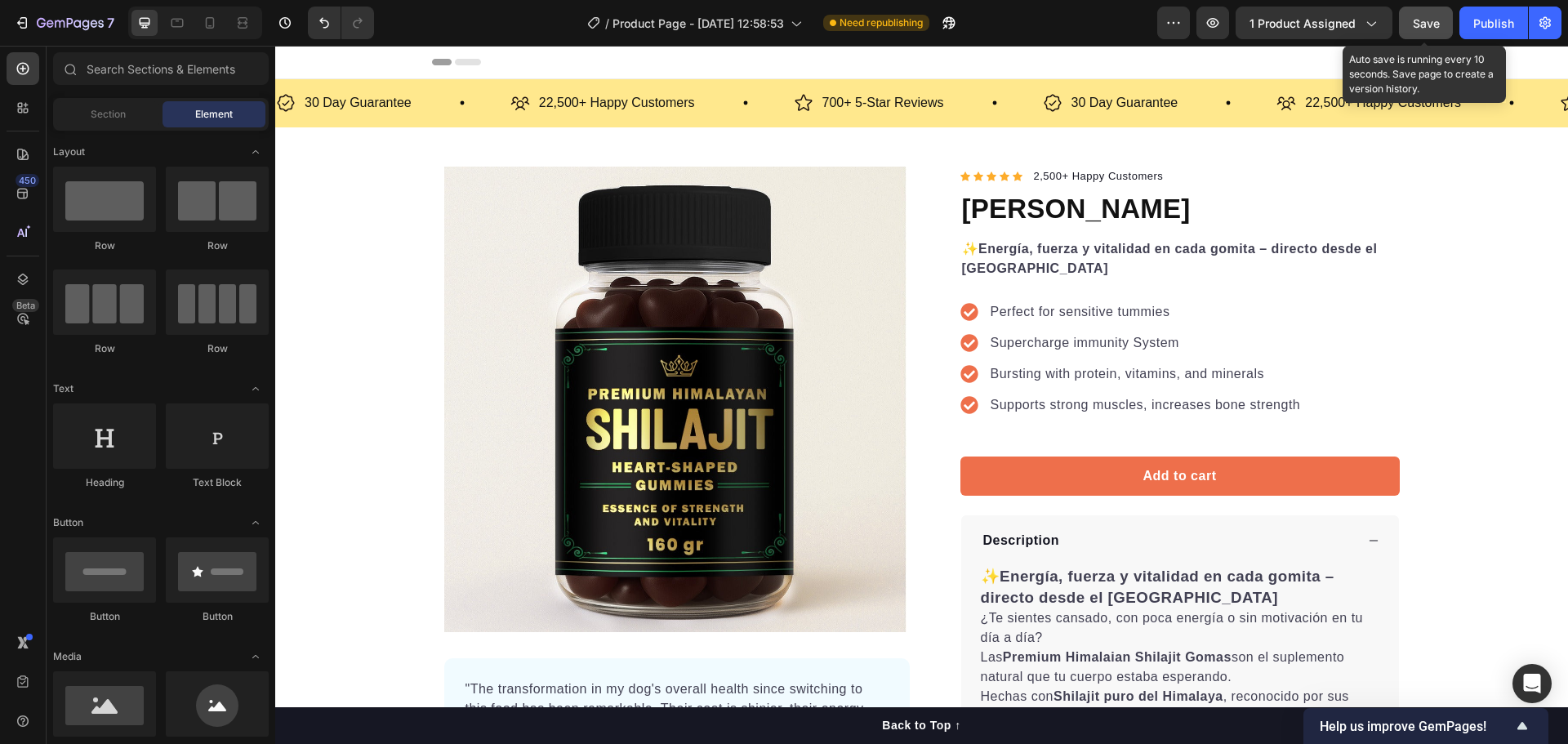
click at [1433, 24] on span "Save" at bounding box center [1426, 23] width 27 height 14
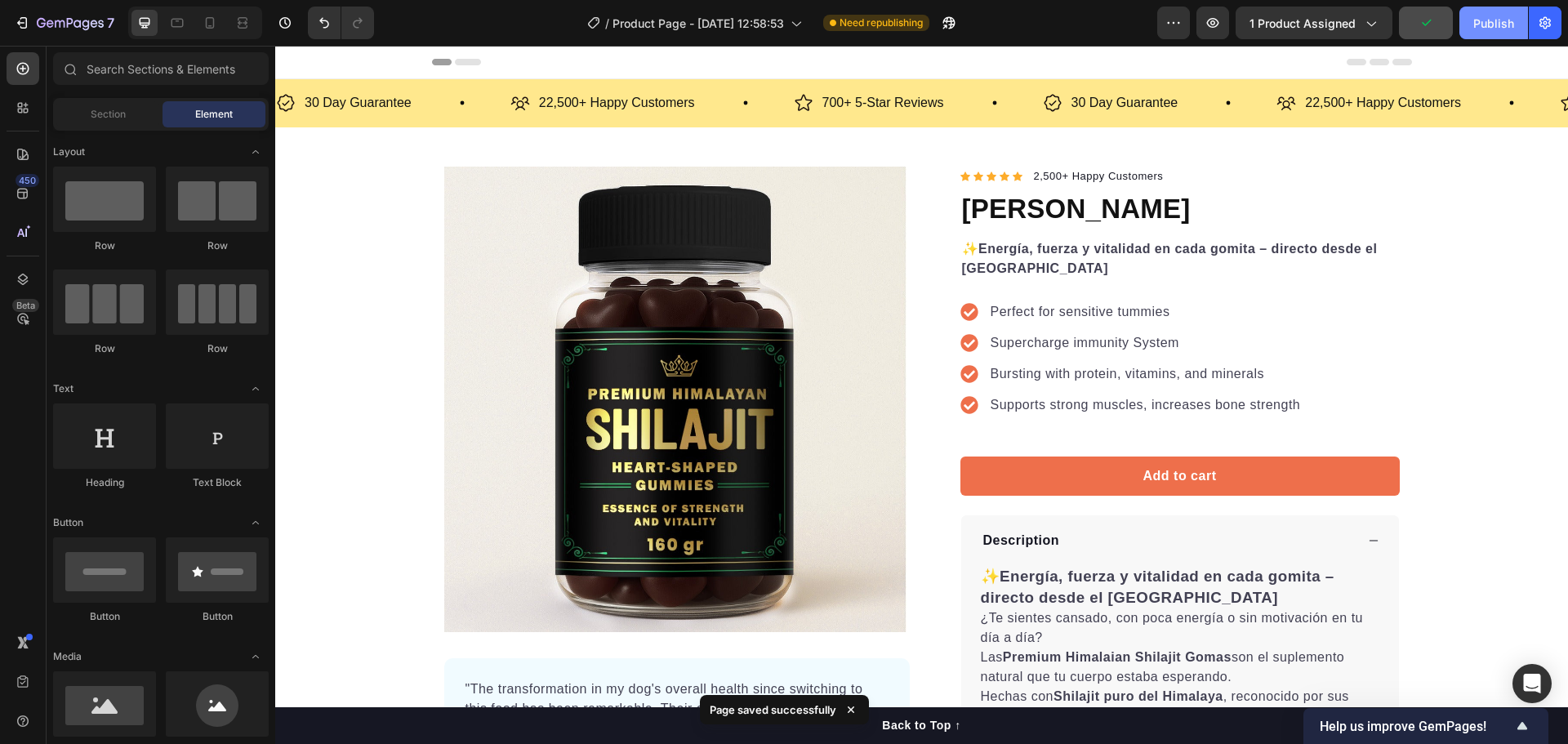
click at [1497, 17] on div "Publish" at bounding box center [1493, 23] width 41 height 17
